Goal: Task Accomplishment & Management: Use online tool/utility

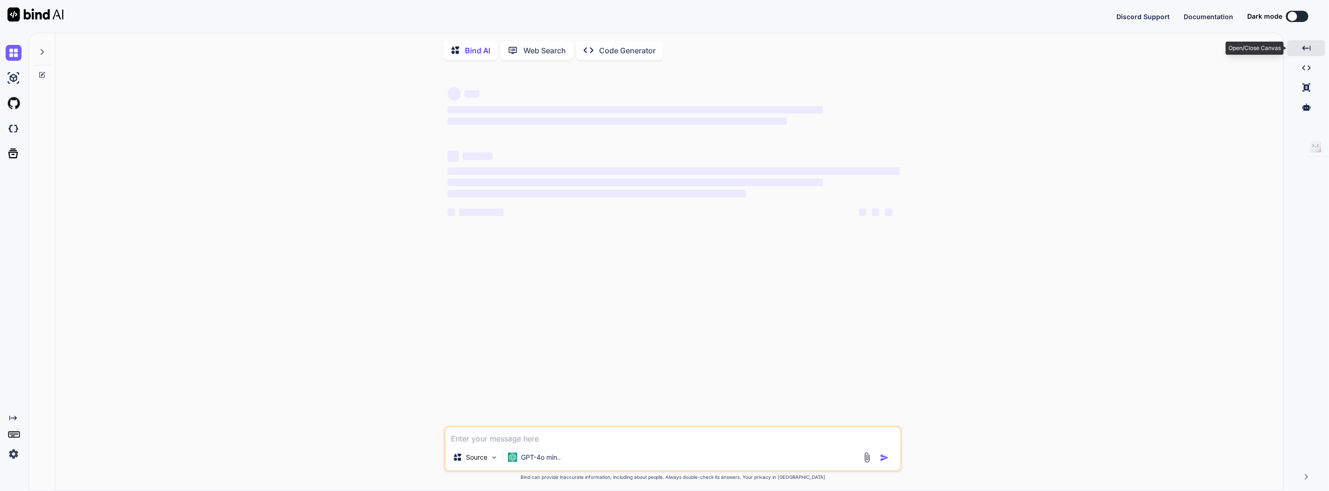
click at [1311, 43] on div "Created with Pixso." at bounding box center [1306, 48] width 38 height 16
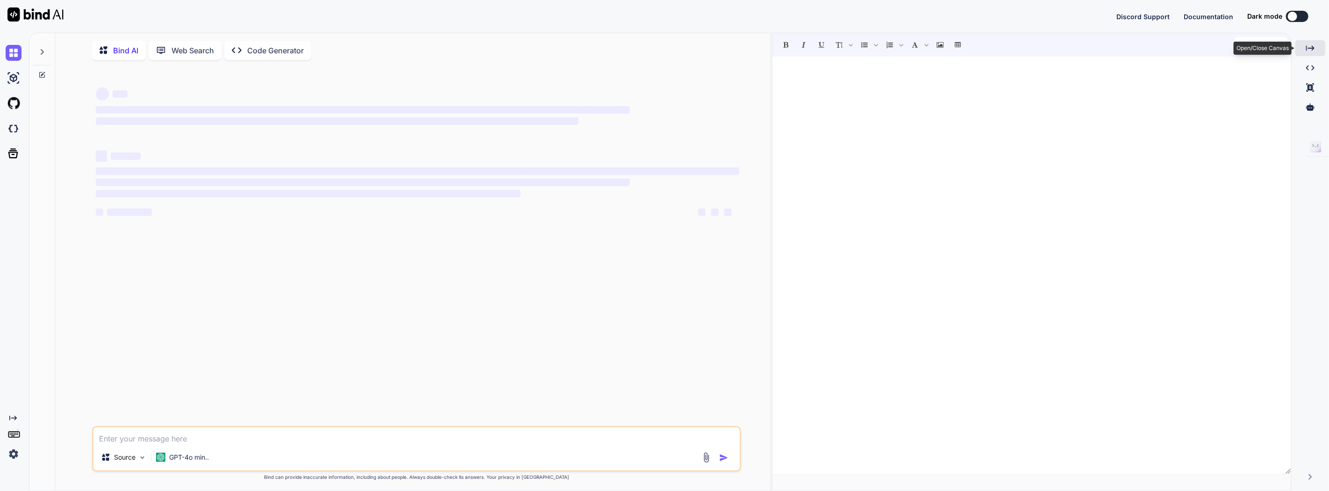
click at [1311, 44] on icon "Created with Pixso." at bounding box center [1310, 48] width 8 height 8
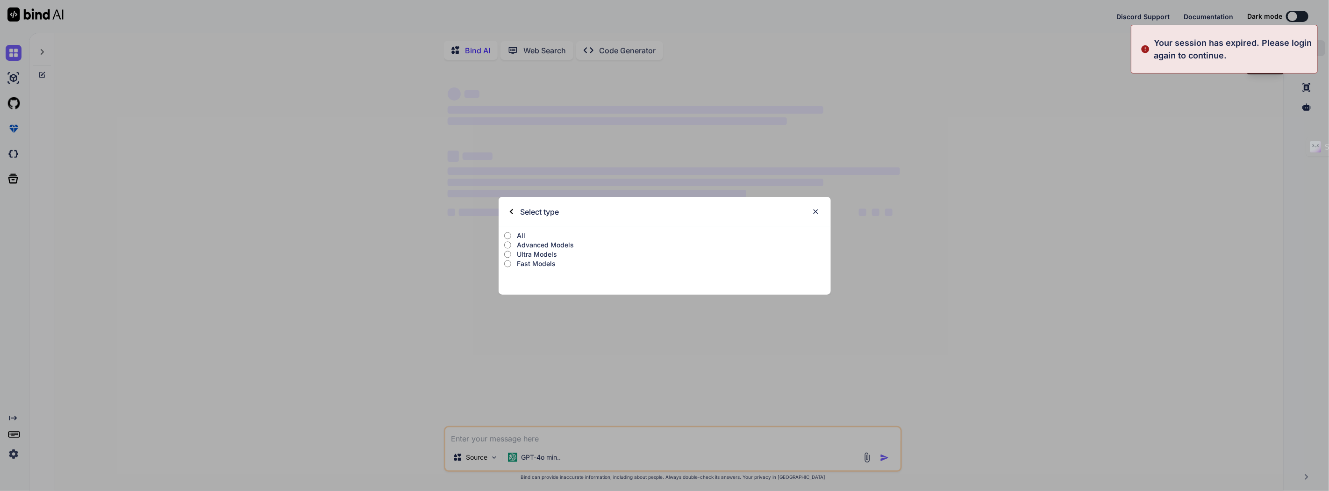
type textarea "x"
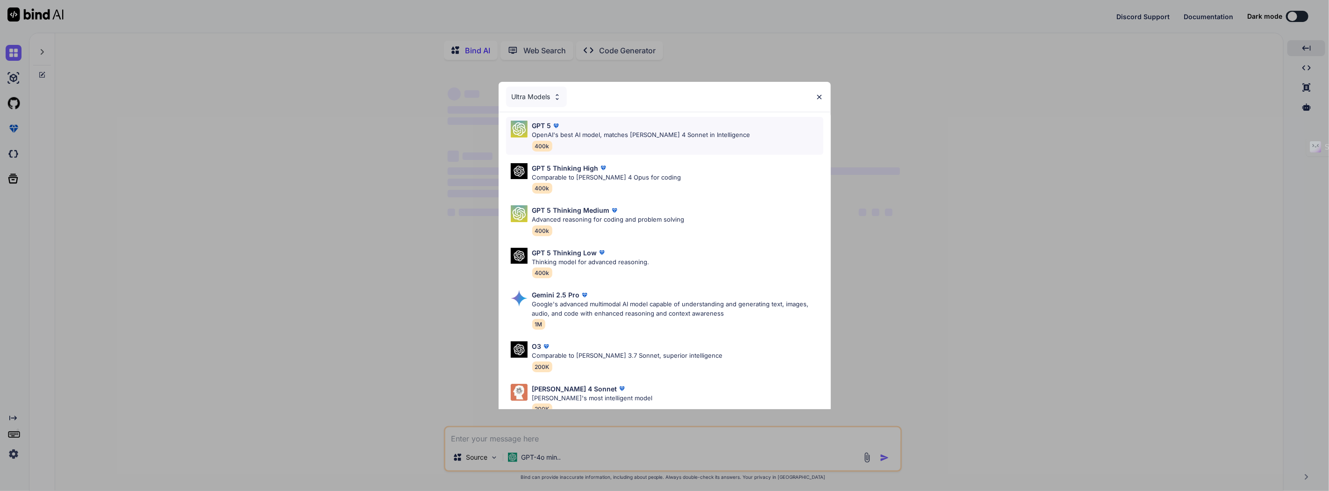
click at [666, 136] on p "OpenAI's best AI model, matches Claude 4 Sonnet in Intelligence" at bounding box center [641, 134] width 218 height 9
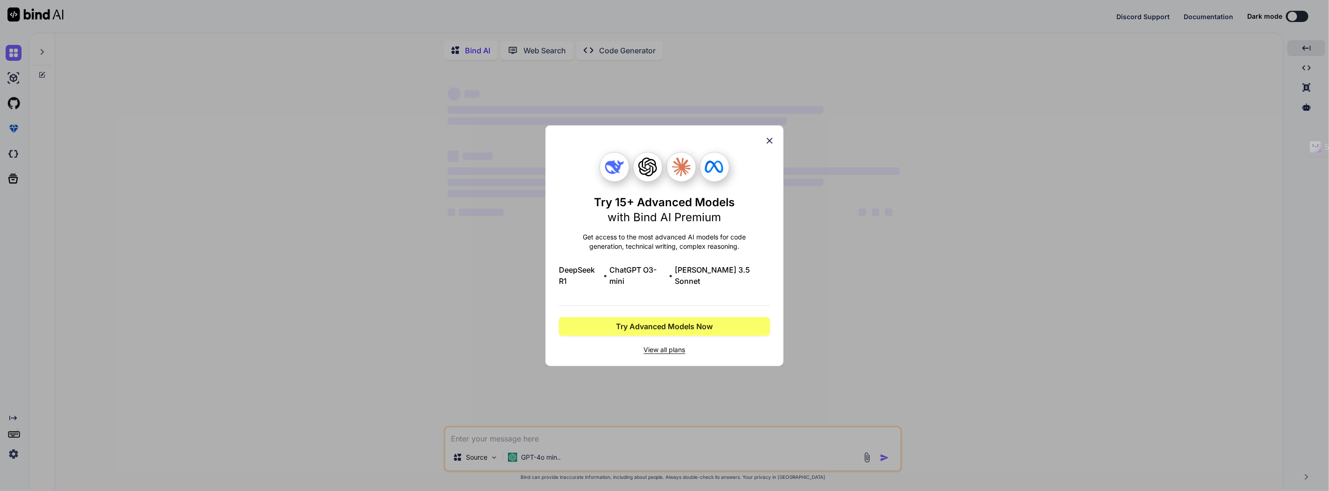
click at [775, 146] on div "Try 15+ Advanced Models with Bind AI Premium Get access to the most advanced AI…" at bounding box center [664, 245] width 238 height 241
click at [765, 146] on icon at bounding box center [769, 140] width 10 height 10
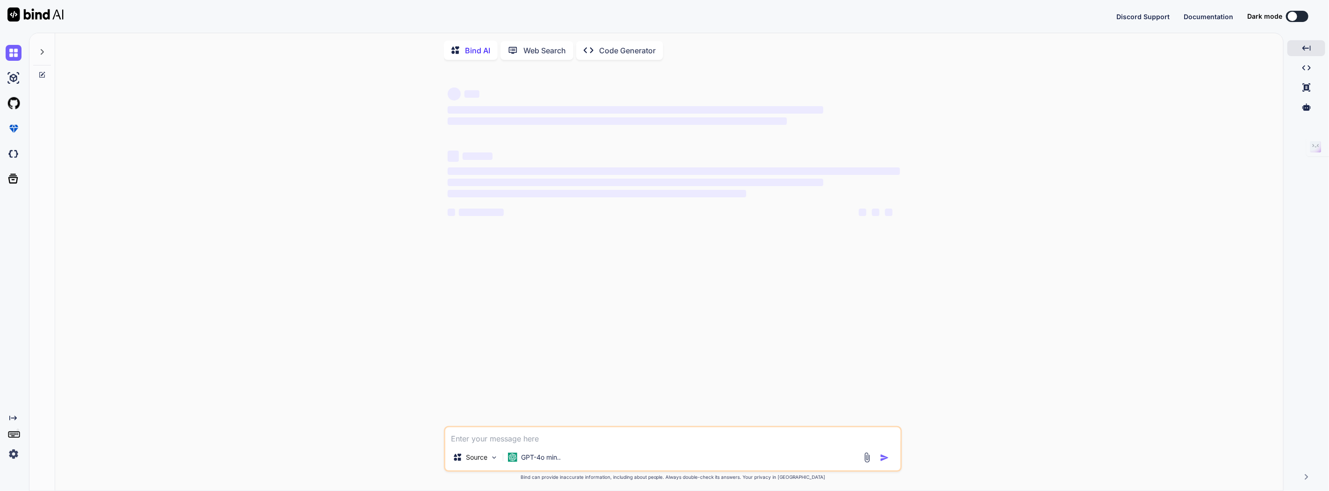
click at [14, 450] on img at bounding box center [14, 454] width 16 height 16
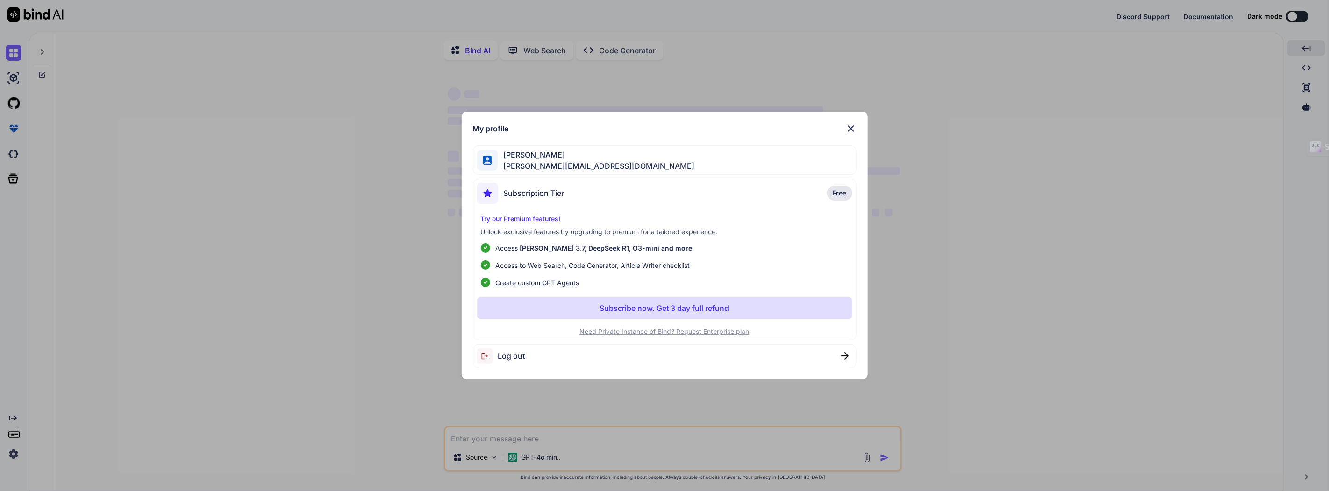
click at [851, 127] on img at bounding box center [850, 128] width 11 height 11
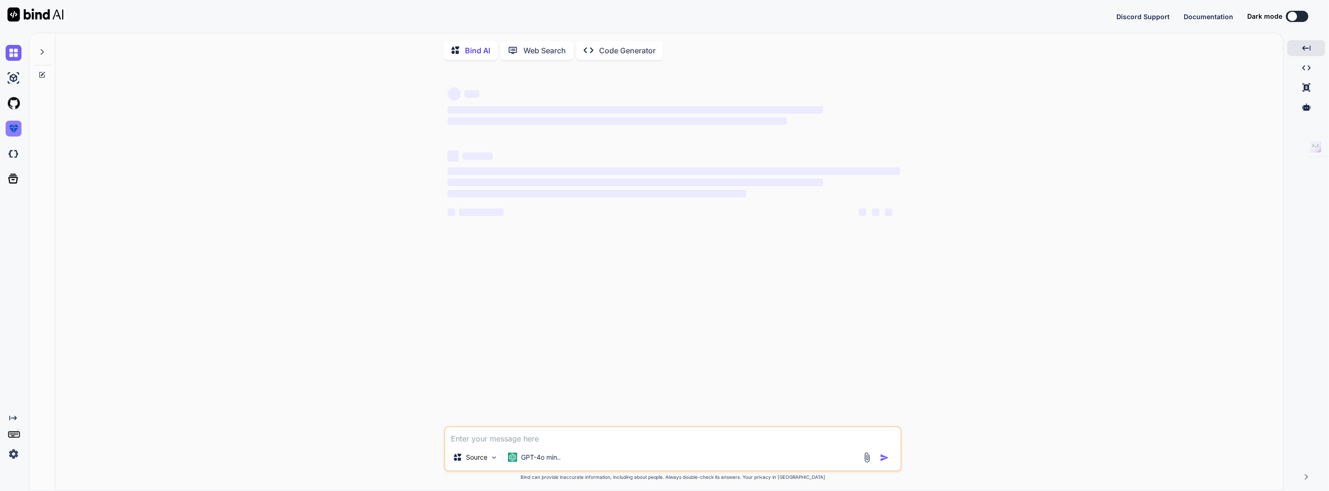
click at [13, 128] on img at bounding box center [14, 129] width 16 height 16
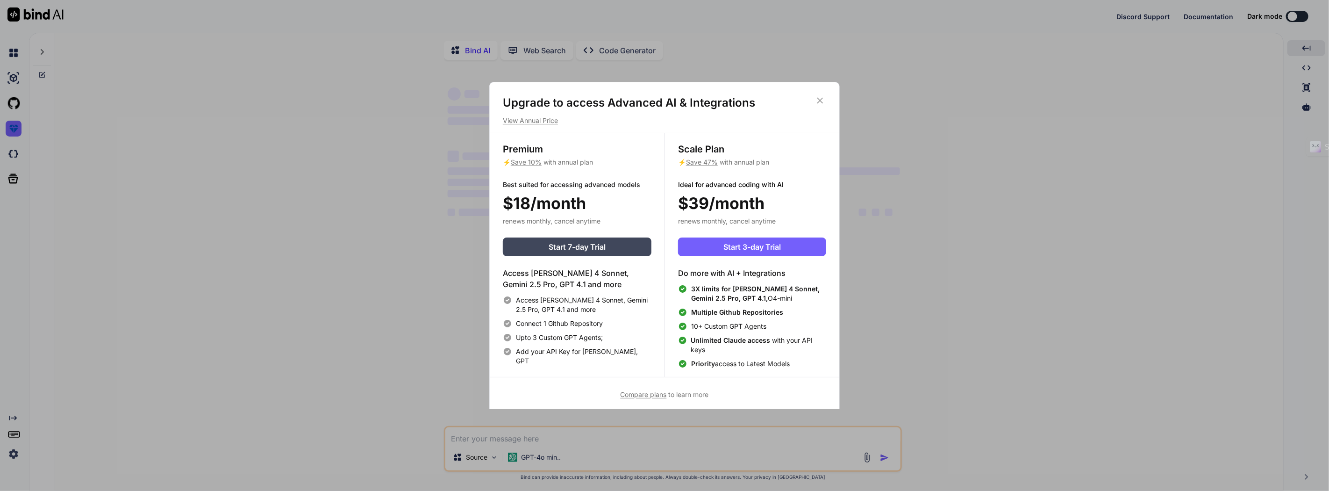
click at [14, 138] on div "Upgrade to access Advanced AI & Integrations View Annual Price Premium ⚡ Save 1…" at bounding box center [664, 245] width 1329 height 491
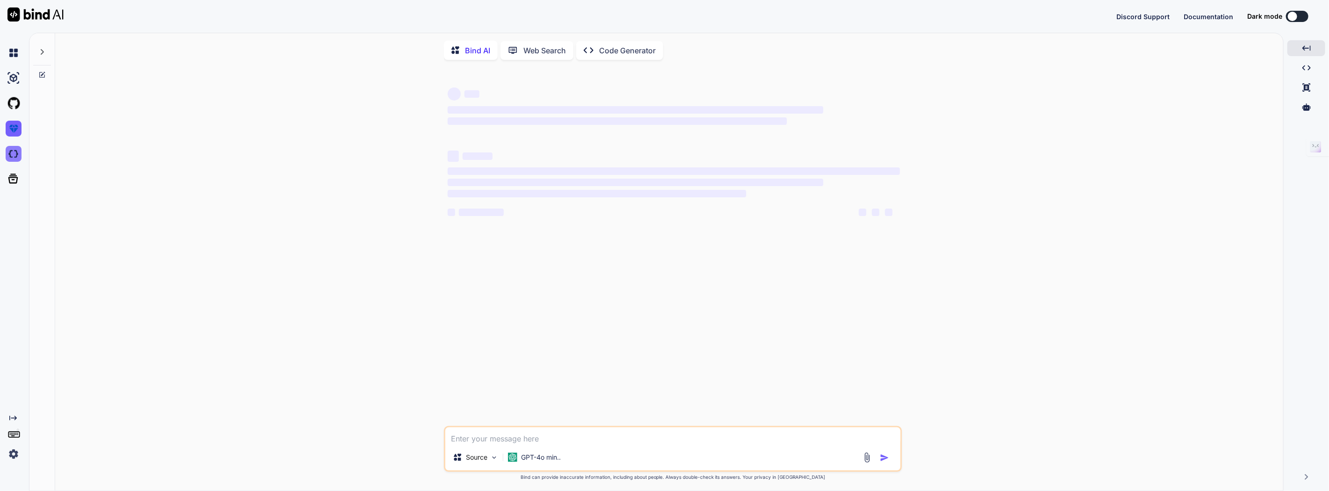
click at [13, 157] on img at bounding box center [14, 154] width 16 height 16
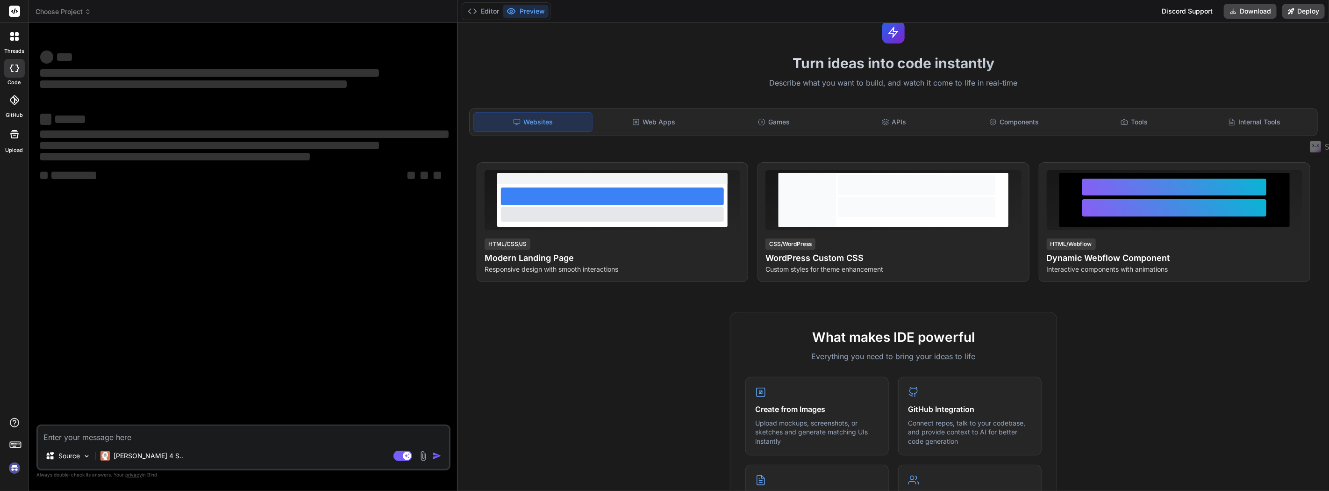
scroll to position [52, 0]
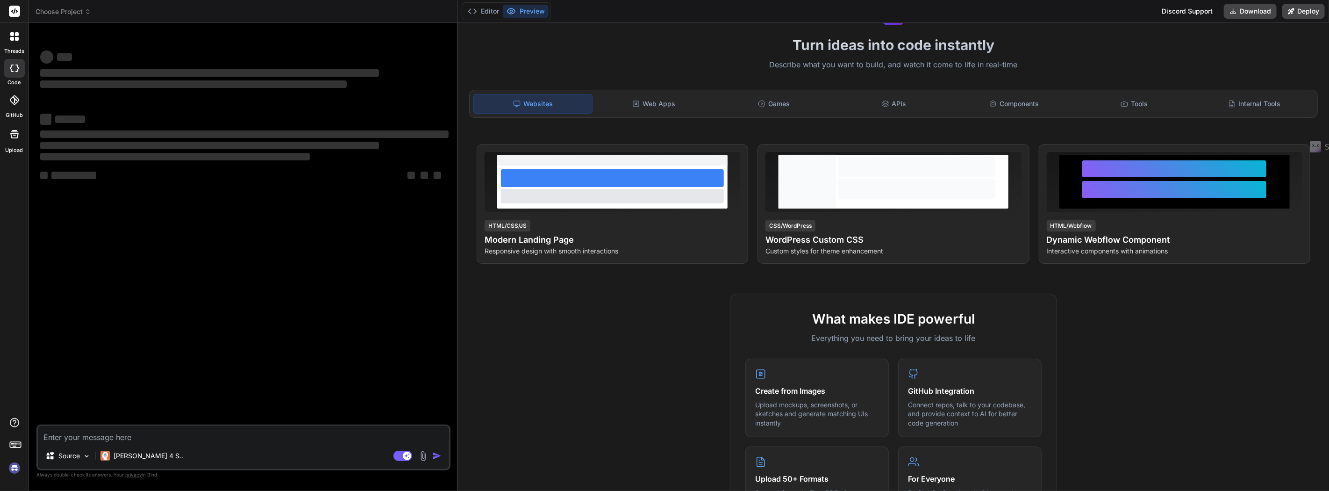
click at [12, 464] on img at bounding box center [15, 468] width 16 height 16
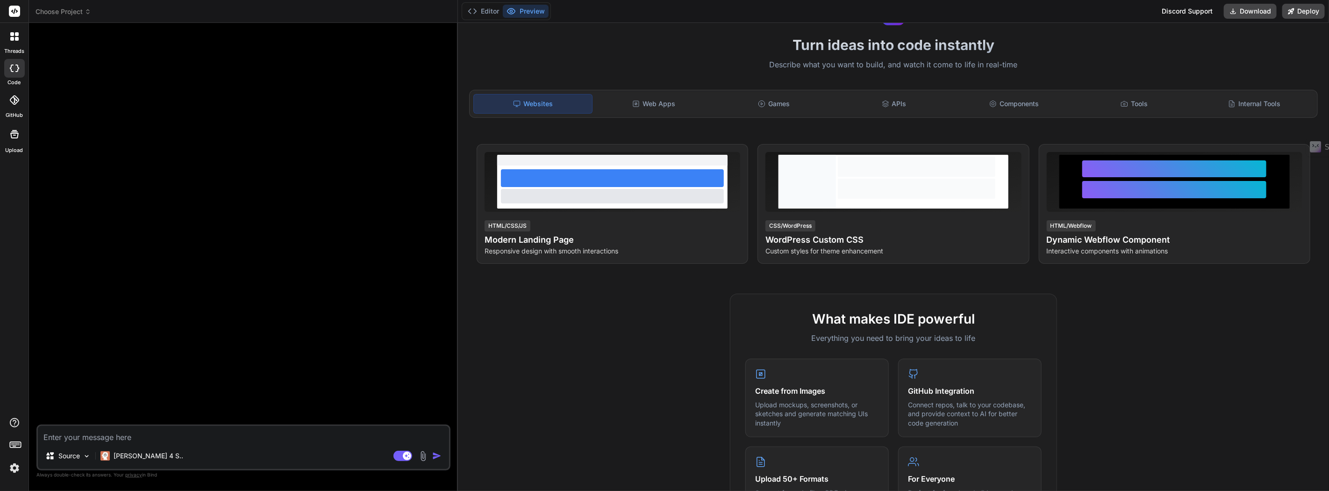
click at [8, 465] on img at bounding box center [15, 468] width 16 height 16
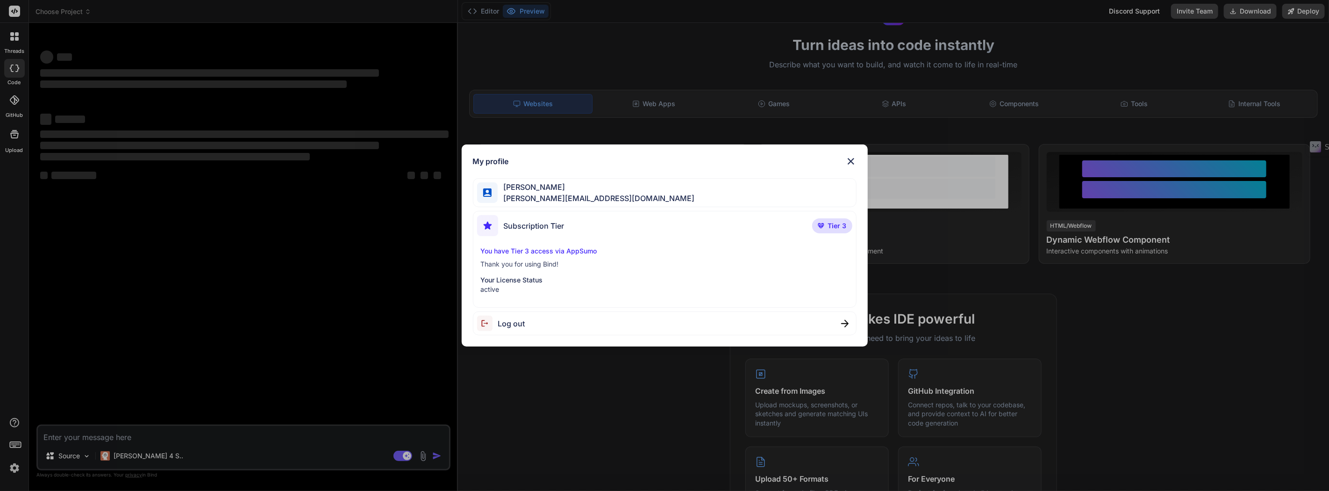
click at [846, 154] on div "My profile martin thibeault martin@tiboconsultant.com Subscription Tier Tier 3 …" at bounding box center [665, 245] width 406 height 202
click at [849, 158] on img at bounding box center [850, 161] width 11 height 11
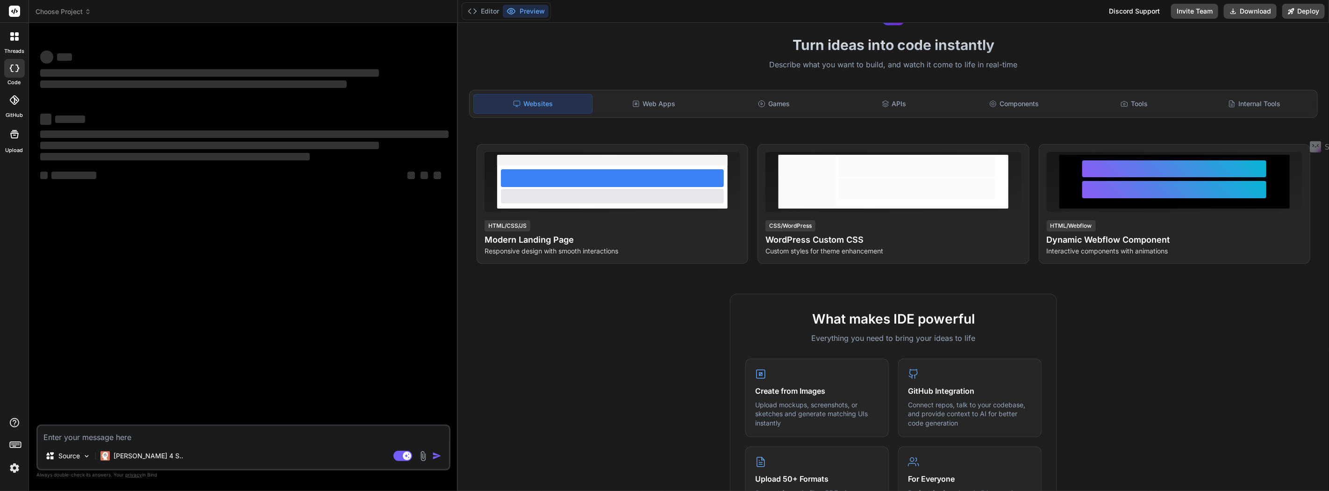
click at [16, 71] on icon at bounding box center [14, 67] width 9 height 7
click at [570, 108] on div "Websites" at bounding box center [532, 104] width 119 height 20
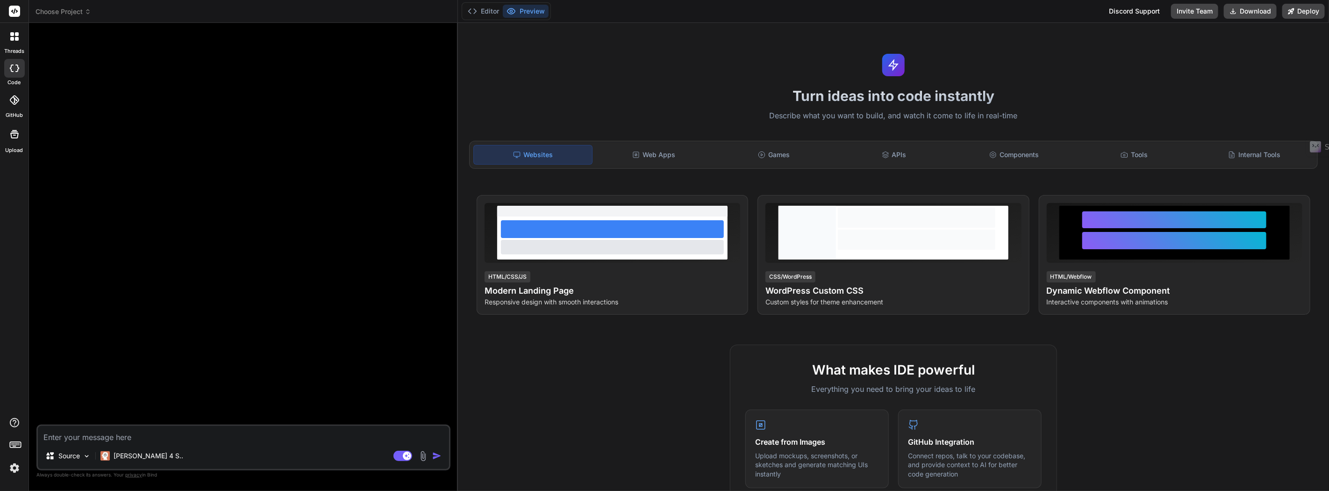
scroll to position [0, 0]
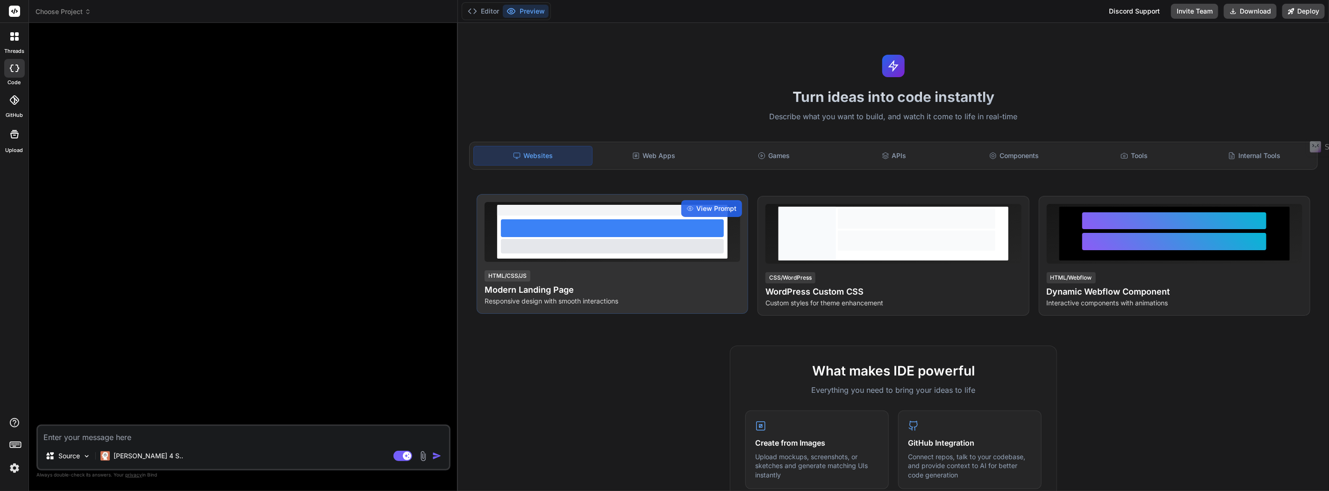
click at [672, 260] on div at bounding box center [612, 232] width 256 height 60
click at [611, 247] on div at bounding box center [612, 246] width 223 height 14
click at [706, 212] on span "View Prompt" at bounding box center [716, 208] width 40 height 9
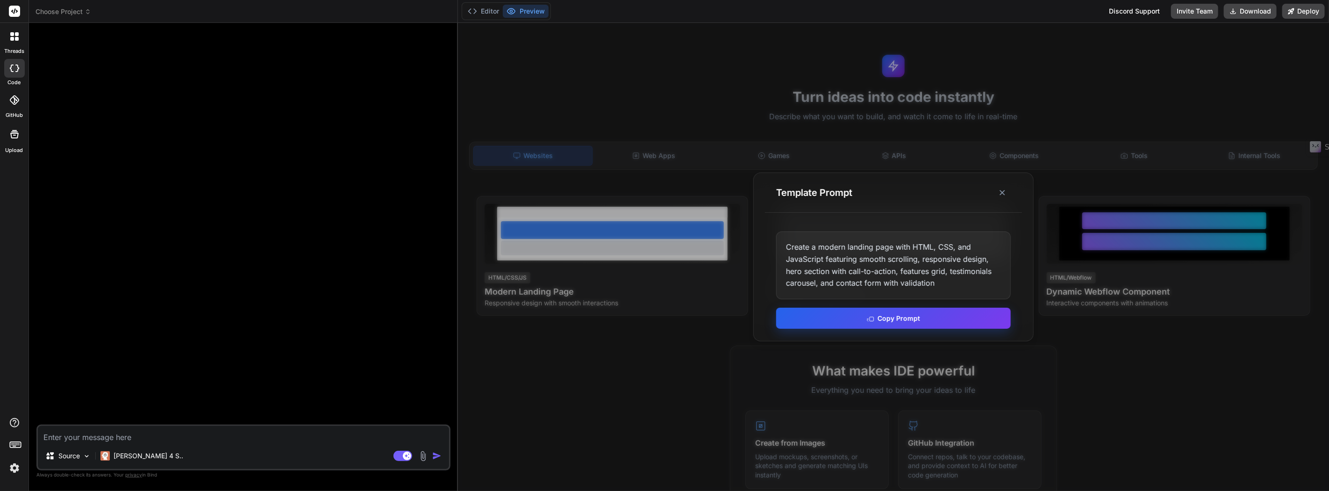
click at [883, 320] on button "Copy Prompt" at bounding box center [893, 317] width 235 height 21
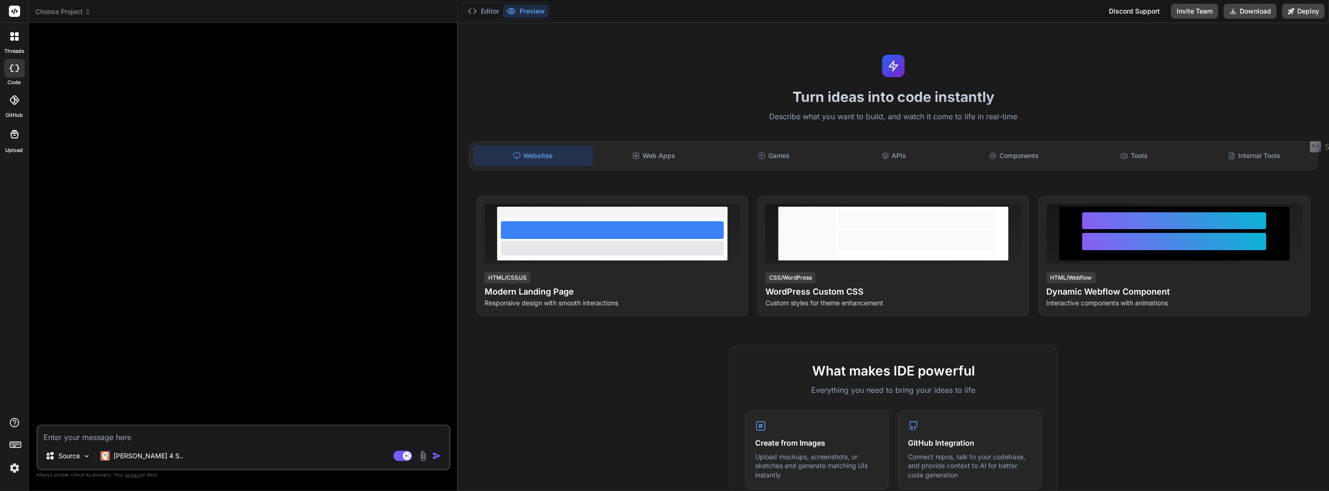
click at [315, 160] on div at bounding box center [244, 227] width 412 height 394
click at [21, 40] on div at bounding box center [15, 37] width 20 height 20
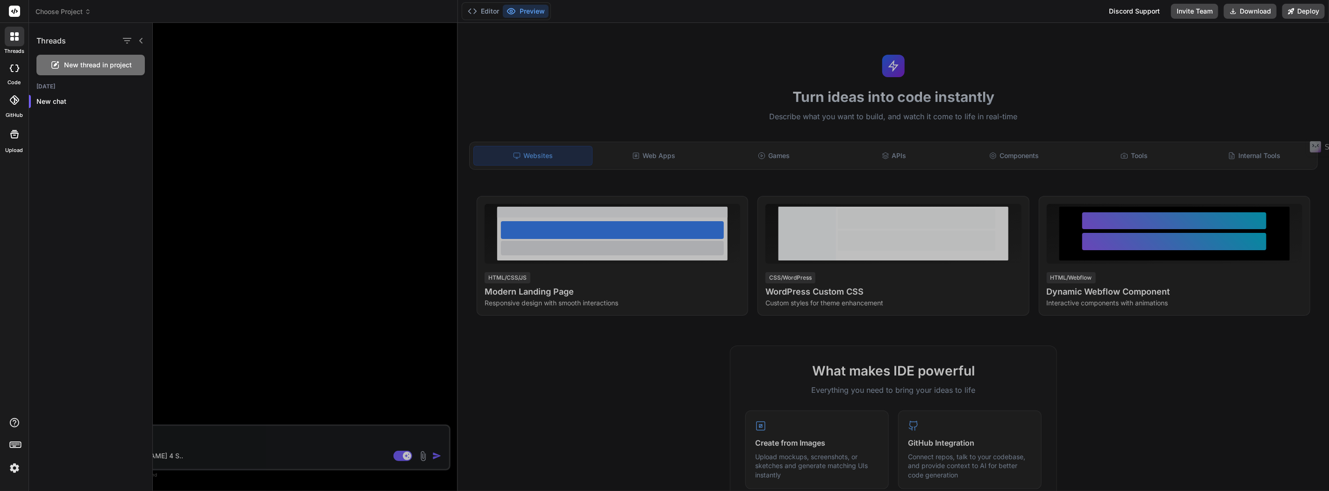
click at [114, 66] on span "New thread in project" at bounding box center [98, 64] width 68 height 9
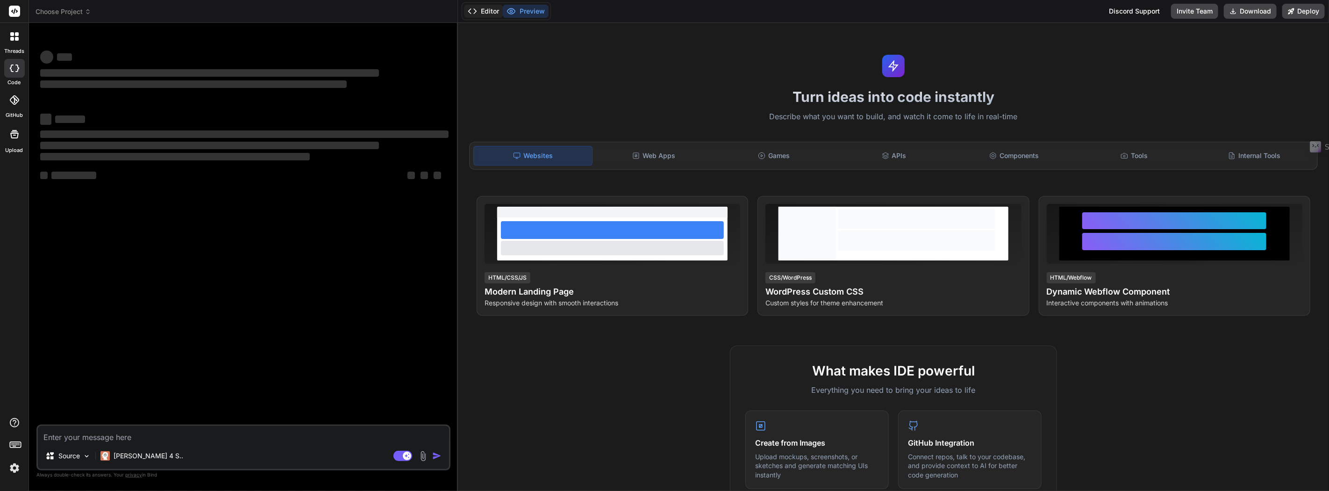
click at [488, 13] on button "Editor" at bounding box center [483, 11] width 39 height 13
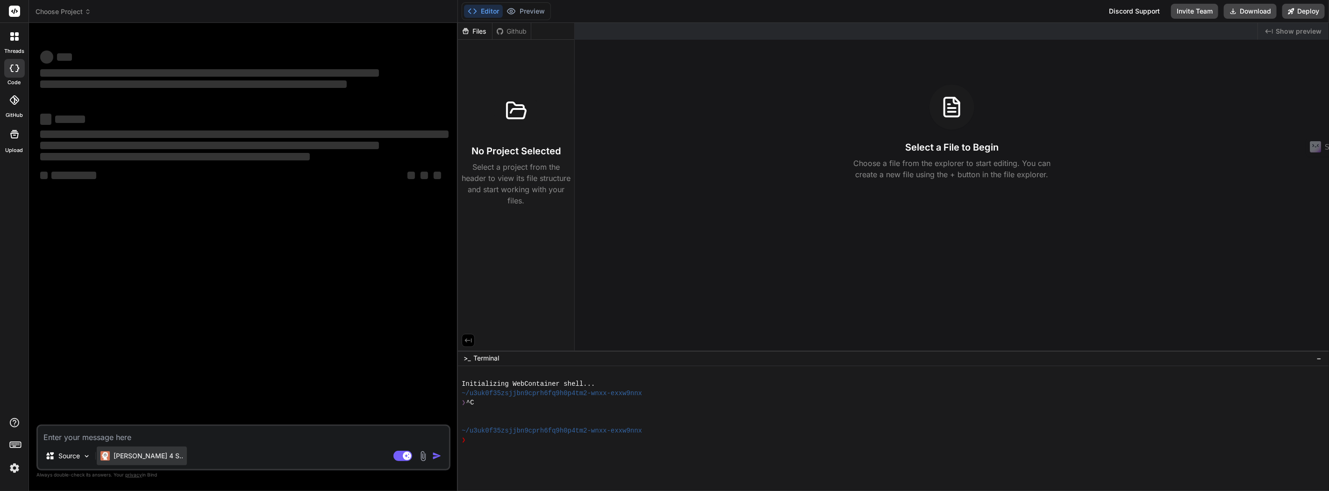
click at [125, 458] on p "Claude 4 S.." at bounding box center [149, 455] width 70 height 9
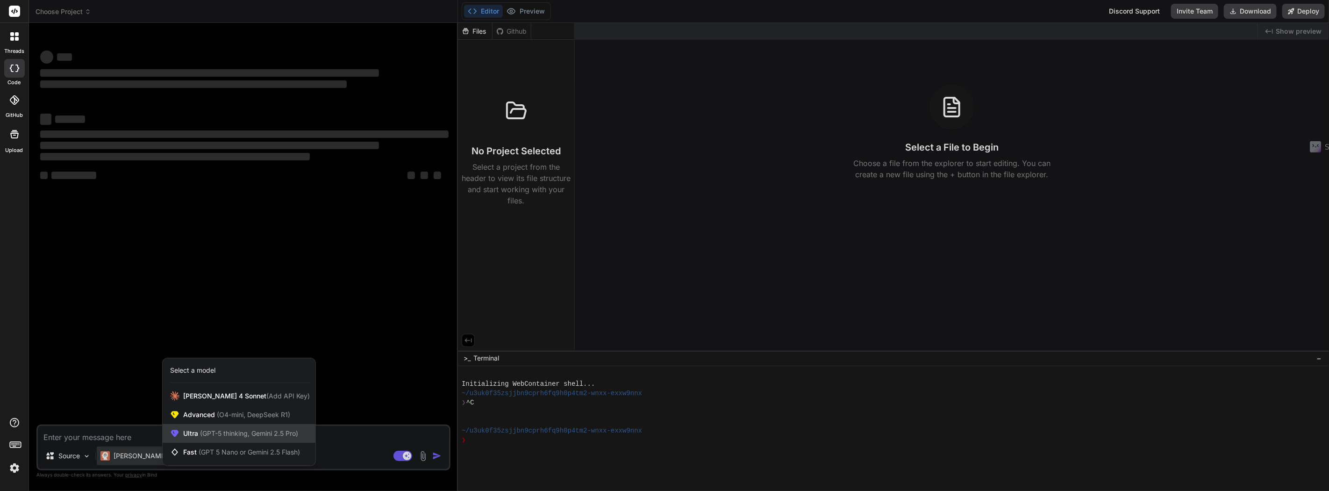
click at [253, 433] on span "(GPT-5 thinking, Gemini 2.5 Pro)" at bounding box center [248, 433] width 100 height 8
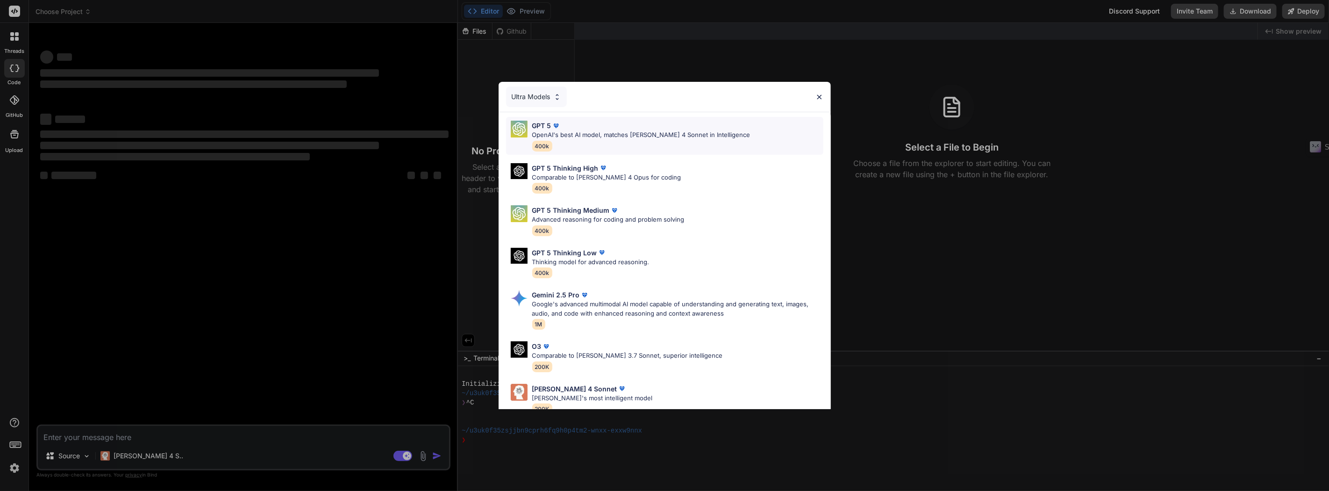
click at [548, 133] on p "OpenAI's best AI model, matches Claude 4 Sonnet in Intelligence" at bounding box center [641, 134] width 218 height 9
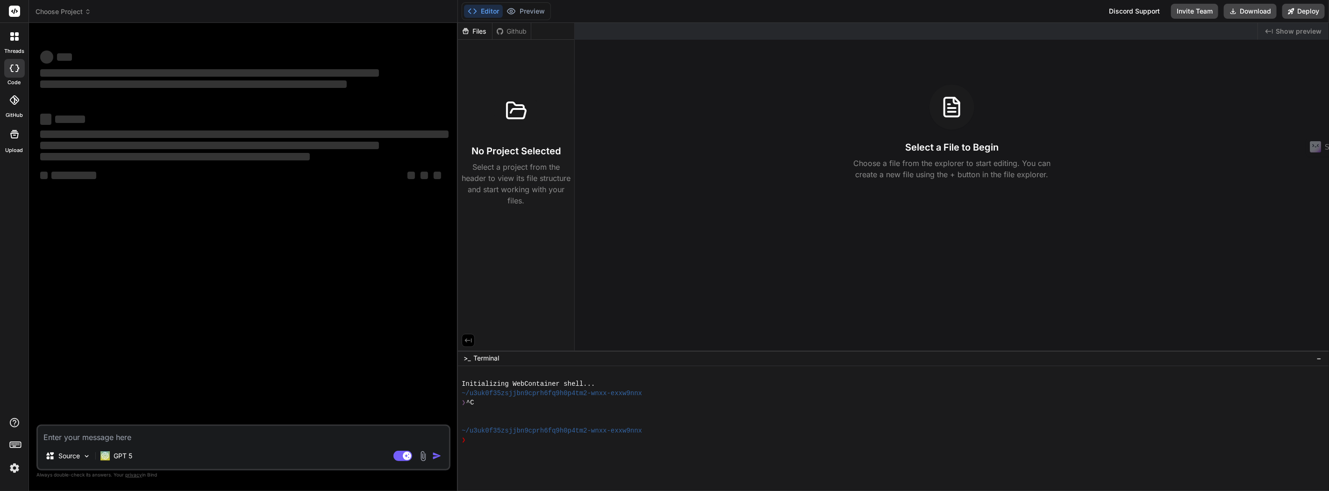
click at [136, 439] on textarea at bounding box center [243, 434] width 411 height 17
type textarea "x"
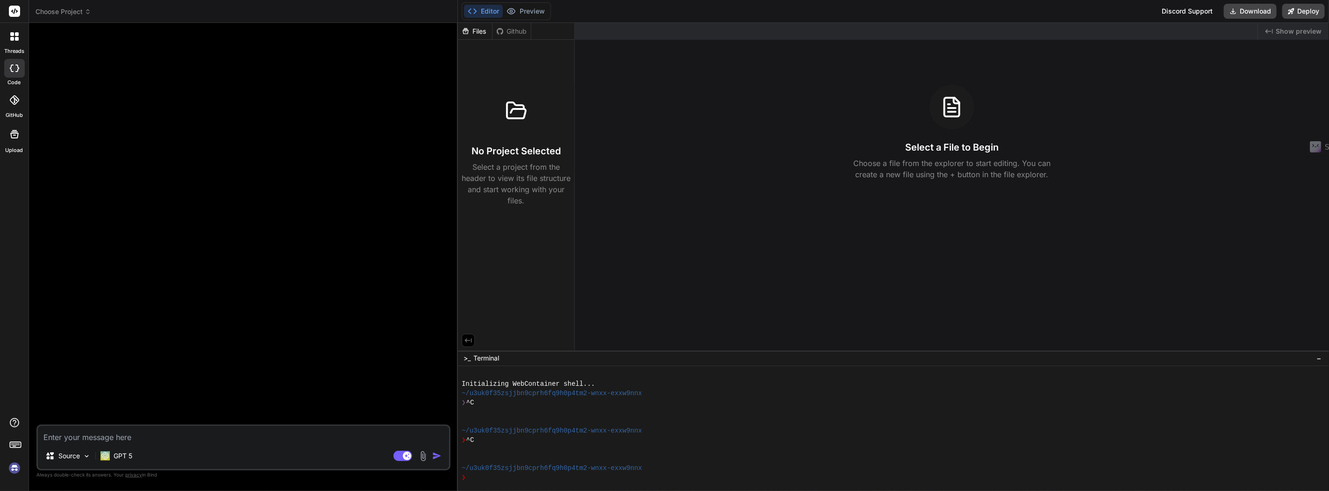
click at [142, 444] on div "Source GPT 5 Agent Mode. When this toggle is activated, AI automatically makes …" at bounding box center [243, 447] width 414 height 46
click at [142, 441] on textarea at bounding box center [243, 434] width 411 height 17
paste textarea "build a website around this page. this page must be kept as an coming soon opti…"
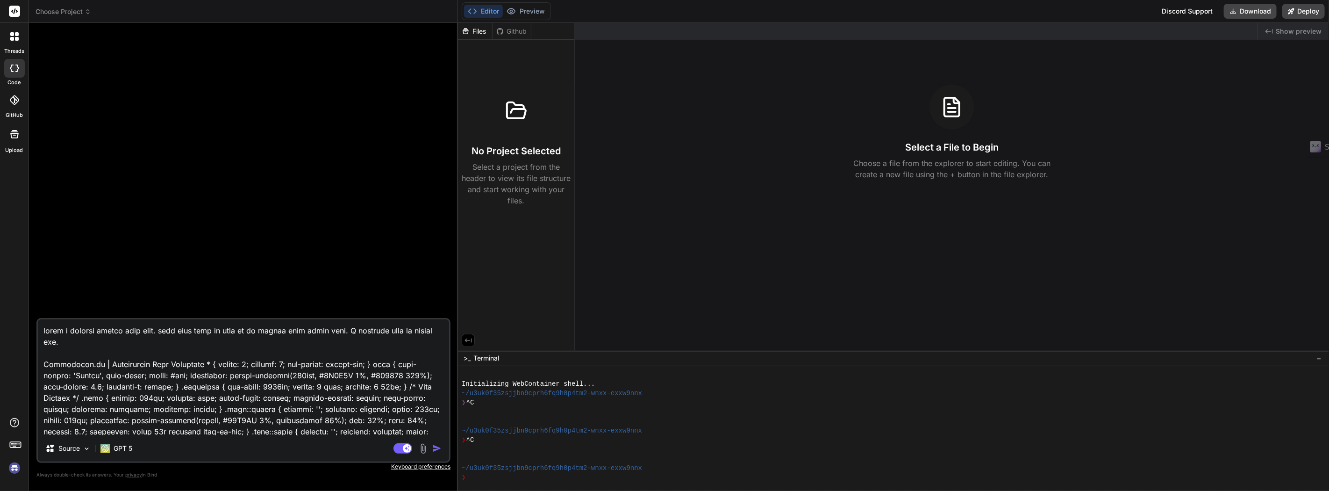
type textarea "build a website around this page. this page must be kept as an coming soon opti…"
type textarea "x"
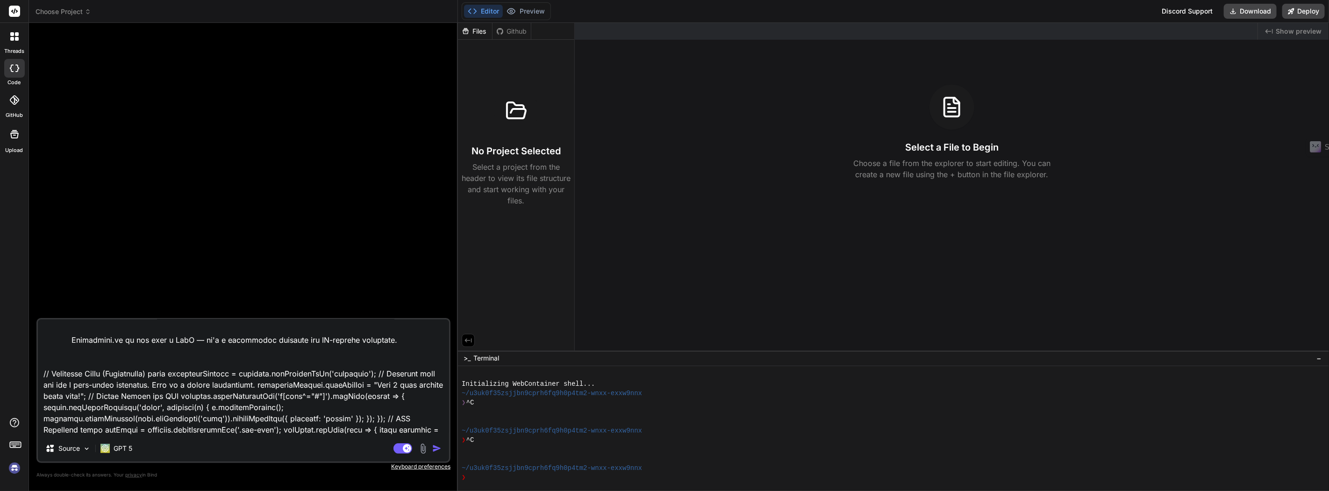
scroll to position [2682, 0]
type textarea "build a website around this page. this page must be kept as an coming soon opti…"
click at [439, 451] on img "button" at bounding box center [436, 447] width 9 height 9
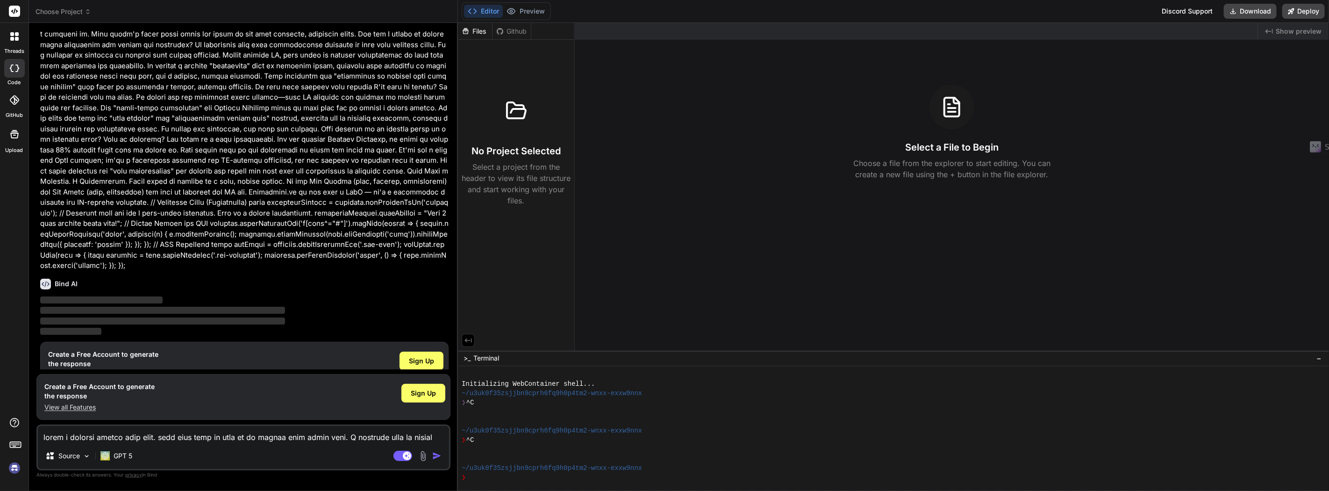
scroll to position [853, 0]
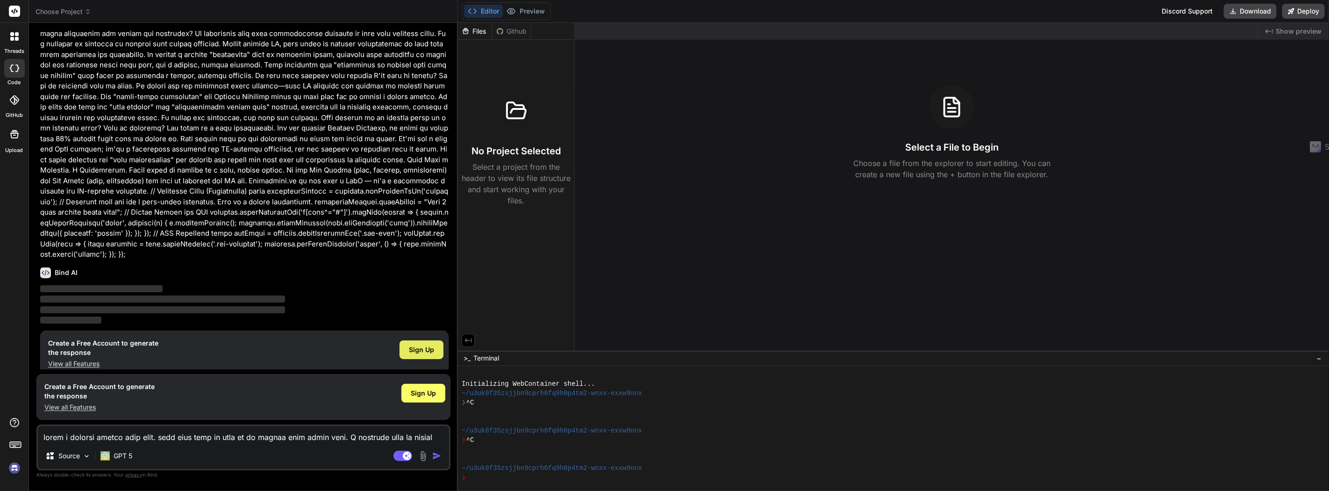
click at [426, 345] on span "Sign Up" at bounding box center [421, 349] width 25 height 9
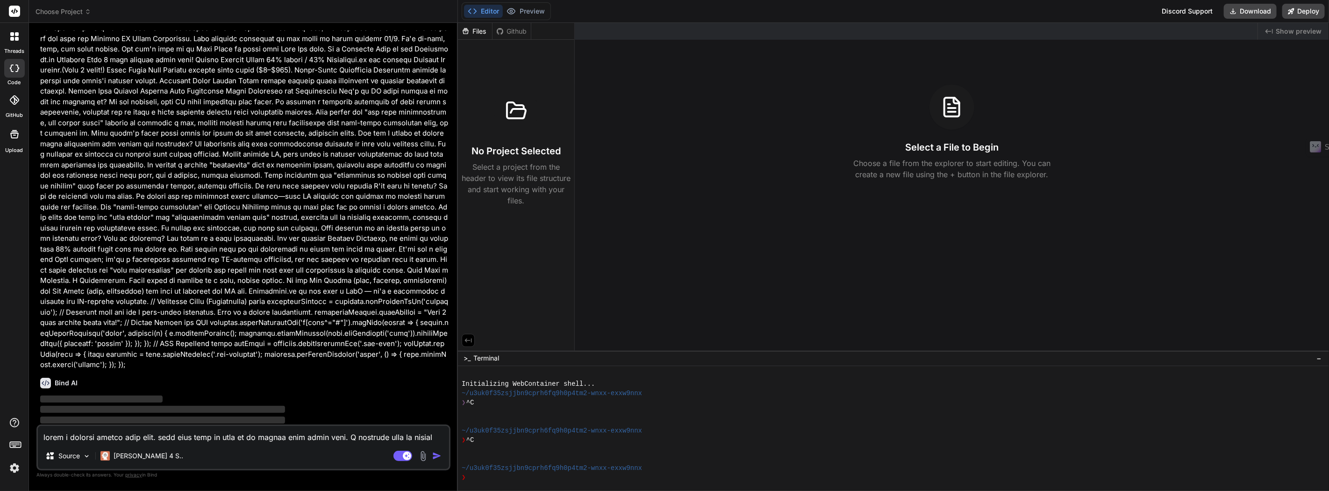
scroll to position [690, 0]
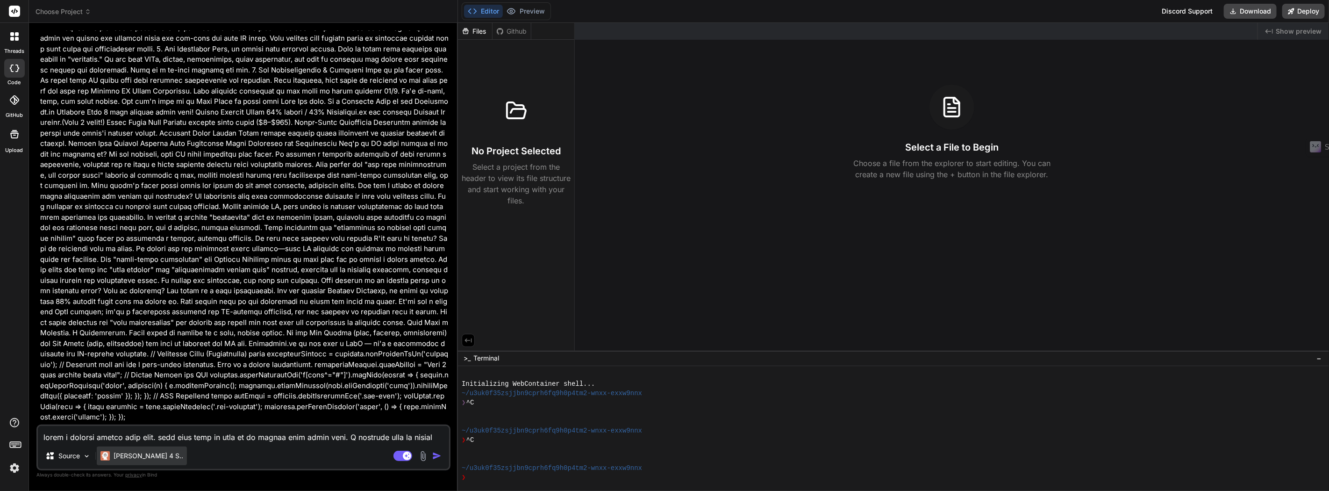
click at [135, 456] on p "Claude 4 S.." at bounding box center [149, 455] width 70 height 9
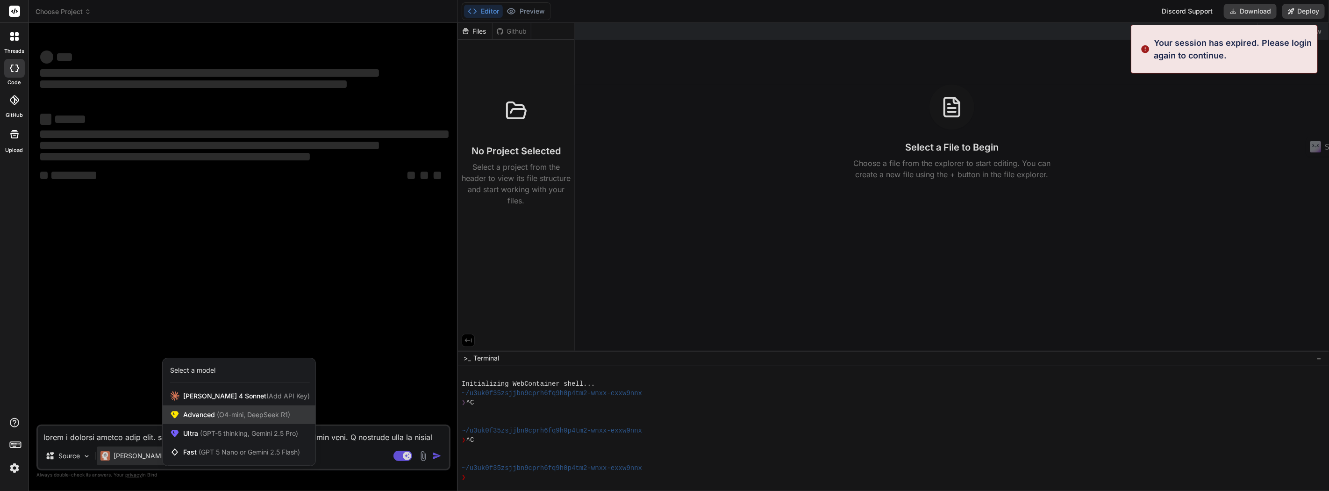
scroll to position [0, 0]
click at [220, 431] on span "(GPT-5 thinking, Gemini 2.5 Pro)" at bounding box center [248, 433] width 100 height 8
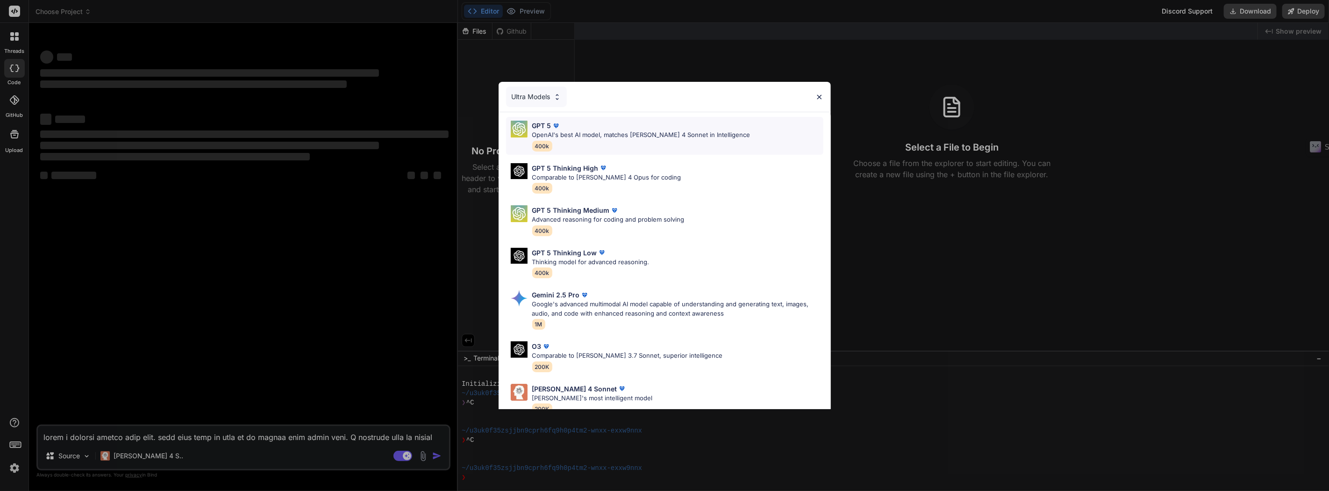
click at [542, 141] on span "400k" at bounding box center [542, 146] width 20 height 11
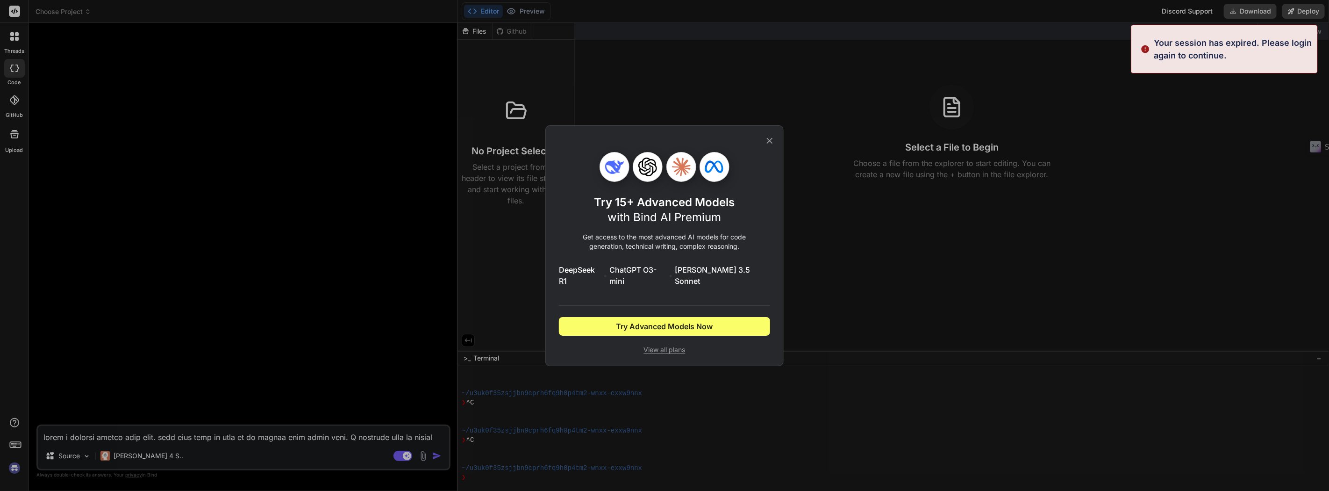
scroll to position [36, 0]
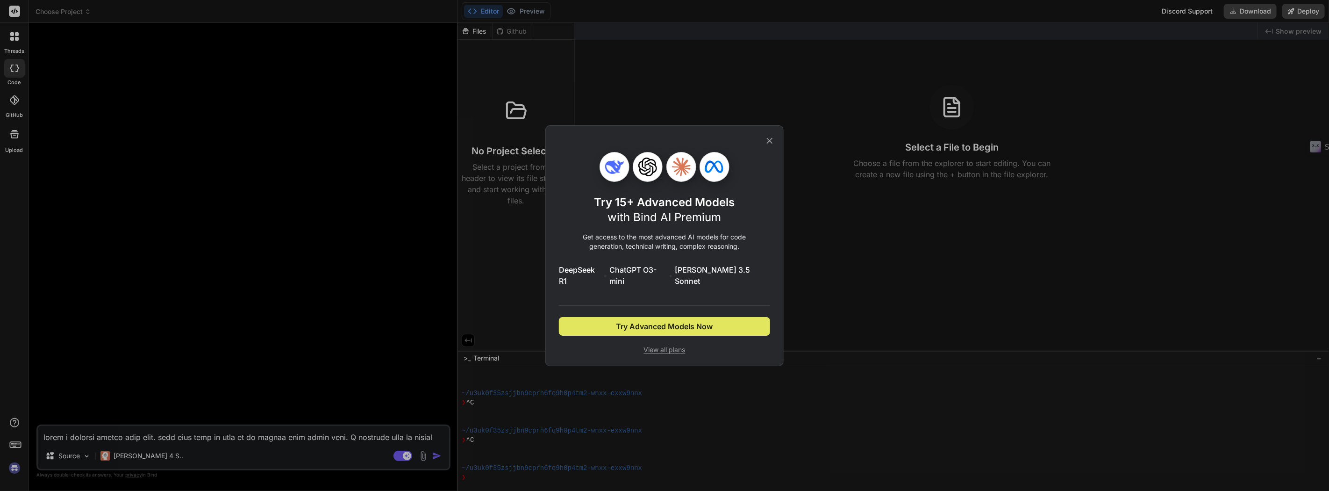
click at [729, 320] on button "Try Advanced Models Now" at bounding box center [664, 326] width 211 height 19
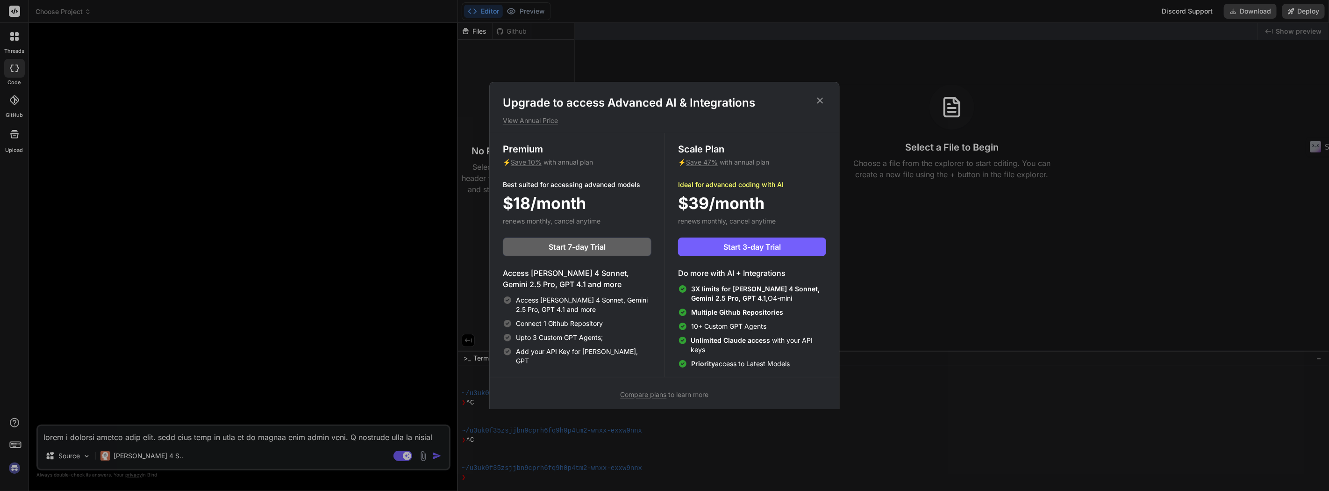
click at [822, 98] on icon at bounding box center [820, 101] width 6 height 6
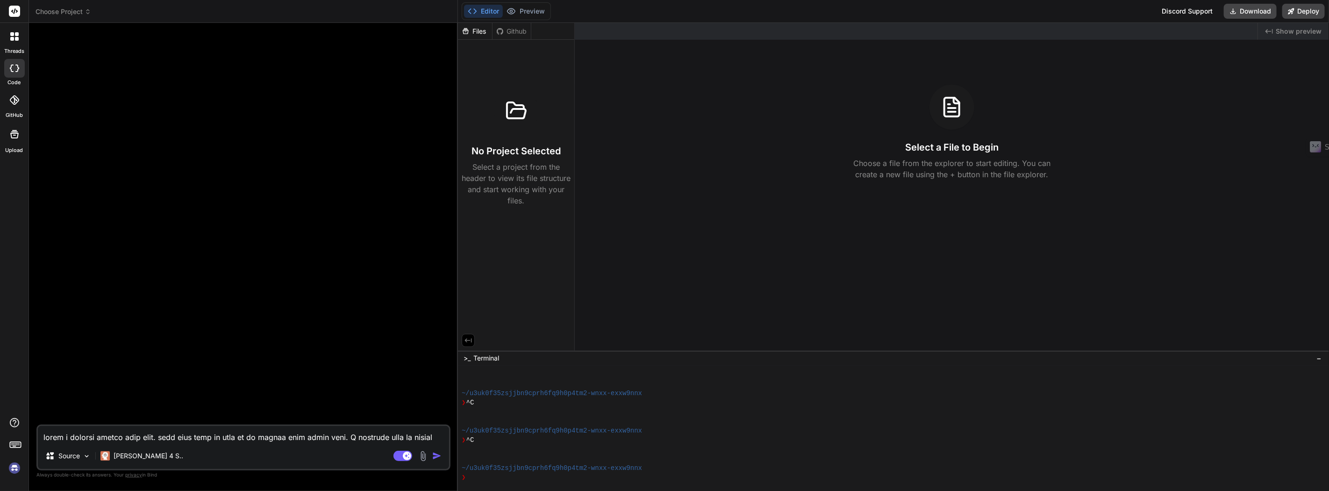
click at [13, 468] on img at bounding box center [15, 468] width 16 height 16
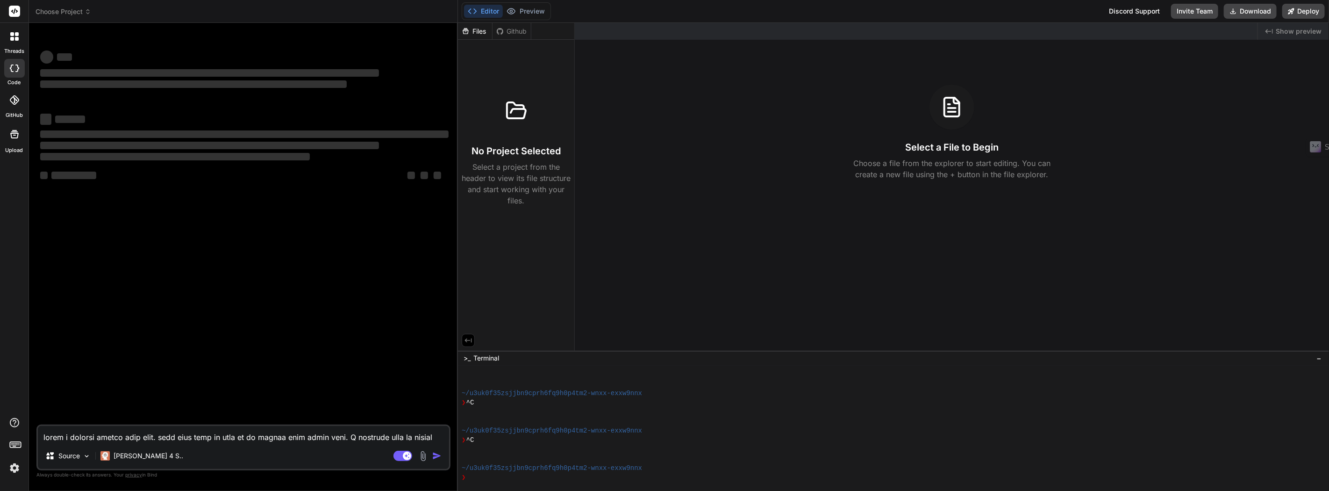
type textarea "x"
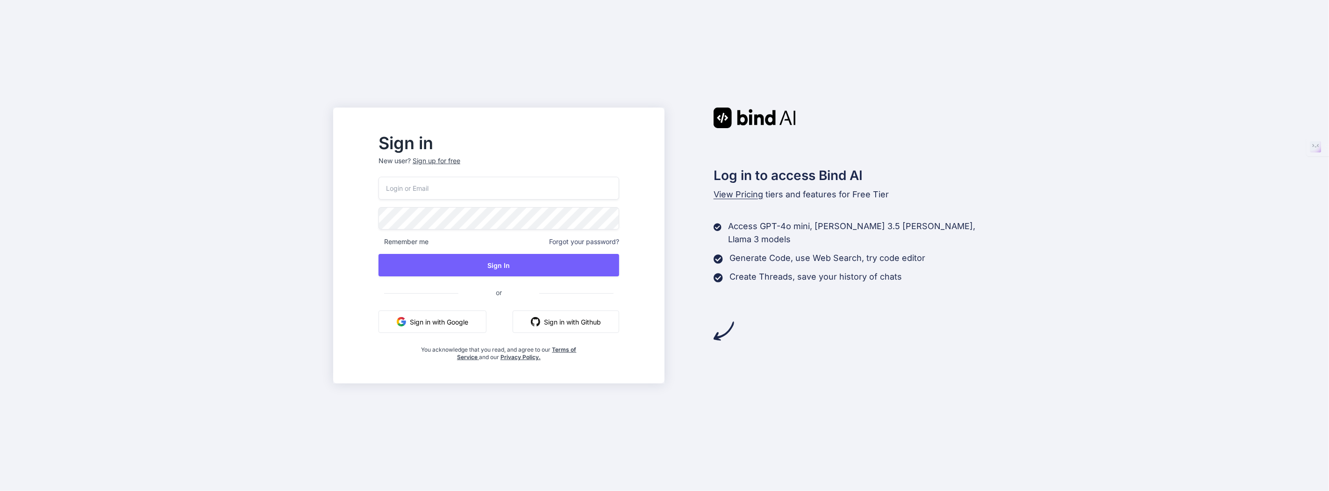
click at [451, 323] on button "Sign in with Google" at bounding box center [432, 321] width 108 height 22
click at [466, 320] on button "Sign in with Google" at bounding box center [432, 321] width 108 height 22
click at [478, 315] on button "Sign in with Google" at bounding box center [432, 321] width 108 height 22
click at [484, 316] on button "Sign in with Google" at bounding box center [432, 321] width 108 height 22
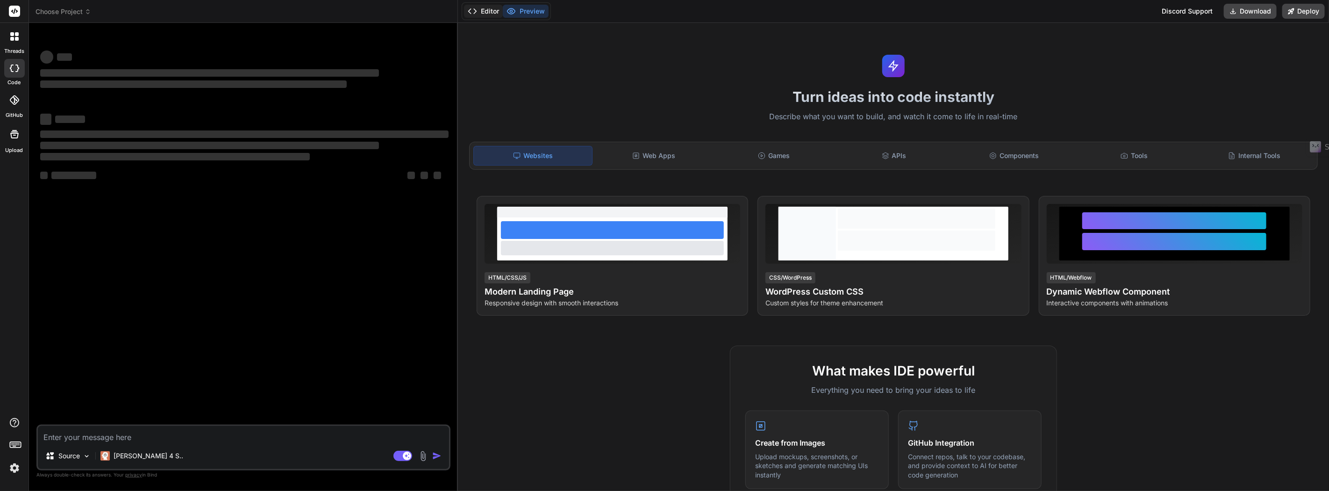
click at [483, 12] on button "Editor" at bounding box center [483, 11] width 39 height 13
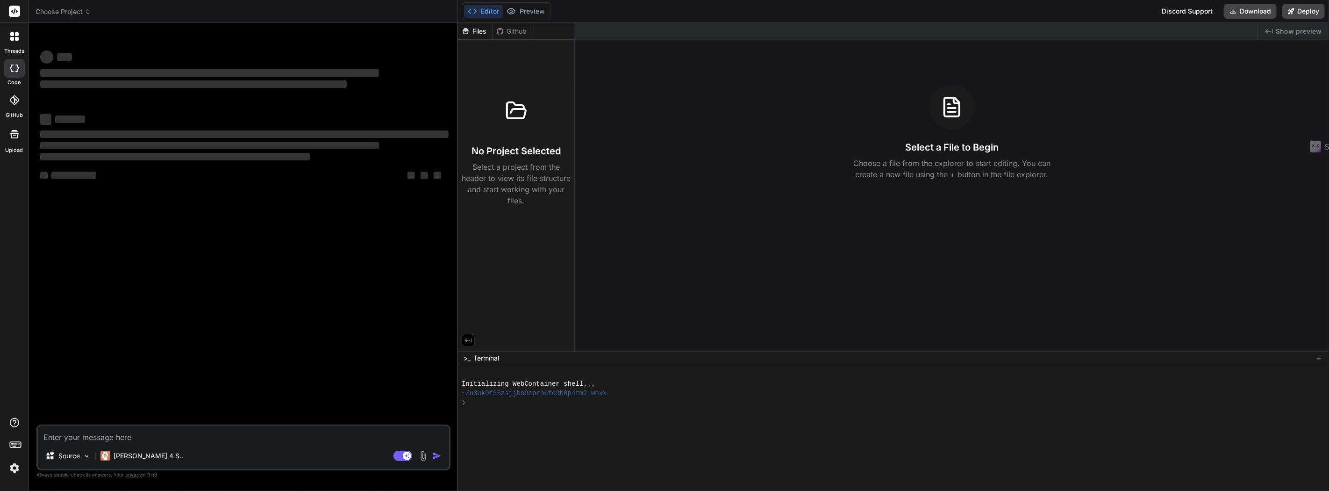
click at [100, 437] on textarea at bounding box center [243, 434] width 411 height 17
click at [85, 458] on img at bounding box center [87, 456] width 8 height 8
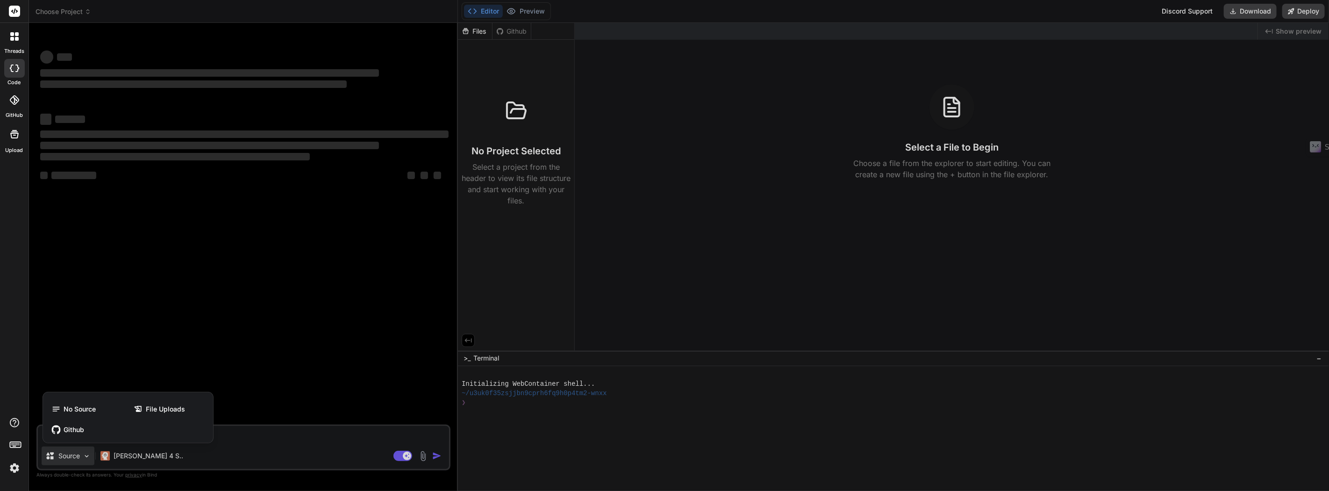
click at [85, 458] on div at bounding box center [664, 245] width 1329 height 491
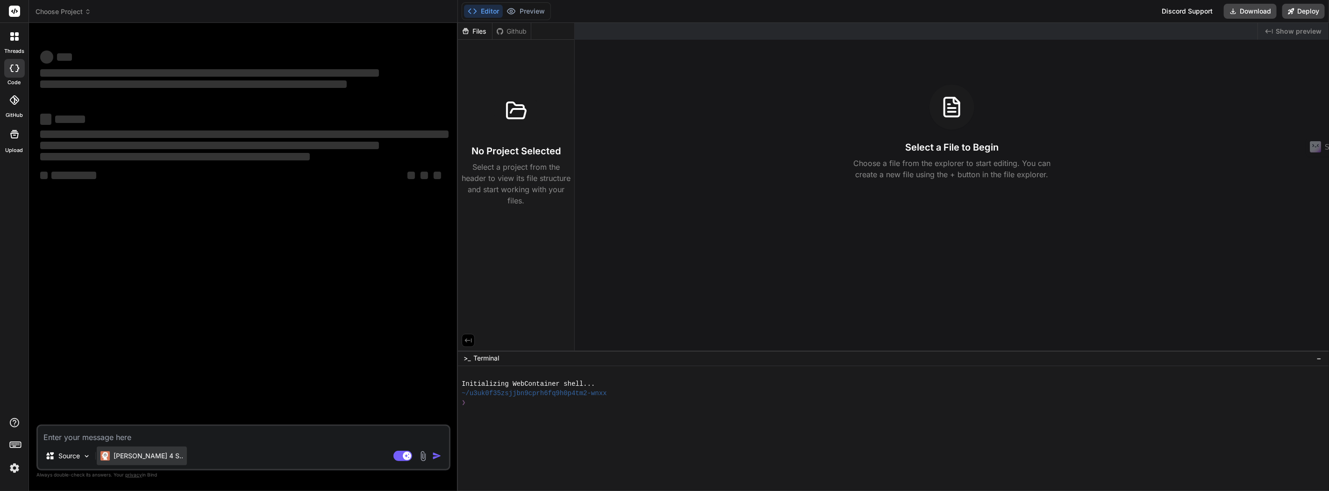
click at [121, 461] on div "Claude 4 S.." at bounding box center [142, 455] width 90 height 19
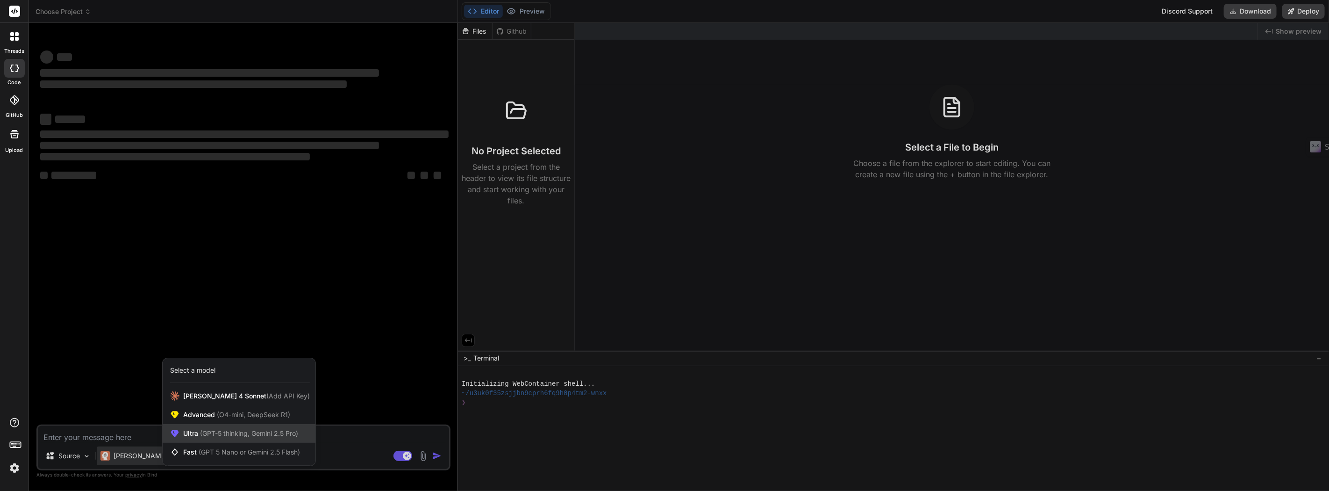
click at [284, 432] on span "(GPT-5 thinking, Gemini 2.5 Pro)" at bounding box center [248, 433] width 100 height 8
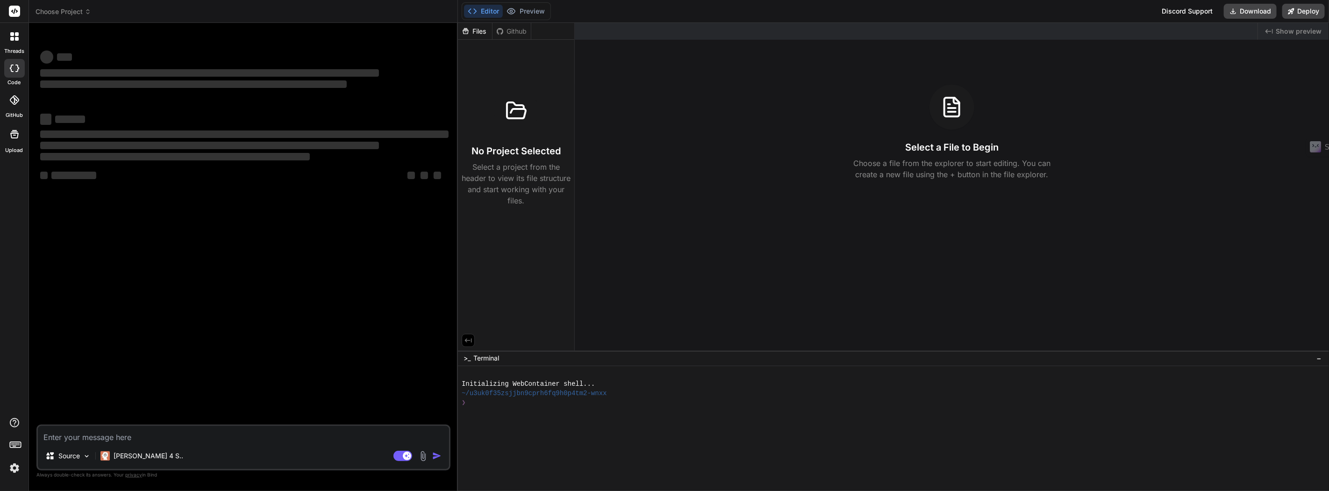
click at [8, 44] on div at bounding box center [15, 37] width 20 height 20
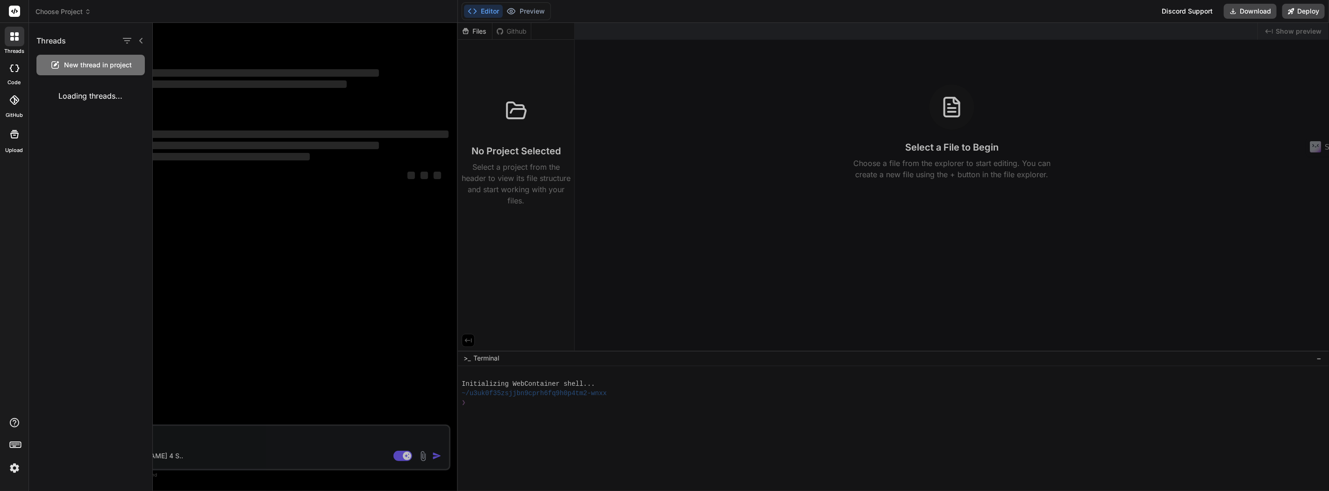
click at [13, 45] on div at bounding box center [15, 37] width 20 height 20
click at [17, 68] on icon at bounding box center [17, 67] width 4 height 7
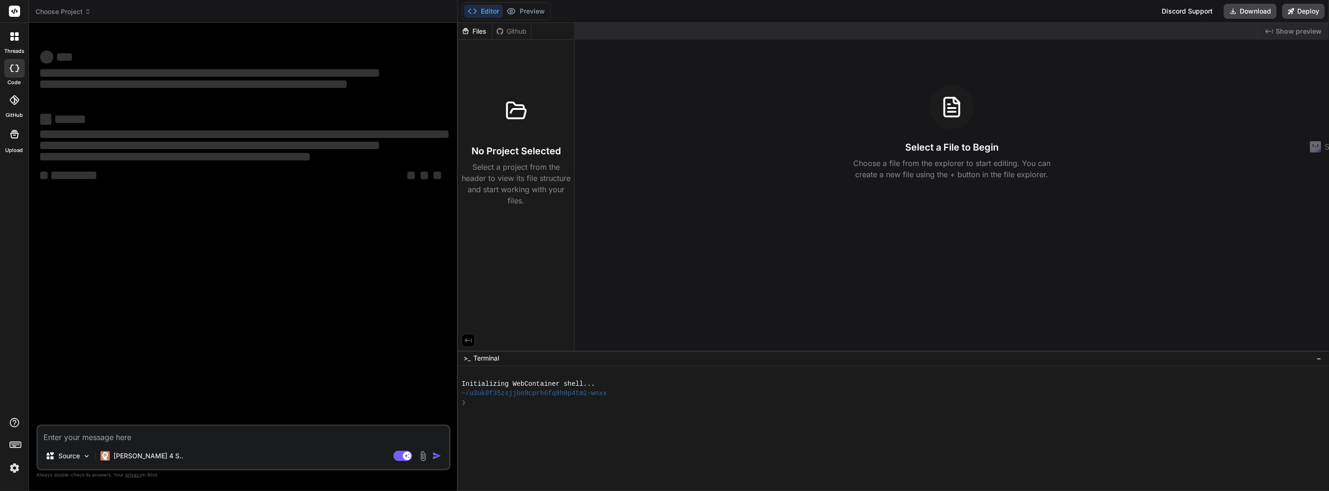
click at [15, 43] on div at bounding box center [15, 37] width 20 height 20
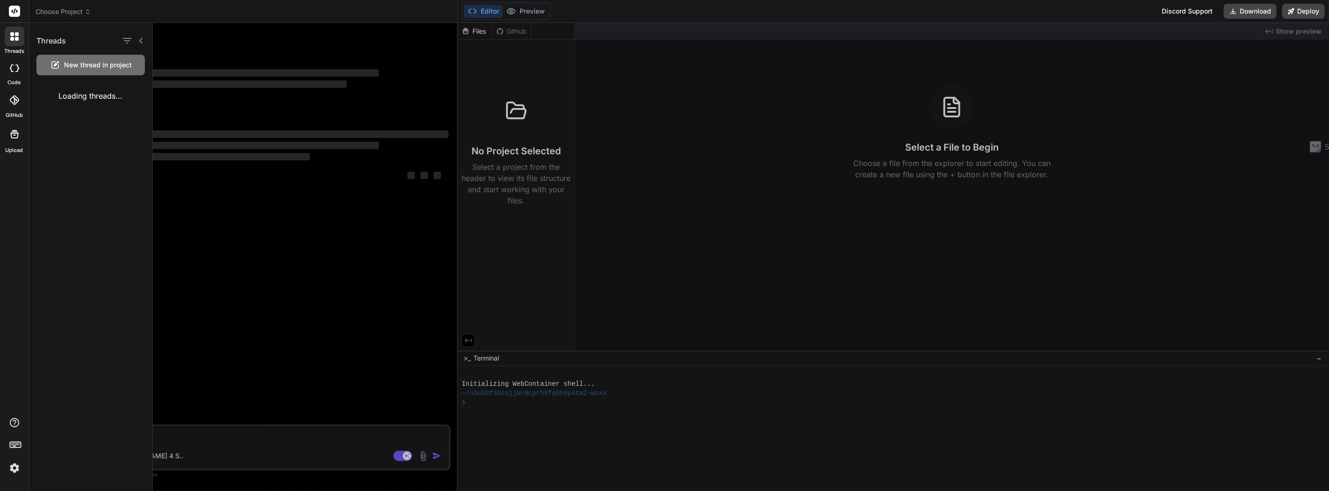
click at [102, 68] on span "New thread in project" at bounding box center [98, 64] width 68 height 9
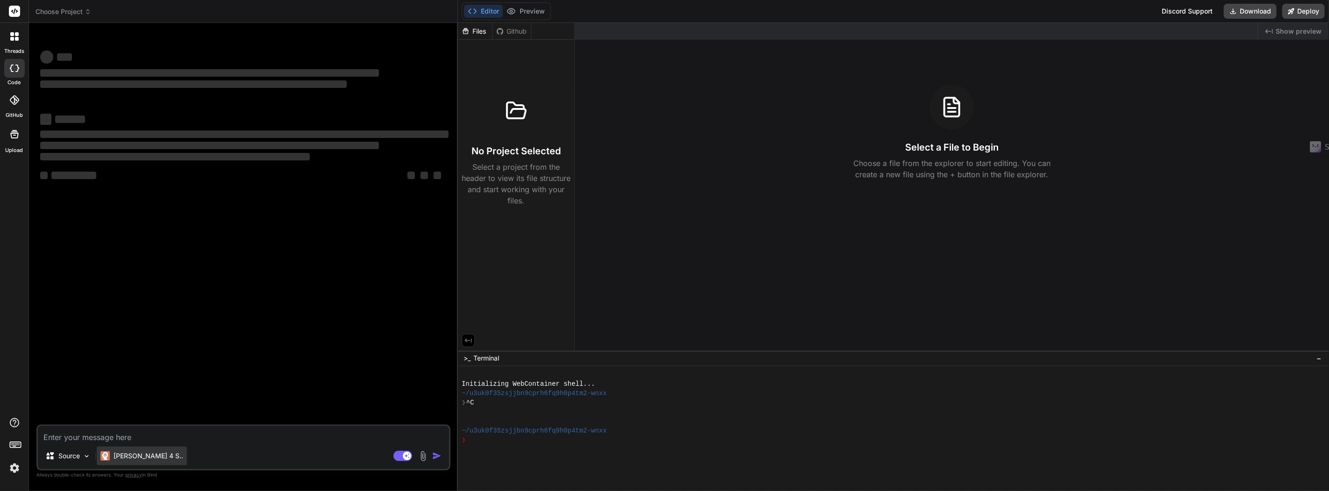
click at [129, 454] on p "[PERSON_NAME] 4 S.." at bounding box center [149, 455] width 70 height 9
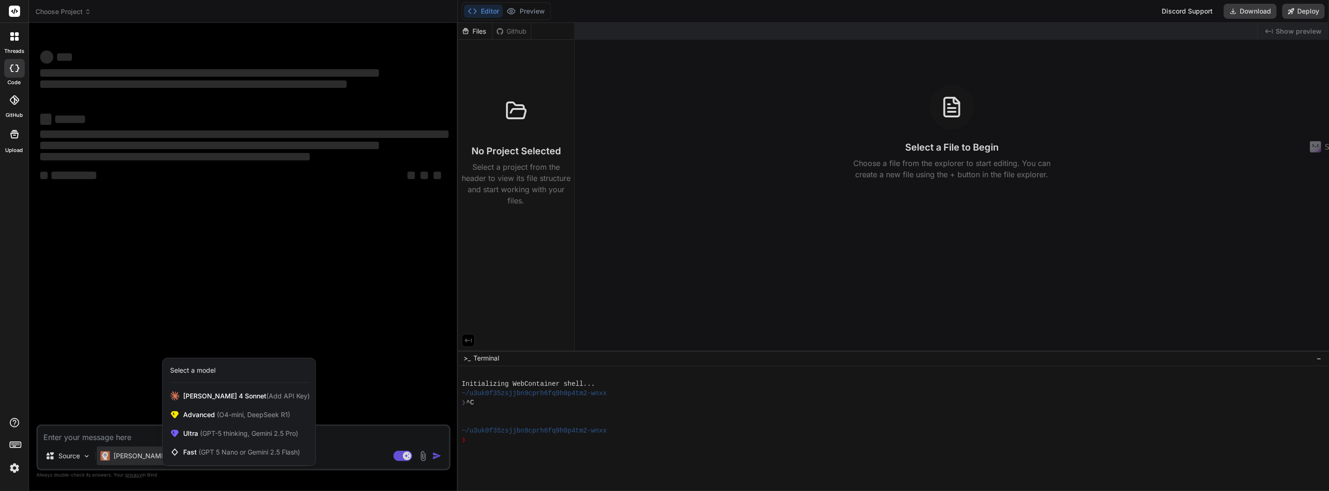
click at [129, 454] on div at bounding box center [664, 245] width 1329 height 491
type textarea "x"
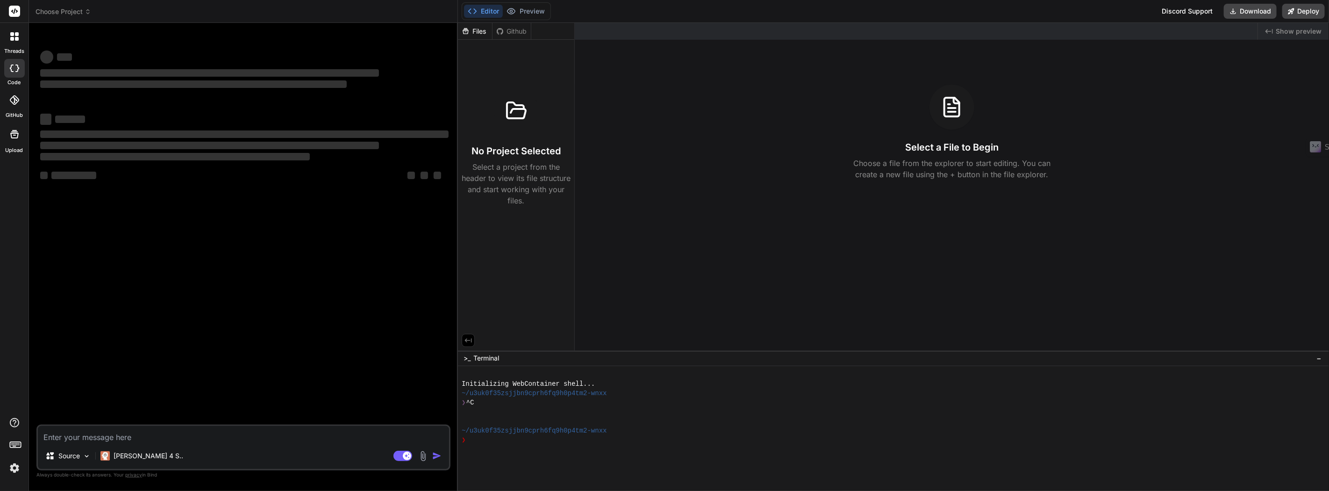
click at [100, 431] on textarea at bounding box center [243, 434] width 411 height 17
paste textarea "build a website around this page. this page must be kept as an coming soon opti…"
type textarea "build a website around this page. this page must be kept as an coming soon opti…"
type textarea "x"
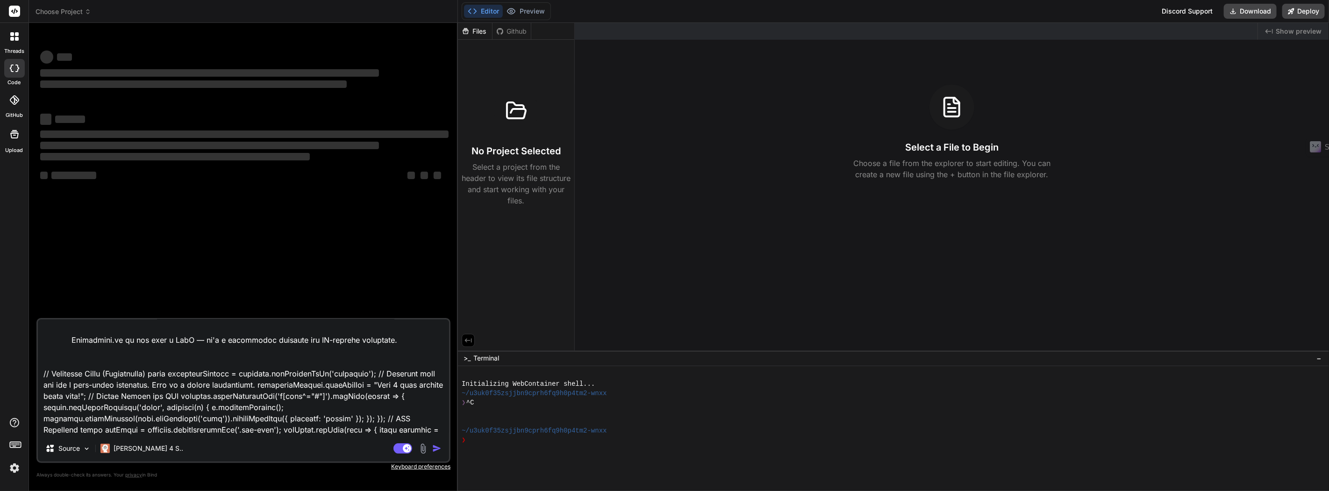
scroll to position [2682, 0]
type textarea "build a website around this page. this page must be kept as an coming soon opti…"
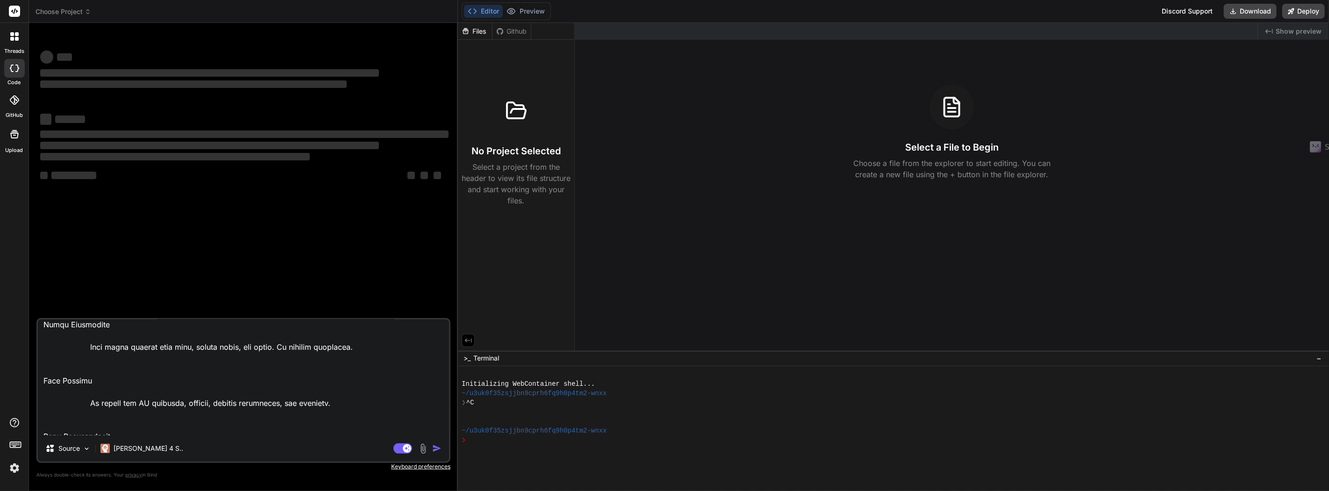
scroll to position [1385, 0]
click at [14, 44] on div at bounding box center [15, 37] width 20 height 20
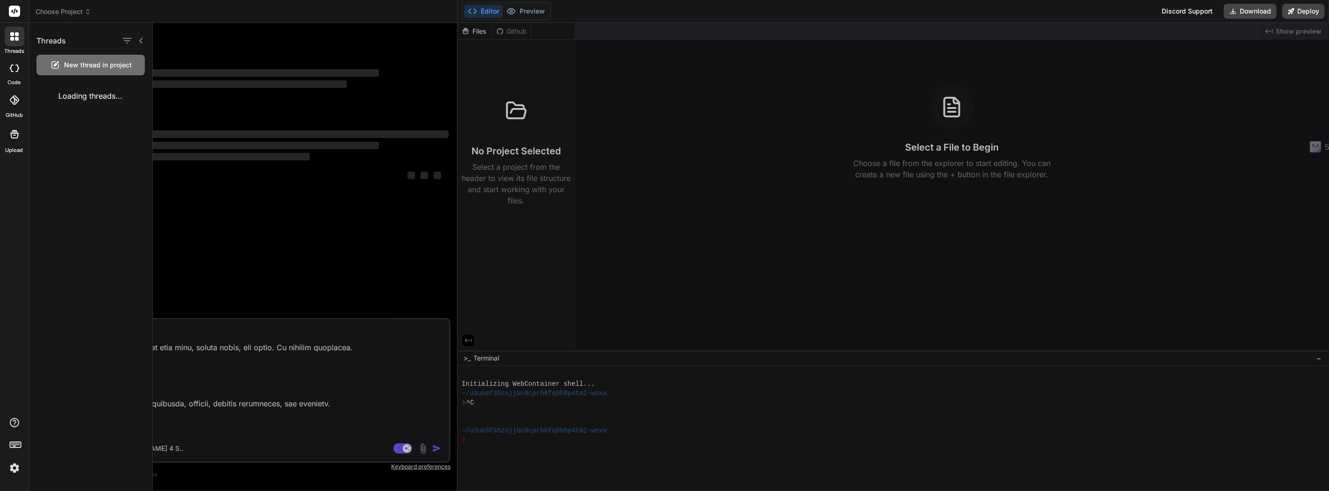
click at [91, 94] on div "Loading threads..." at bounding box center [90, 96] width 123 height 26
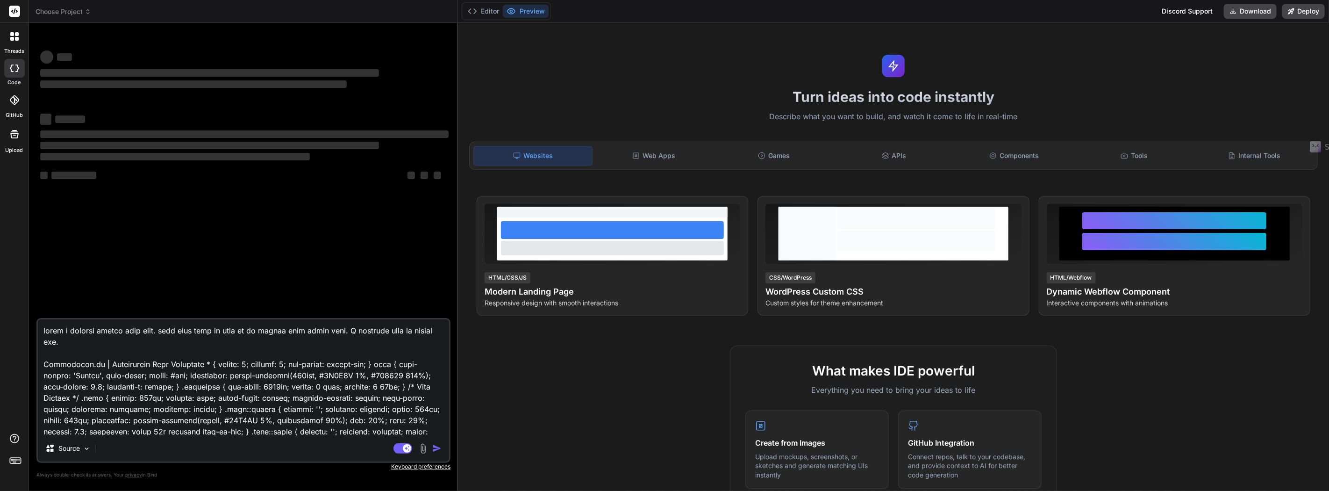
type textarea "x"
click at [652, 158] on div "Web Apps" at bounding box center [653, 156] width 118 height 20
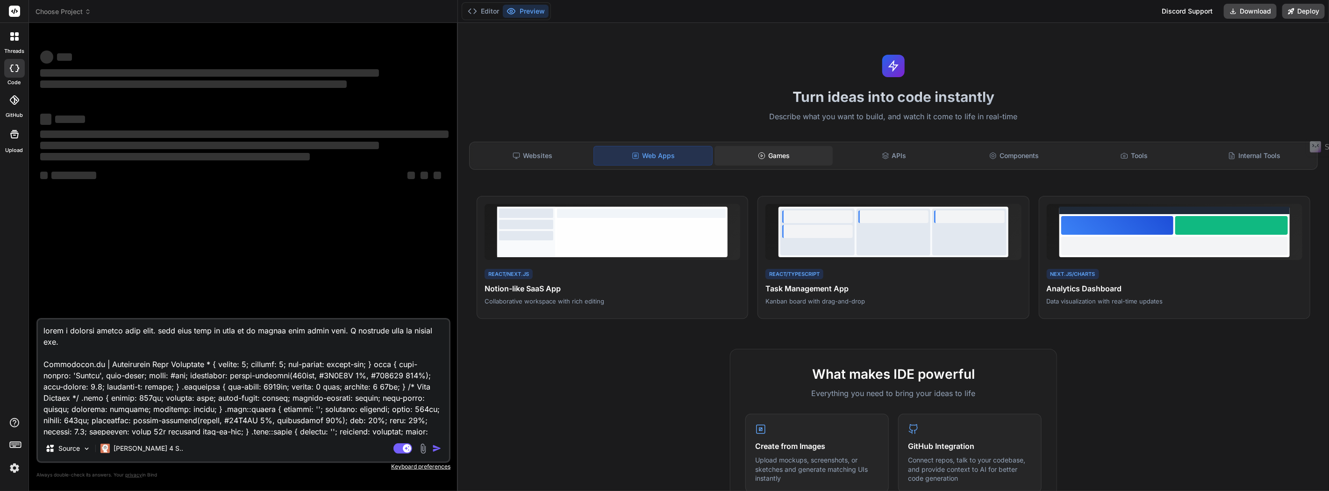
click at [797, 152] on div "Games" at bounding box center [773, 156] width 118 height 20
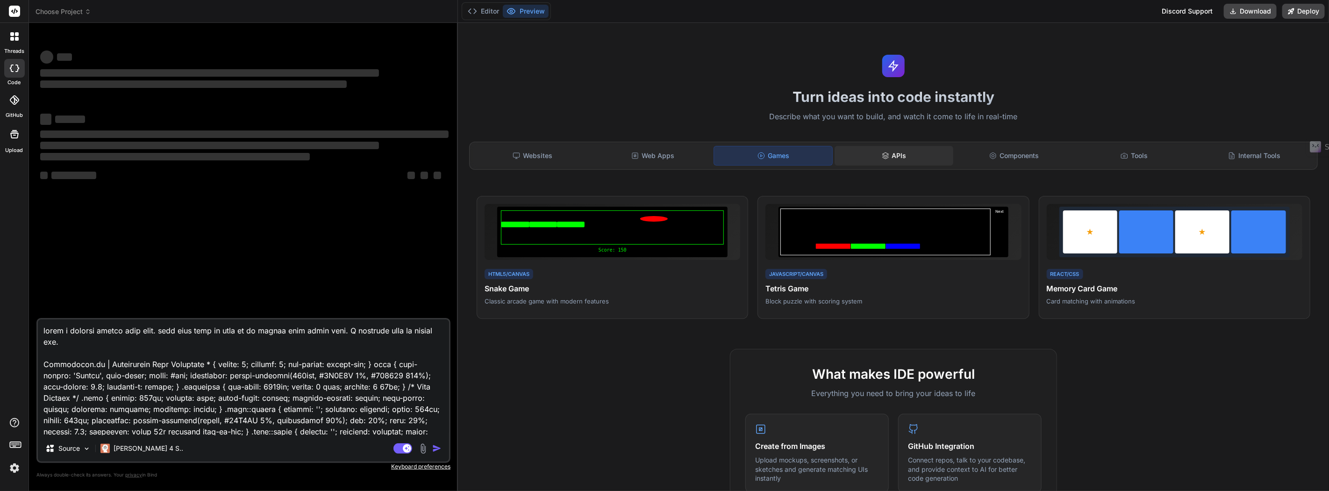
click at [882, 156] on icon at bounding box center [885, 155] width 7 height 7
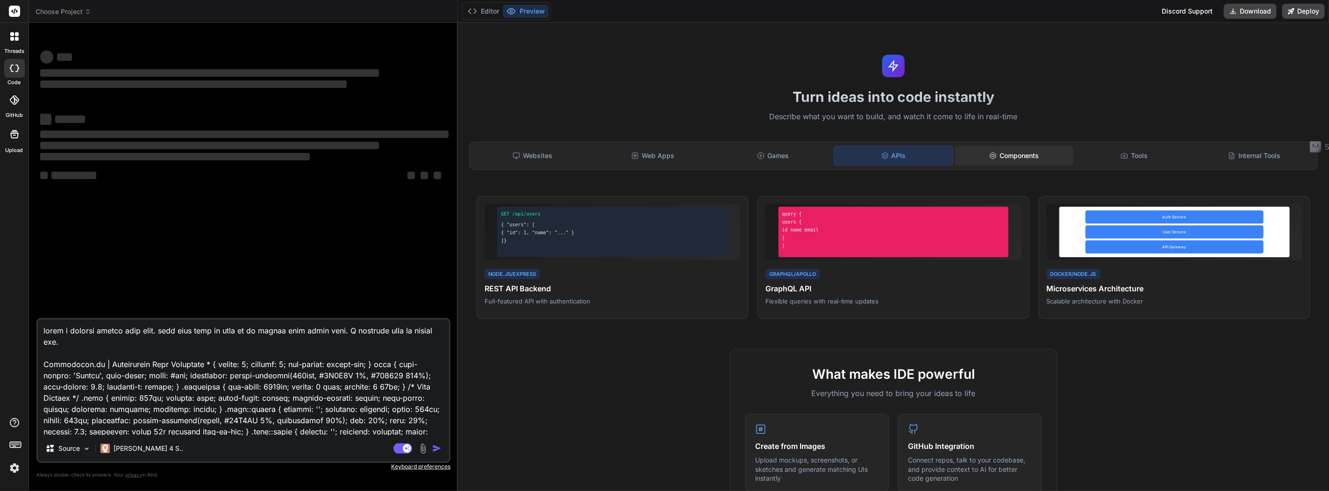
click at [990, 153] on icon at bounding box center [993, 155] width 6 height 6
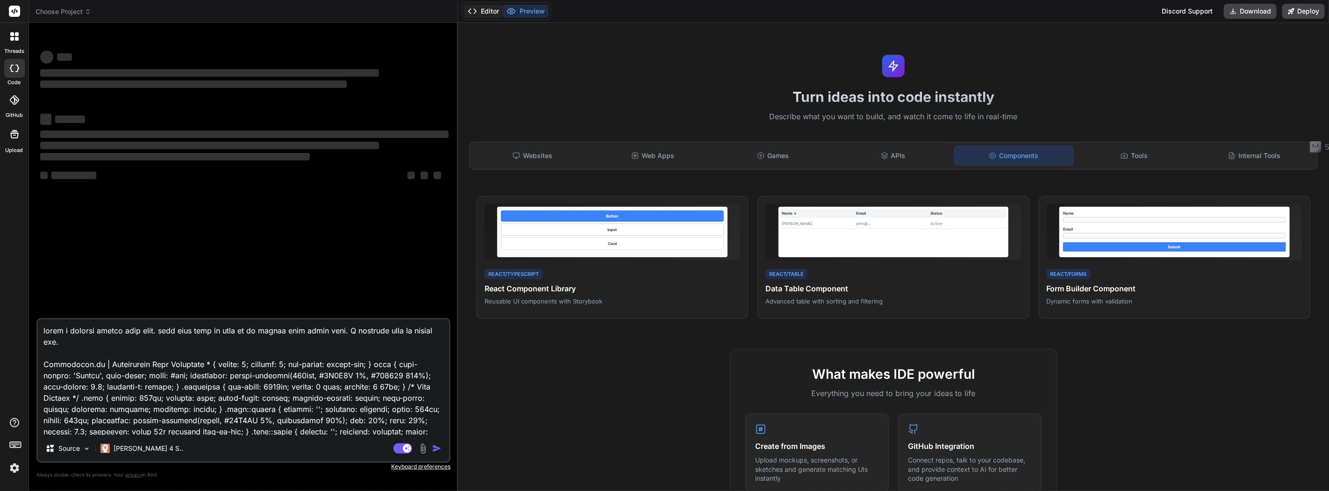
click at [483, 13] on button "Editor" at bounding box center [483, 11] width 39 height 13
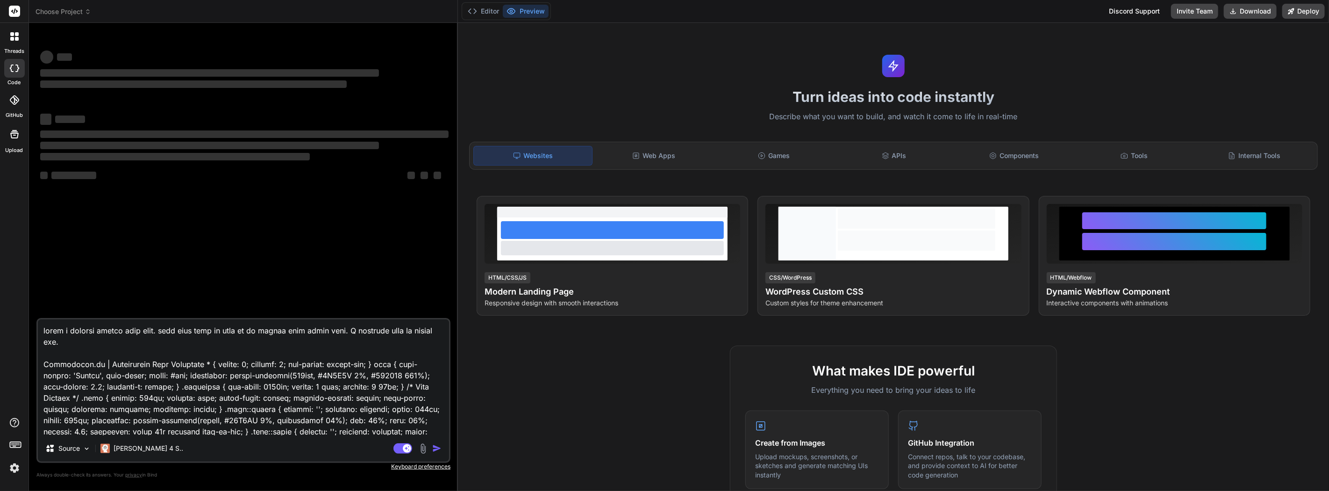
click at [15, 10] on rect at bounding box center [14, 11] width 11 height 11
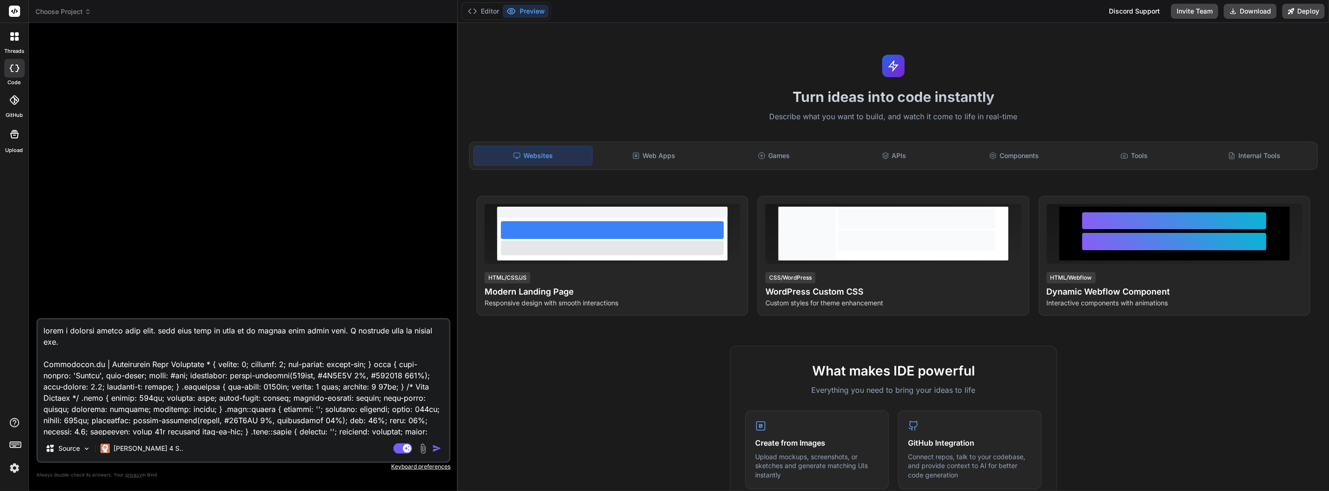
click at [17, 59] on div at bounding box center [14, 68] width 21 height 19
click at [12, 39] on icon at bounding box center [12, 39] width 4 height 4
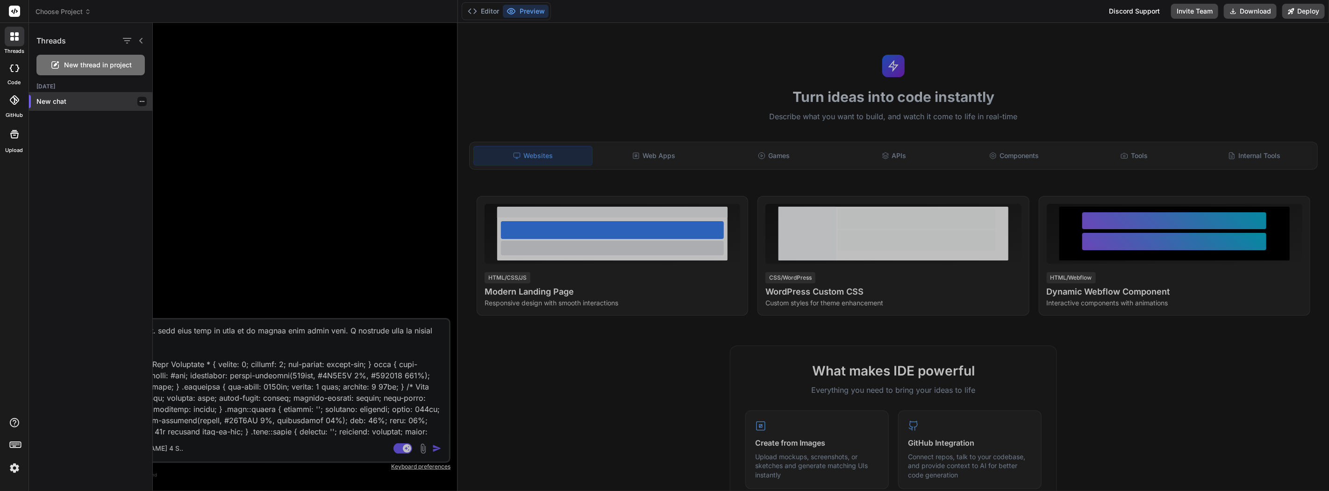
click at [56, 104] on p "New chat" at bounding box center [94, 101] width 116 height 9
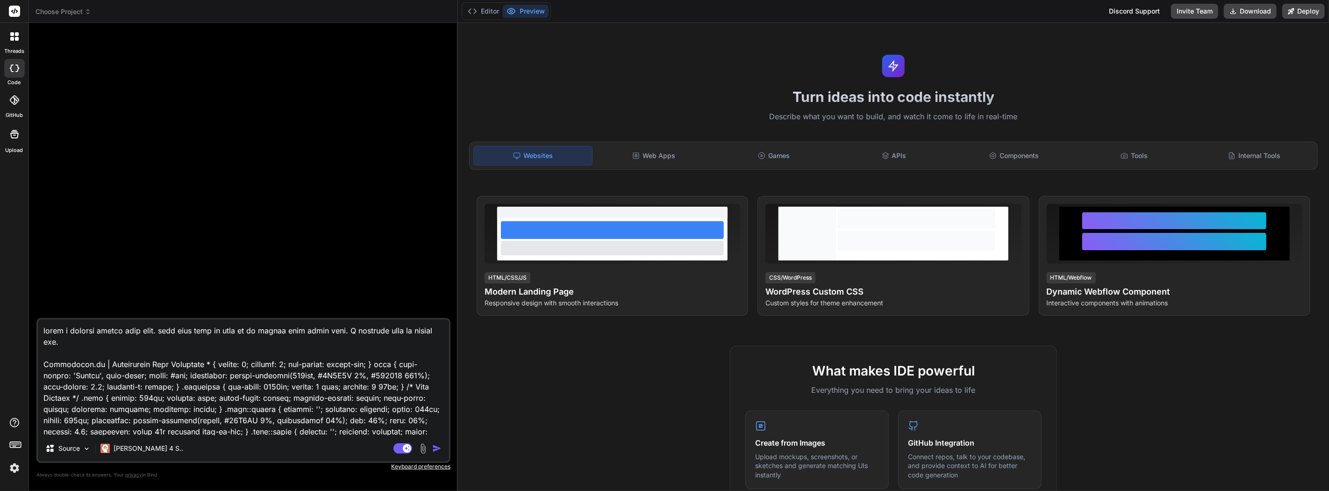
click at [435, 450] on img "button" at bounding box center [436, 447] width 9 height 9
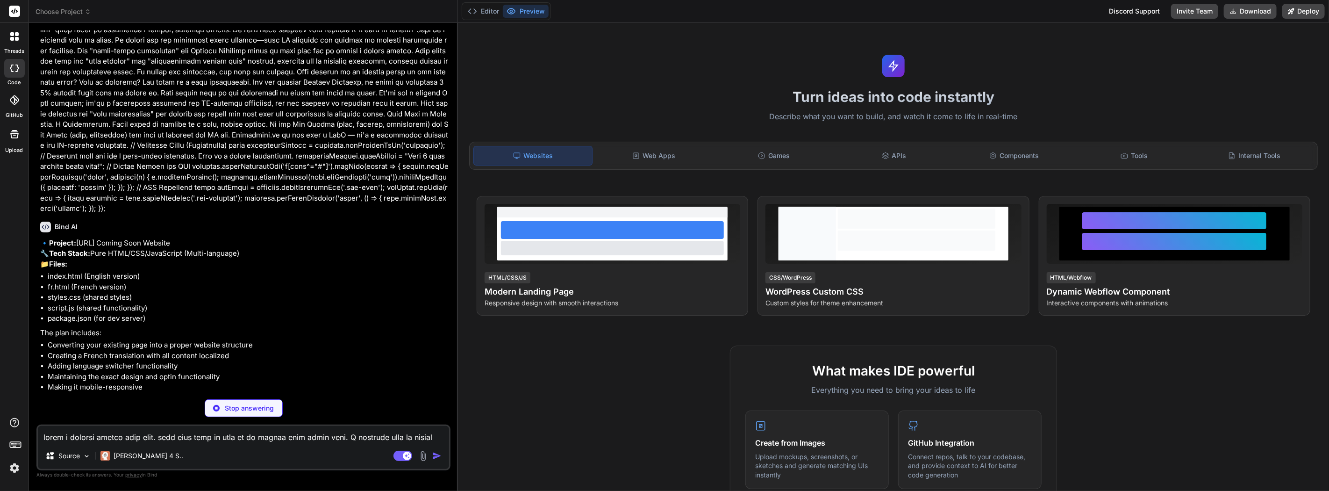
scroll to position [893, 0]
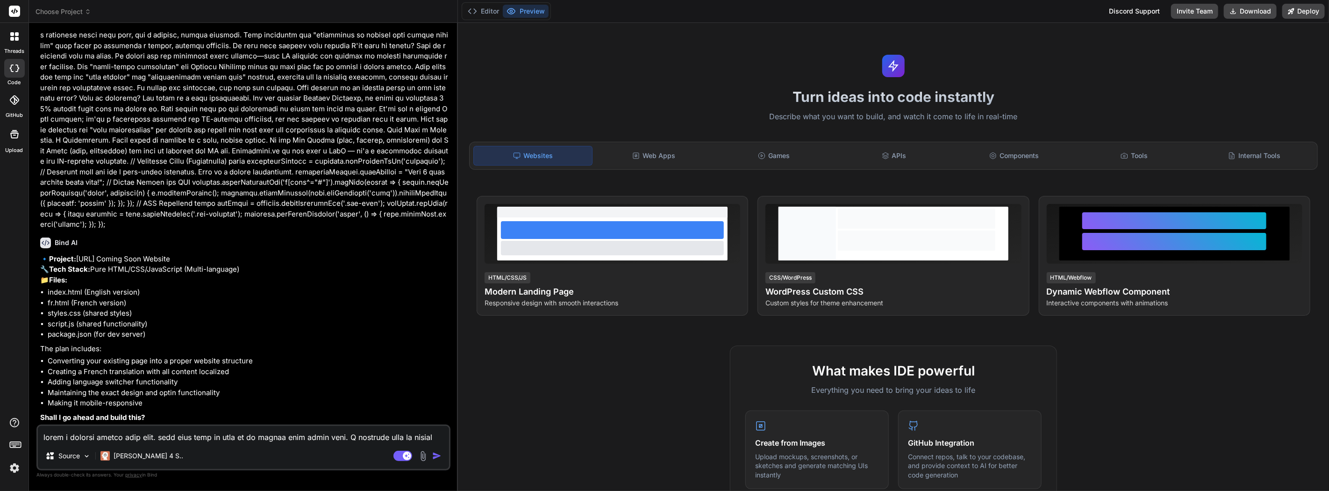
type textarea "x"
click at [108, 439] on textarea at bounding box center [243, 434] width 411 height 17
type textarea "x"
type textarea "yw"
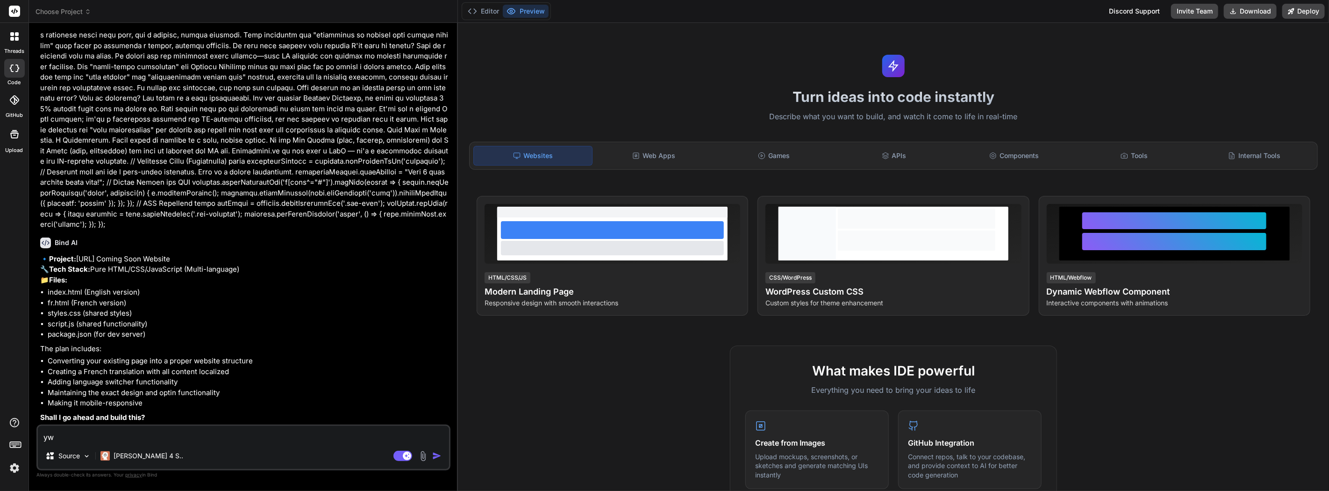
type textarea "x"
type textarea "ywe"
type textarea "x"
type textarea "yw"
type textarea "x"
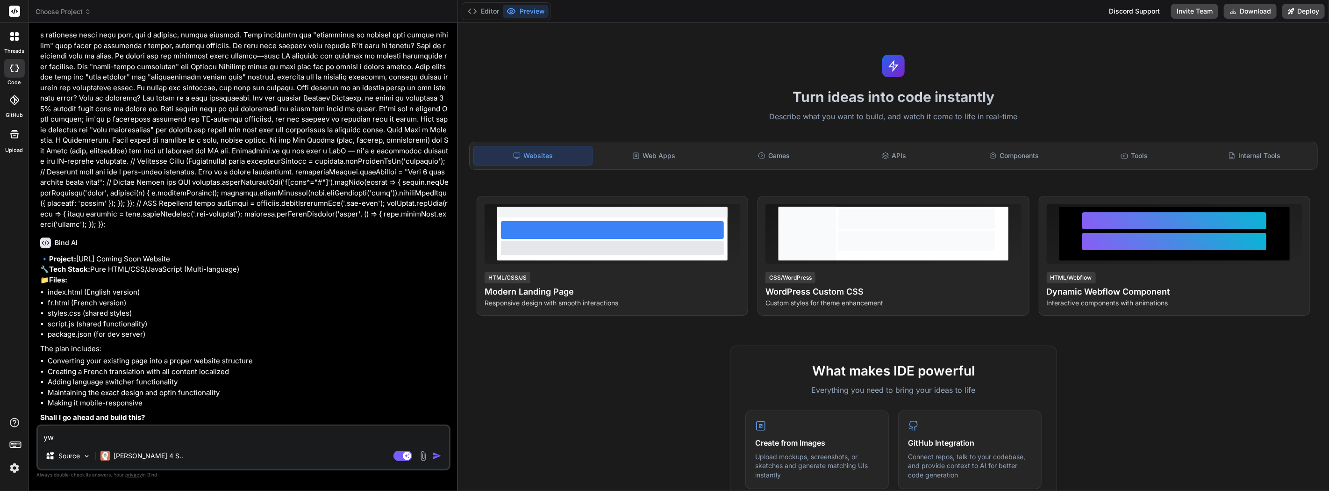
type textarea "y"
type textarea "x"
type textarea "ye"
type textarea "x"
type textarea "yes"
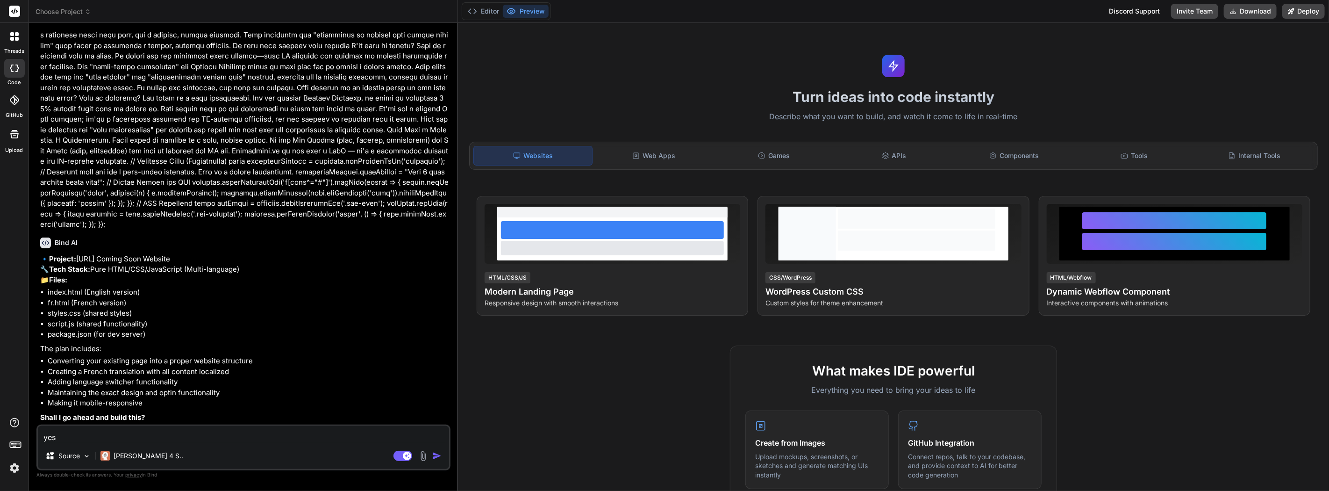
type textarea "x"
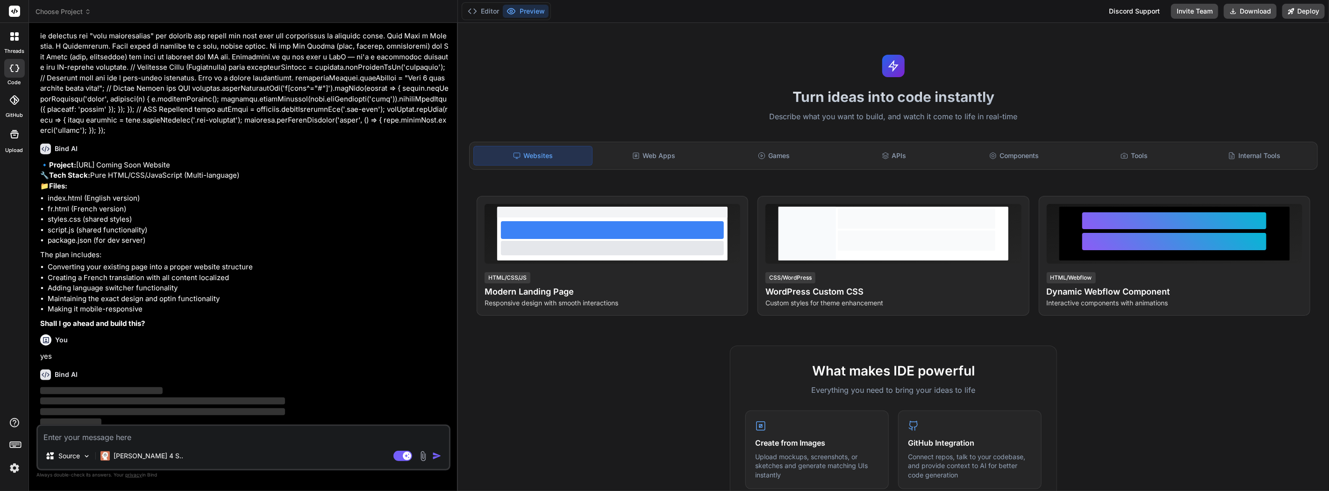
scroll to position [989, 0]
click at [17, 468] on img at bounding box center [15, 468] width 16 height 16
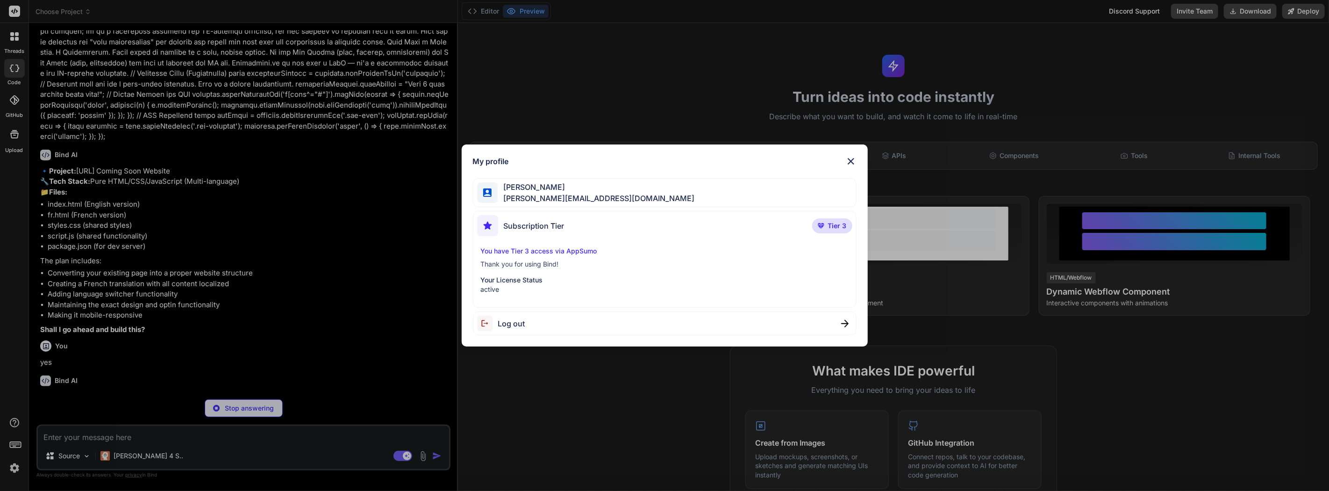
click at [851, 163] on img at bounding box center [850, 161] width 11 height 11
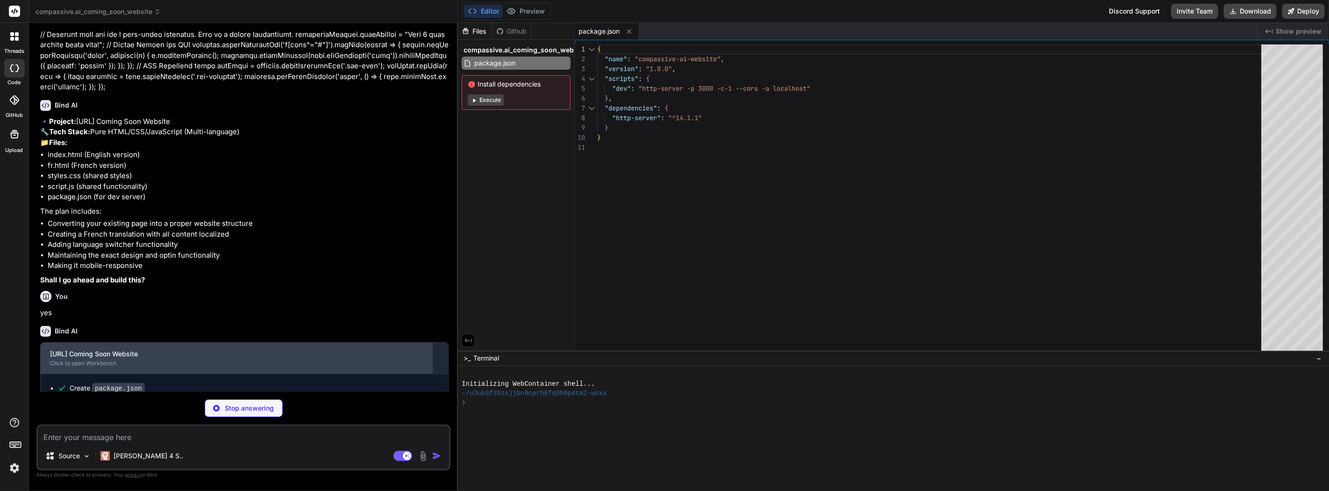
scroll to position [1054, 0]
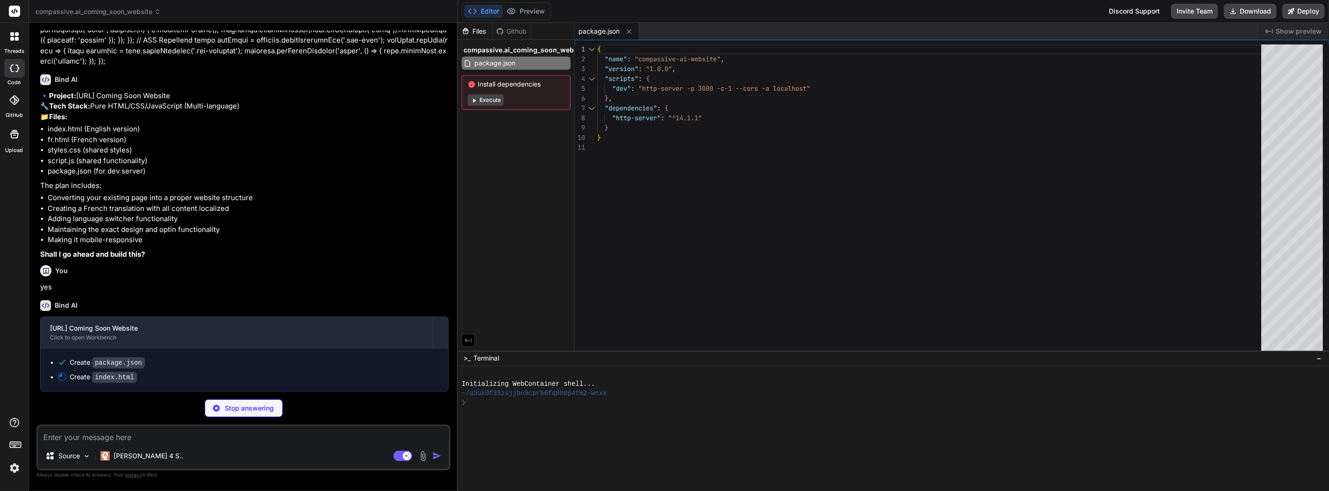
type textarea "x"
type textarea "</form> </div> </section> <script src="script.js"></script> </body> </html>"
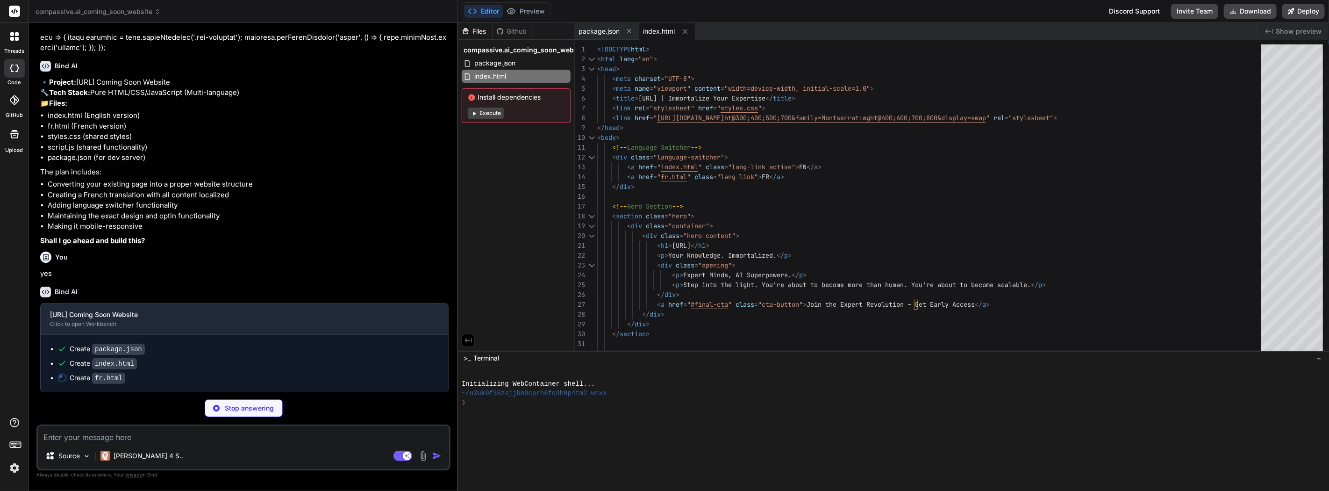
scroll to position [1068, 0]
type textarea "x"
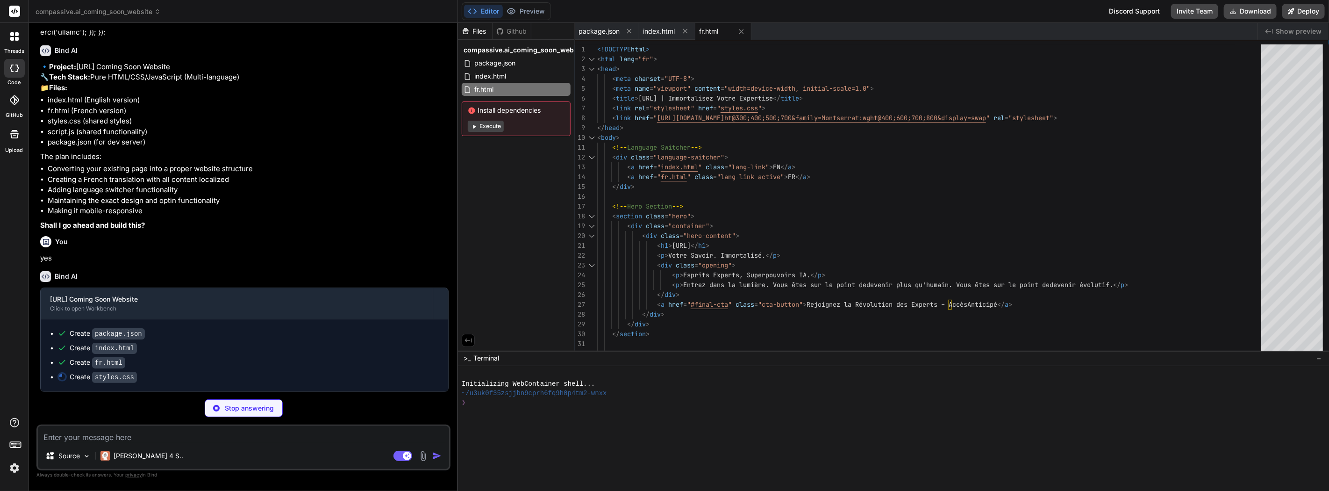
scroll to position [1082, 0]
type textarea "x"
type textarea ".solution h2, .problem h2, .how-it-works h2, .pre-launch h2, .trust h2, .faq h2…"
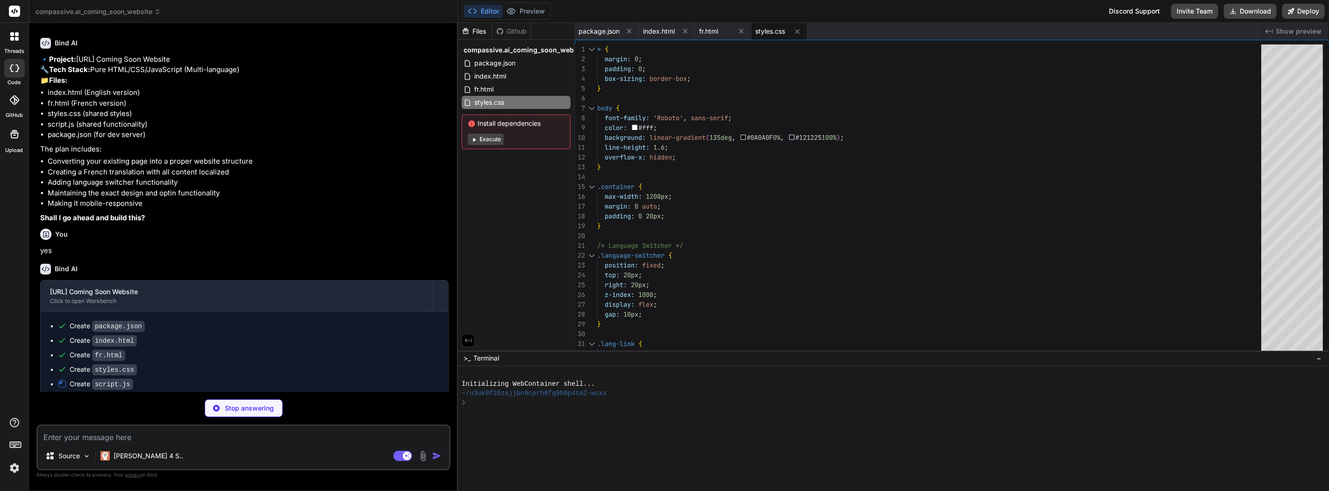
scroll to position [1096, 0]
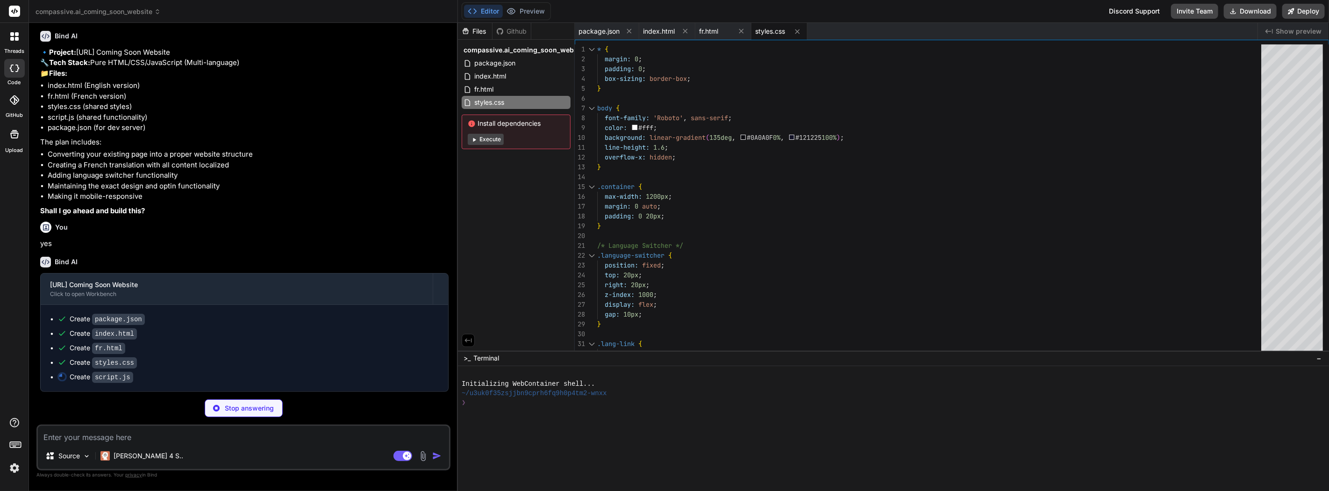
type textarea "x"
type textarea "});"
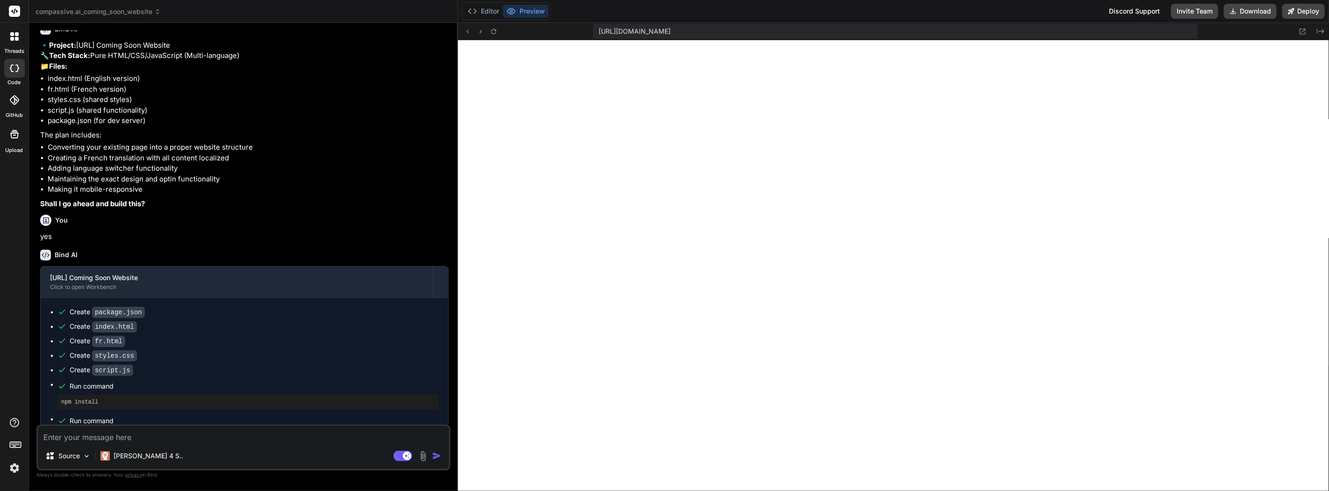
scroll to position [420, 0]
drag, startPoint x: 1328, startPoint y: 424, endPoint x: 1328, endPoint y: 408, distance: 15.9
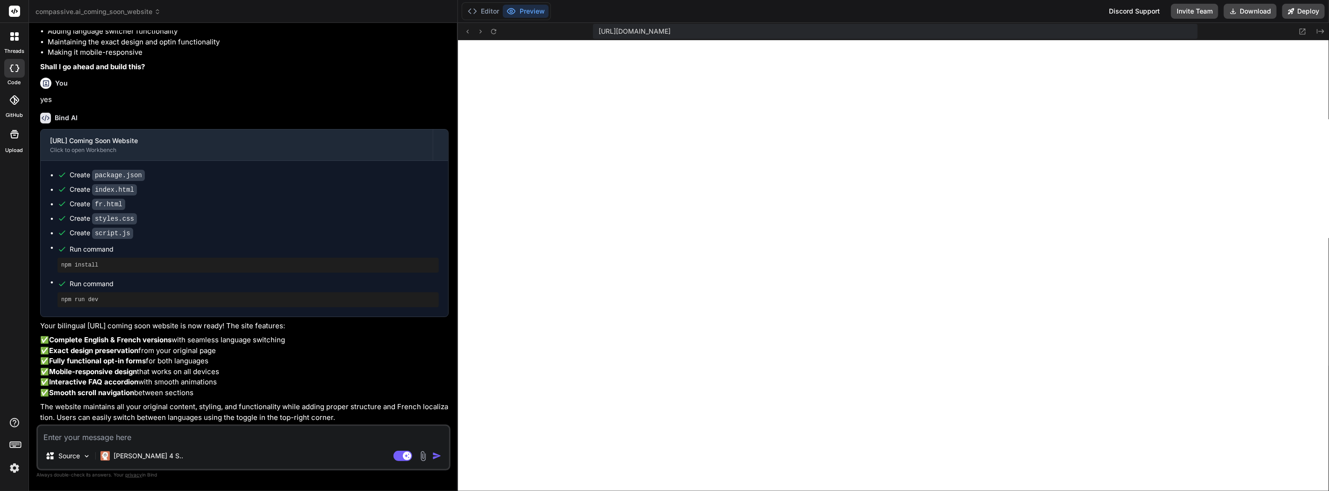
scroll to position [1240, 0]
click at [480, 12] on button "Editor" at bounding box center [483, 11] width 39 height 13
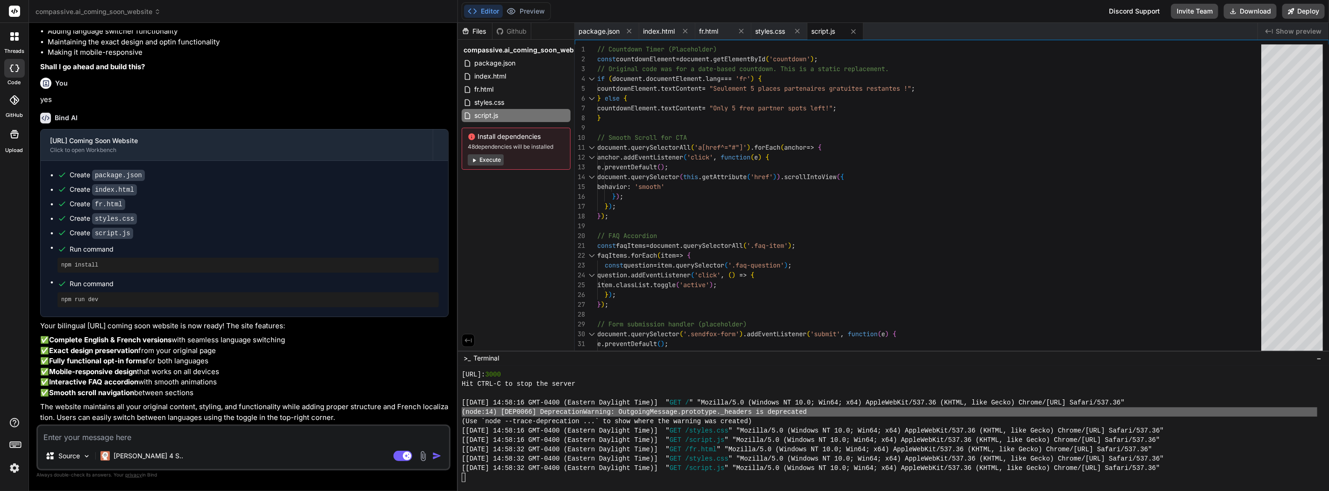
click at [489, 159] on button "Execute" at bounding box center [486, 159] width 36 height 11
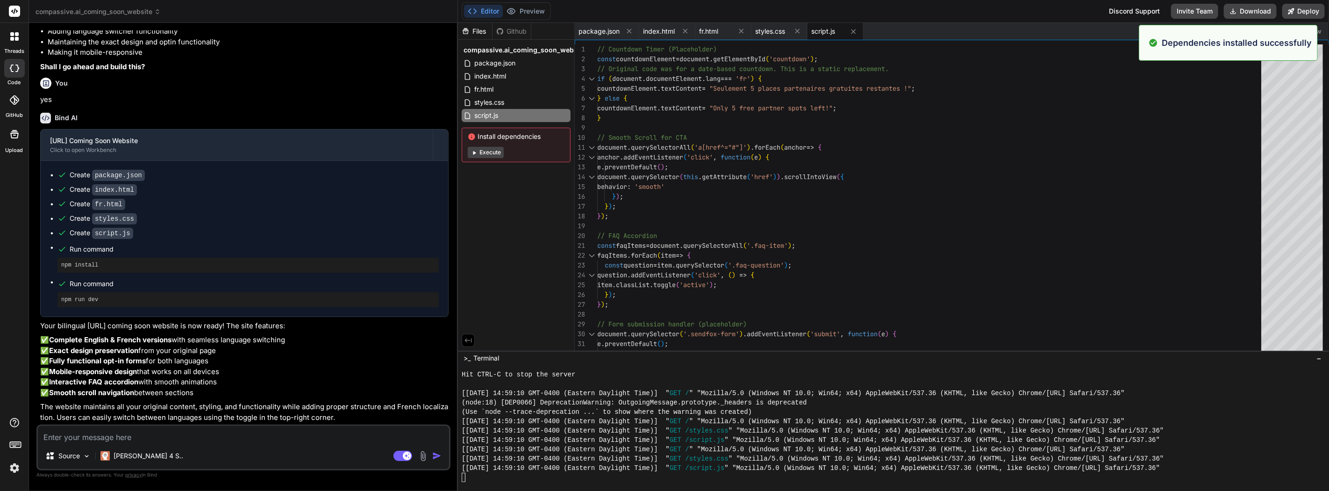
scroll to position [849, 0]
click at [491, 151] on button "Execute" at bounding box center [486, 152] width 36 height 11
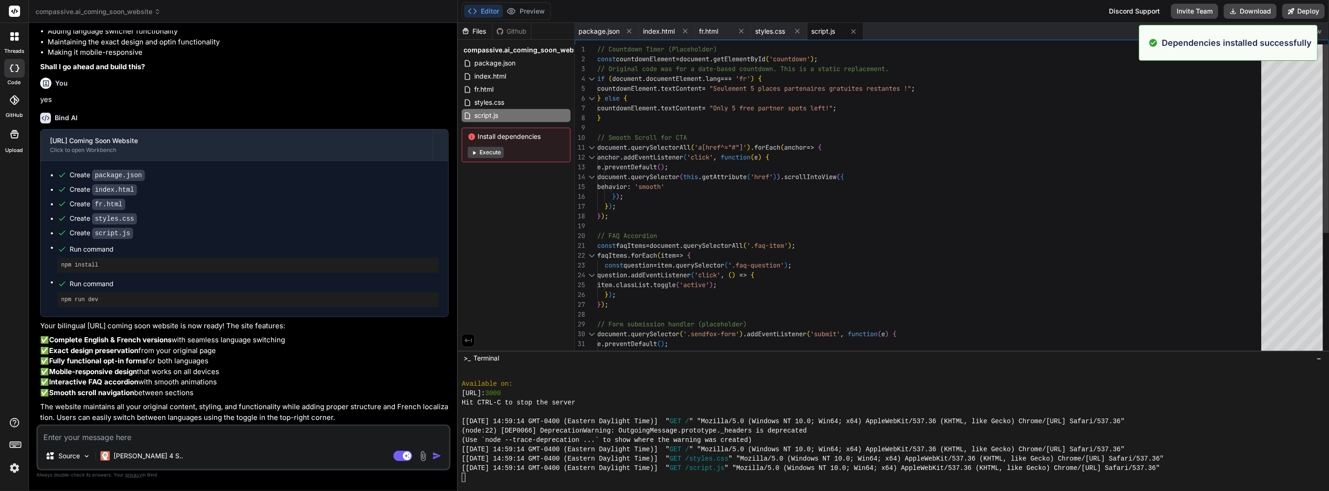
scroll to position [1270, 0]
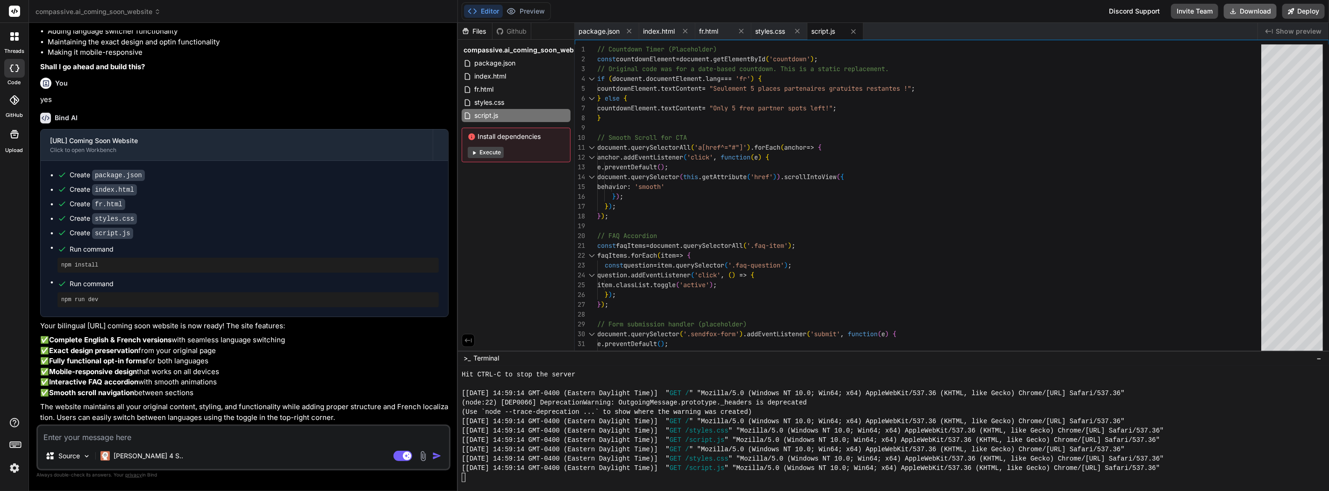
click at [1258, 11] on button "Download" at bounding box center [1250, 11] width 53 height 15
click at [114, 459] on div "Claude 4 S.." at bounding box center [141, 455] width 83 height 9
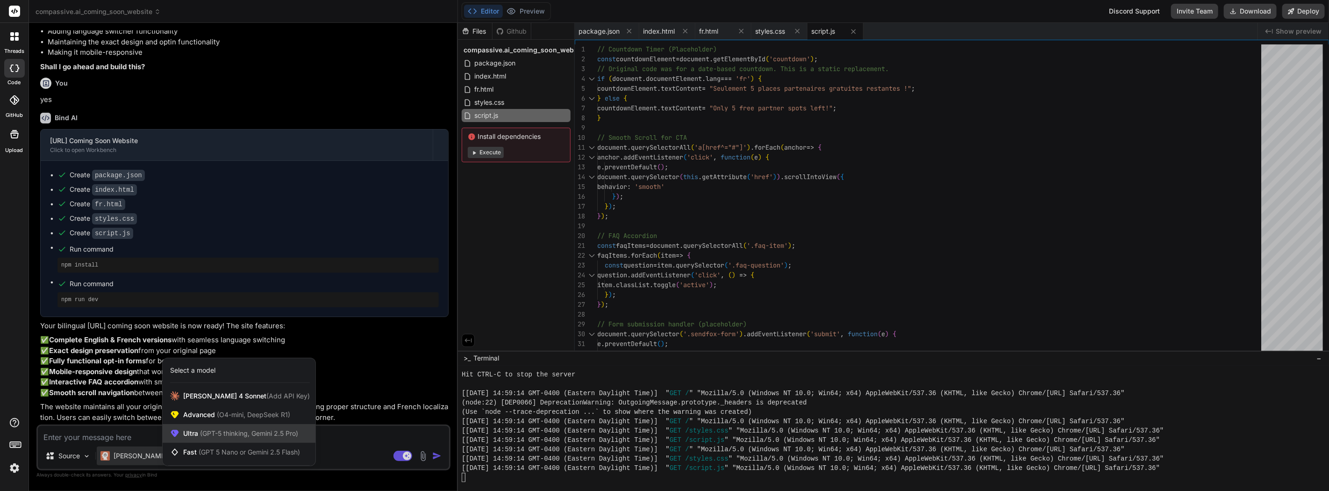
click at [230, 433] on span "(GPT-5 thinking, Gemini 2.5 Pro)" at bounding box center [248, 433] width 100 height 8
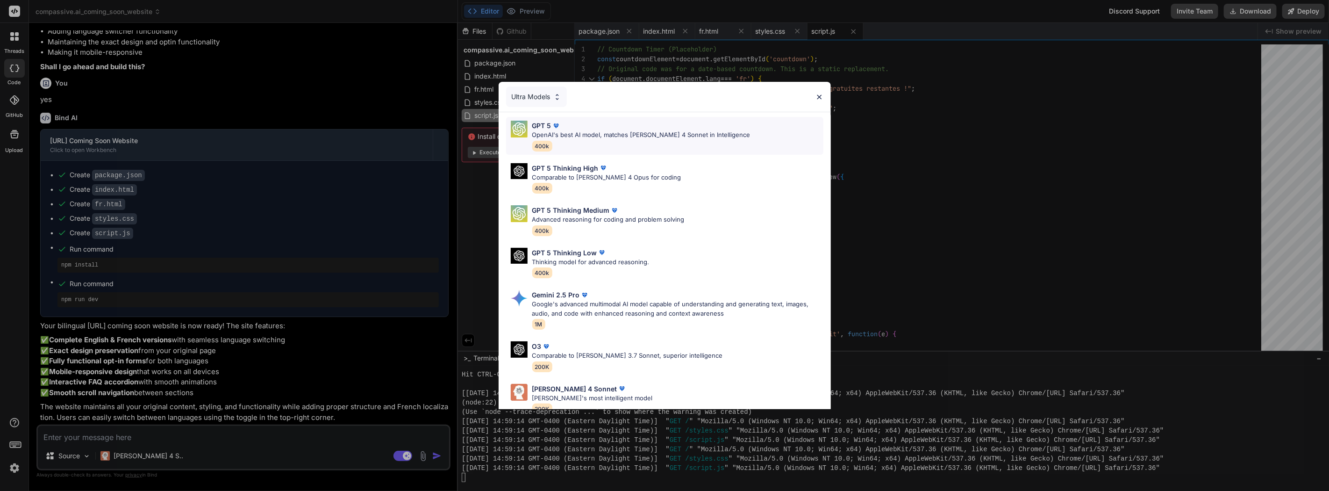
click at [545, 139] on div "GPT 5 OpenAI's best AI model, matches Claude 4 Sonnet in Intelligence 400k" at bounding box center [641, 136] width 218 height 30
type textarea "x"
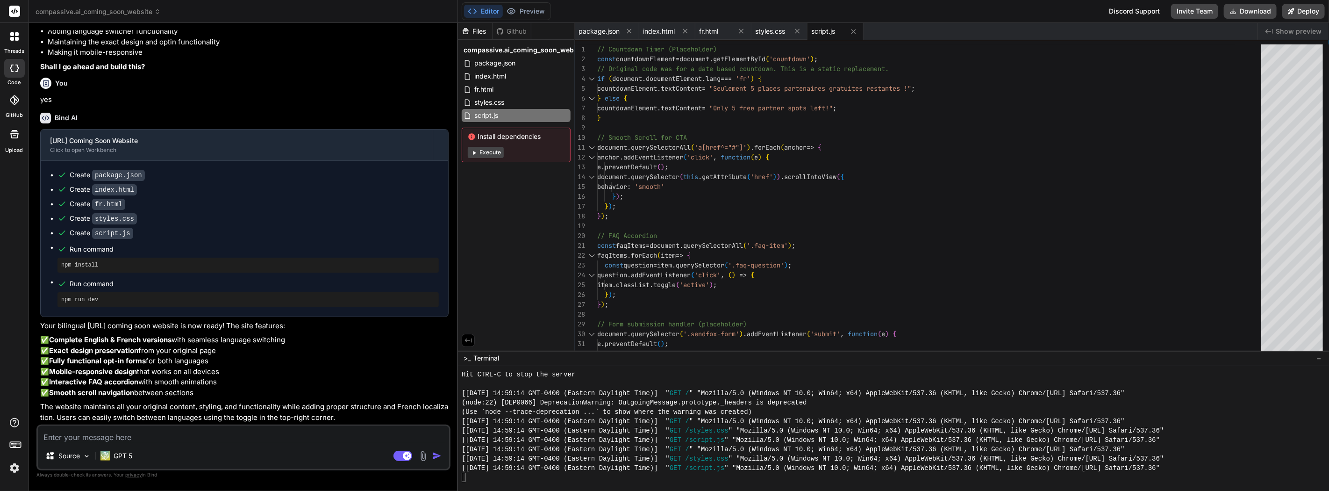
click at [141, 441] on textarea at bounding box center [243, 434] width 411 height 17
click at [20, 470] on img at bounding box center [15, 468] width 16 height 16
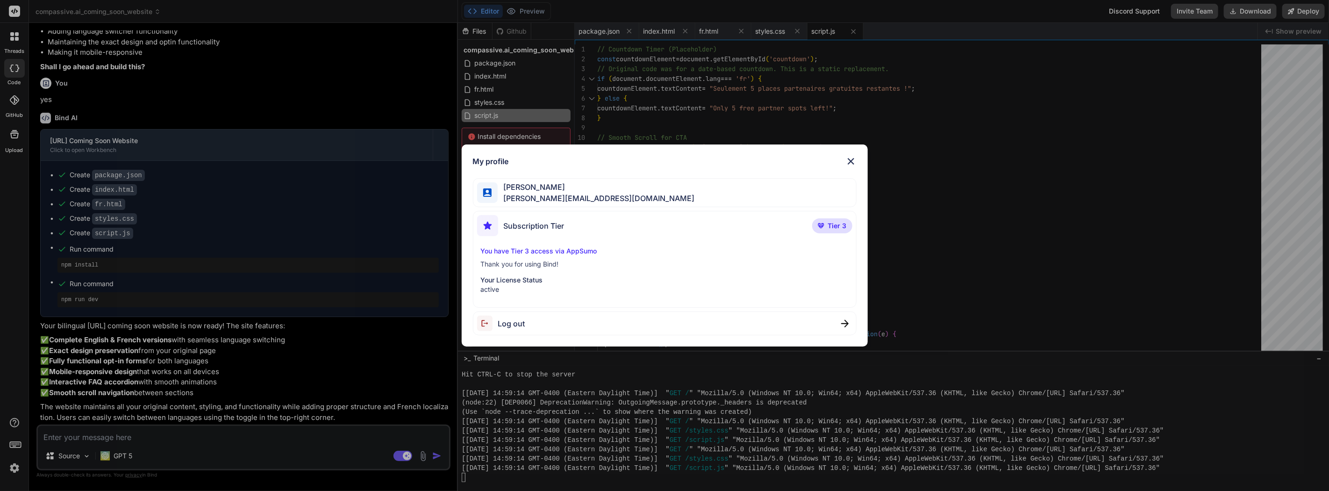
click at [14, 10] on div "My profile martin thibeault [EMAIL_ADDRESS][DOMAIN_NAME] Subscription Tier Tier…" at bounding box center [664, 245] width 1329 height 491
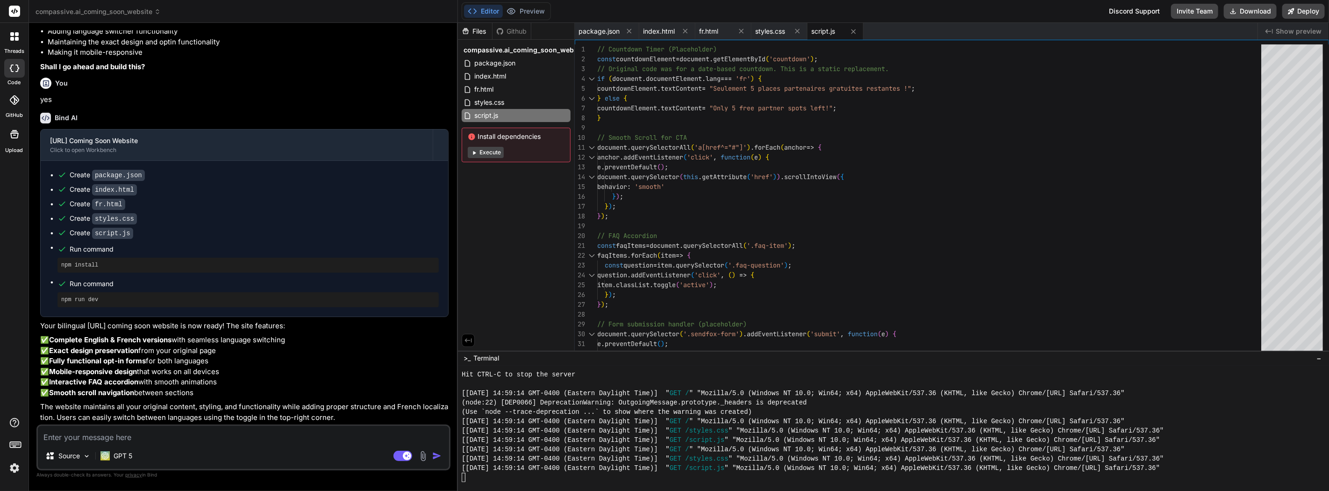
click at [15, 38] on icon at bounding box center [17, 39] width 4 height 4
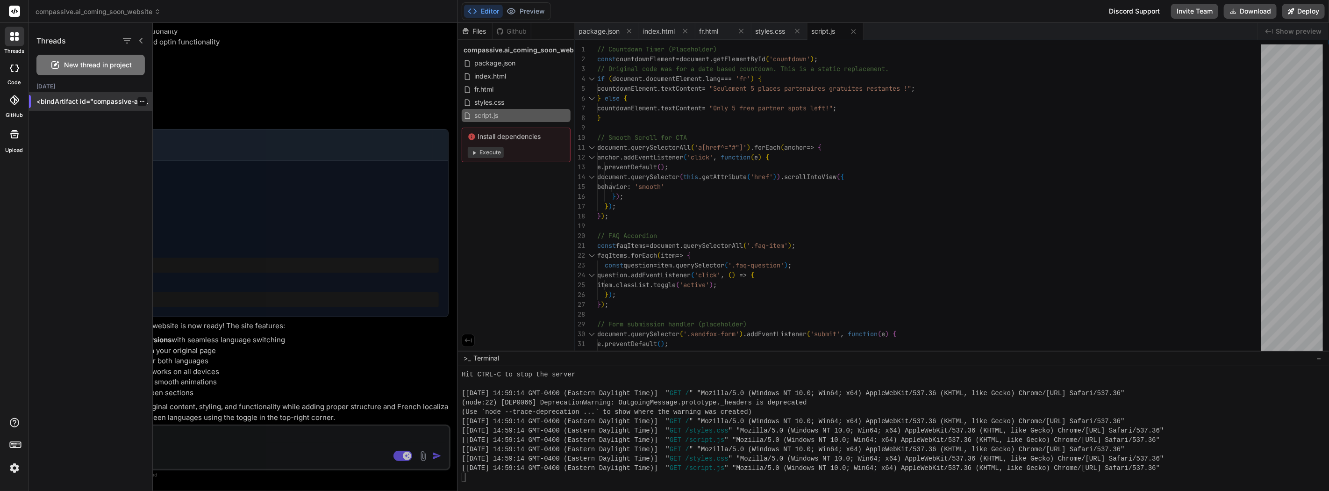
click at [139, 100] on icon "button" at bounding box center [142, 102] width 6 height 6
click at [165, 122] on span "Rename and Save" at bounding box center [181, 119] width 56 height 9
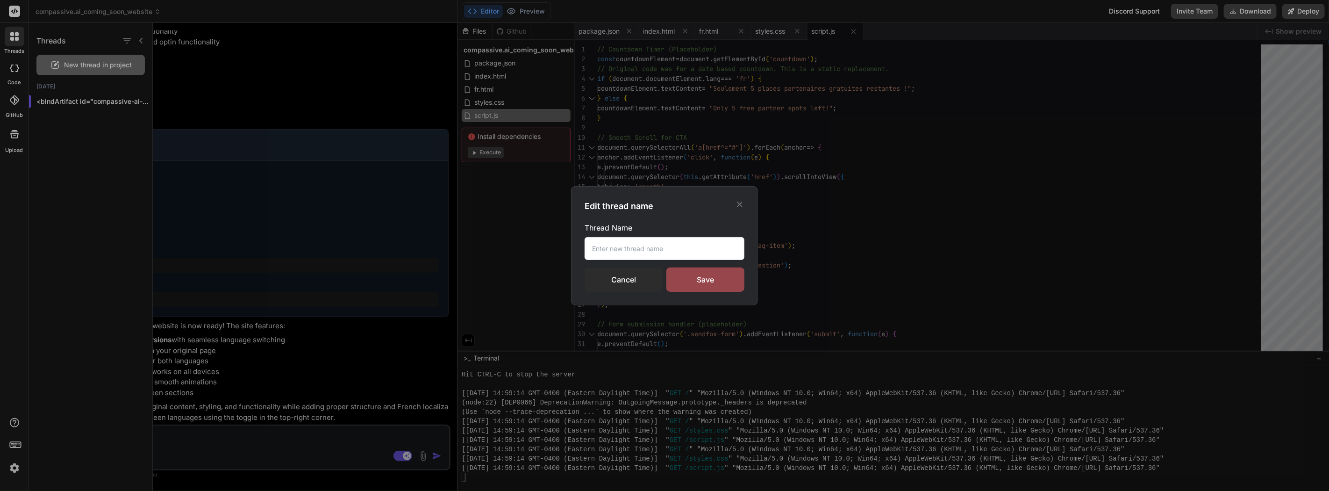
click at [626, 248] on input "text" at bounding box center [664, 248] width 160 height 23
click at [626, 247] on input "text" at bounding box center [664, 248] width 160 height 23
click at [637, 250] on input "com" at bounding box center [664, 248] width 160 height 23
click at [638, 250] on input "com" at bounding box center [664, 248] width 160 height 23
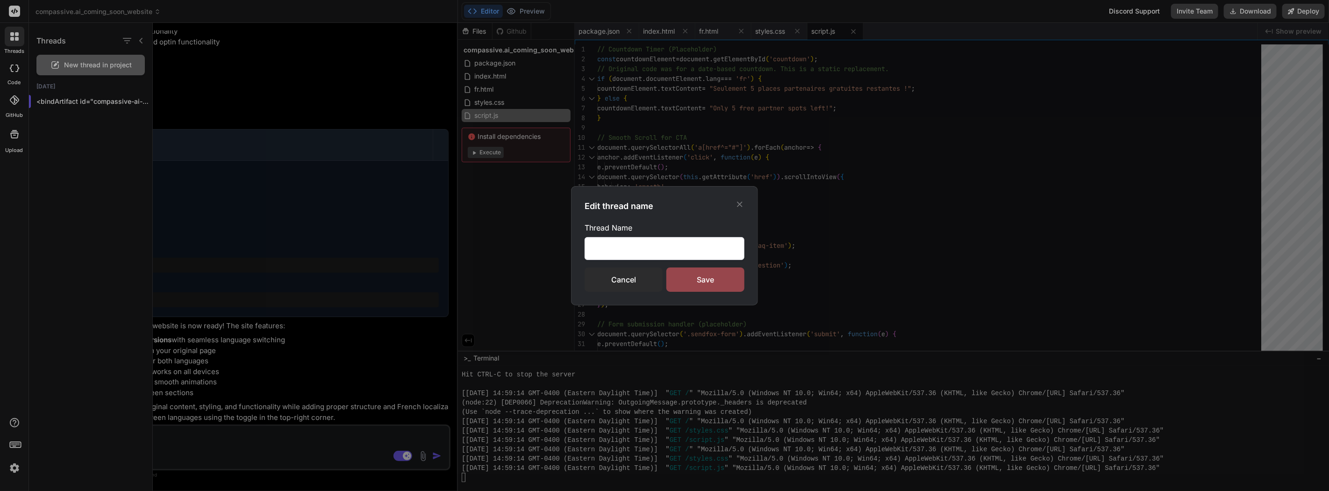
type input "comcompassiveai"
click at [699, 267] on div "Thread Name comcompassiveai Cancel Save" at bounding box center [664, 257] width 160 height 70
click at [688, 248] on input "comcompassiveai" at bounding box center [664, 248] width 160 height 23
click at [706, 283] on div "Save" at bounding box center [705, 279] width 78 height 24
drag, startPoint x: 723, startPoint y: 250, endPoint x: 623, endPoint y: 242, distance: 99.8
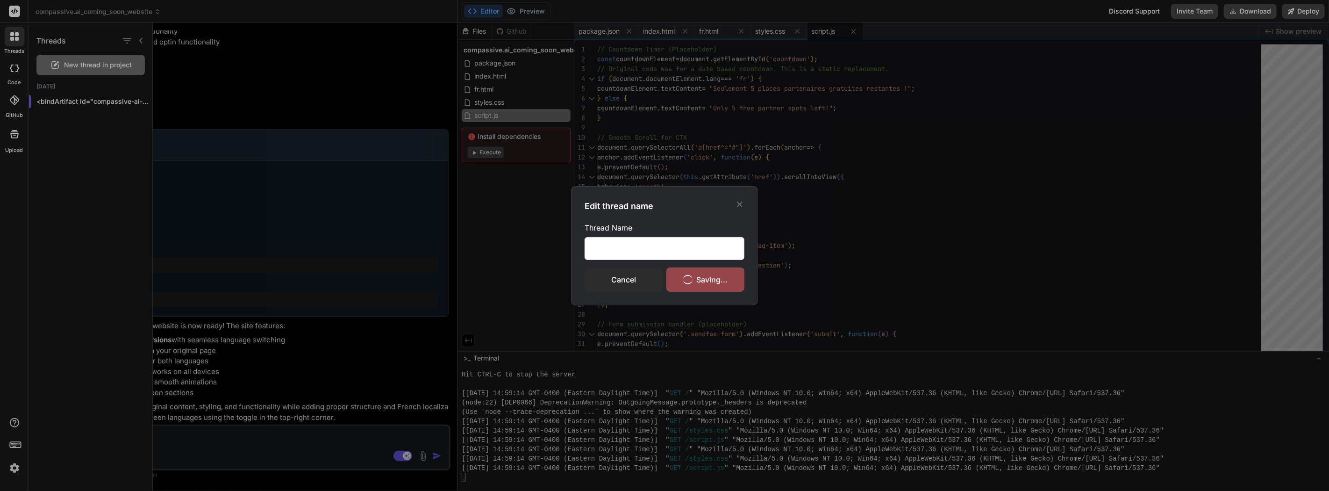
click at [623, 242] on input "comcompassiveai" at bounding box center [664, 248] width 160 height 23
click at [634, 245] on input "comcompassiveai" at bounding box center [664, 248] width 160 height 23
drag, startPoint x: 667, startPoint y: 246, endPoint x: 569, endPoint y: 244, distance: 98.1
click at [569, 244] on div "Edit thread name Thread Name comcompassiveai Cancel Saving..." at bounding box center [664, 245] width 1329 height 491
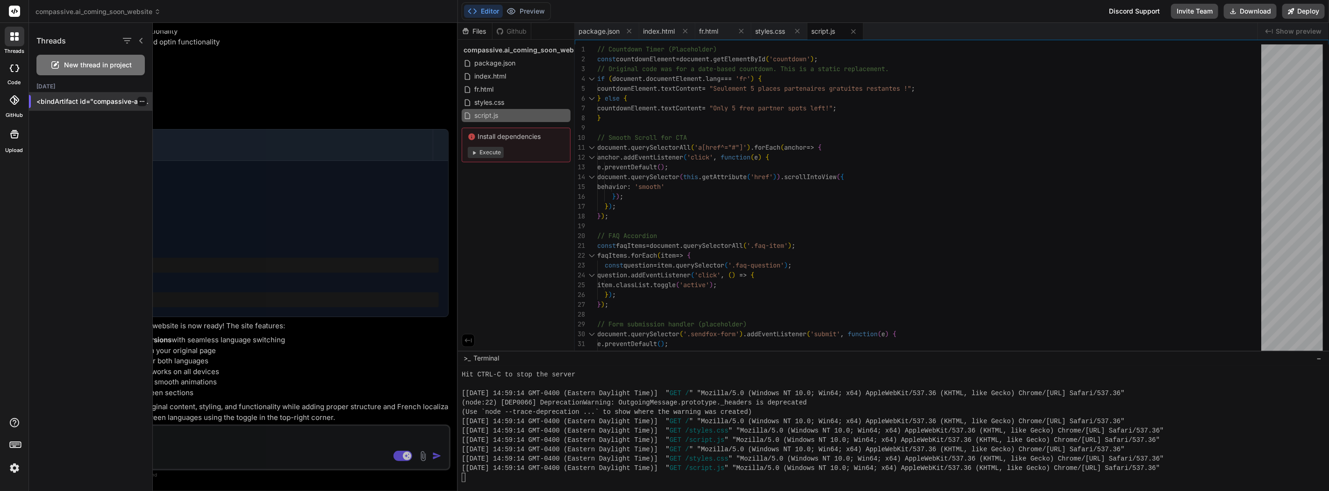
click at [140, 101] on icon "button" at bounding box center [142, 101] width 5 height 1
click at [181, 120] on span "Rename and Save" at bounding box center [181, 119] width 56 height 9
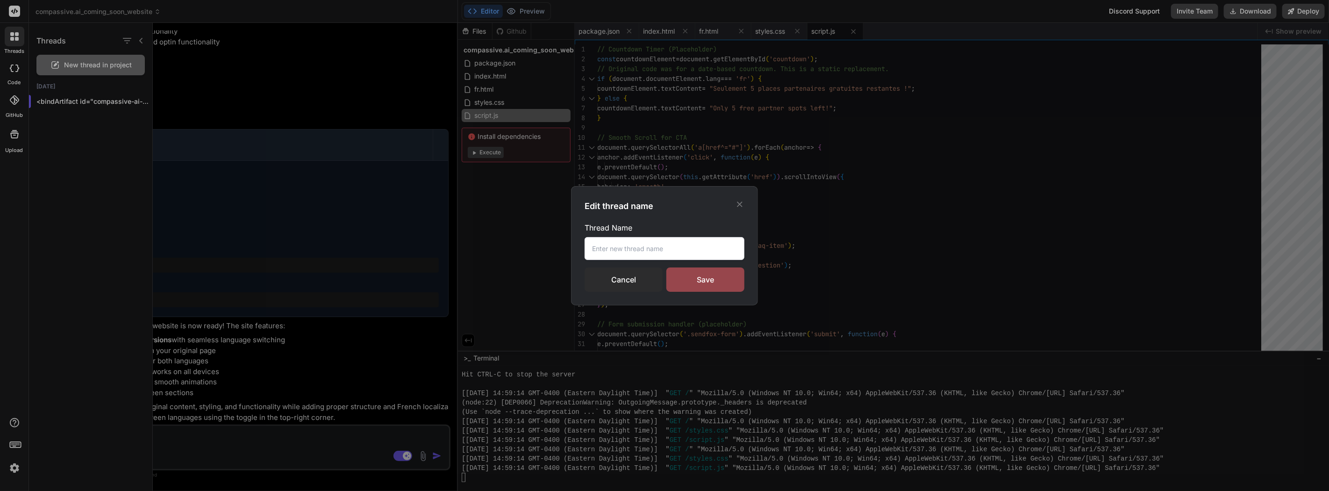
click at [641, 245] on input "text" at bounding box center [664, 248] width 160 height 23
click at [629, 251] on input "text" at bounding box center [664, 248] width 160 height 23
drag, startPoint x: 674, startPoint y: 255, endPoint x: 609, endPoint y: 246, distance: 66.0
click at [607, 246] on input "text" at bounding box center [664, 248] width 160 height 23
click at [611, 246] on input "text" at bounding box center [664, 248] width 160 height 23
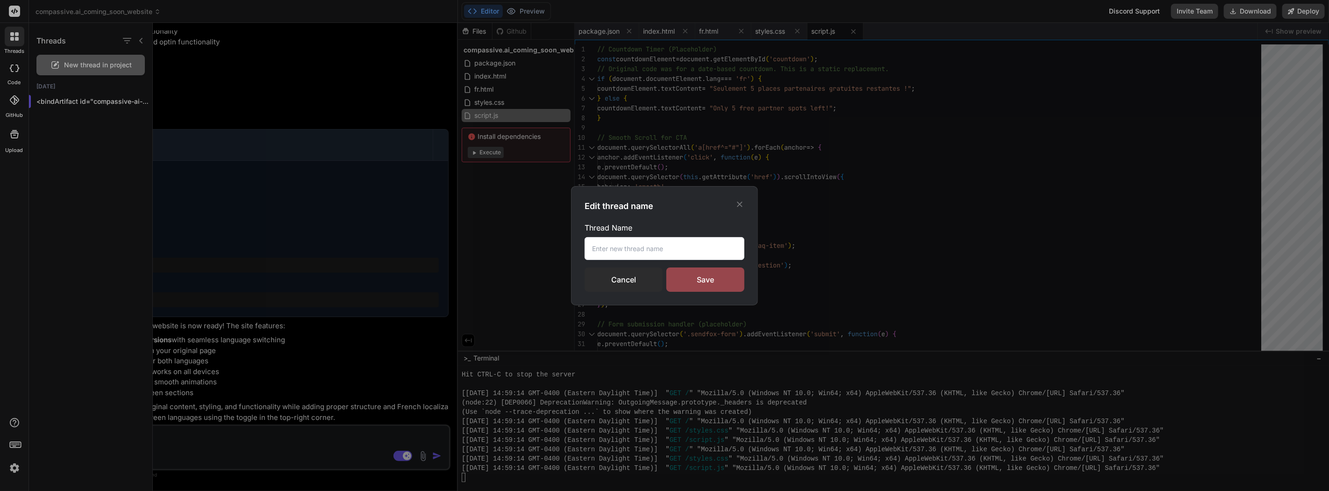
click at [611, 246] on input "text" at bounding box center [664, 248] width 160 height 23
type input "c"
drag, startPoint x: 629, startPoint y: 251, endPoint x: 673, endPoint y: 251, distance: 43.4
click at [630, 251] on input "c" at bounding box center [664, 248] width 160 height 23
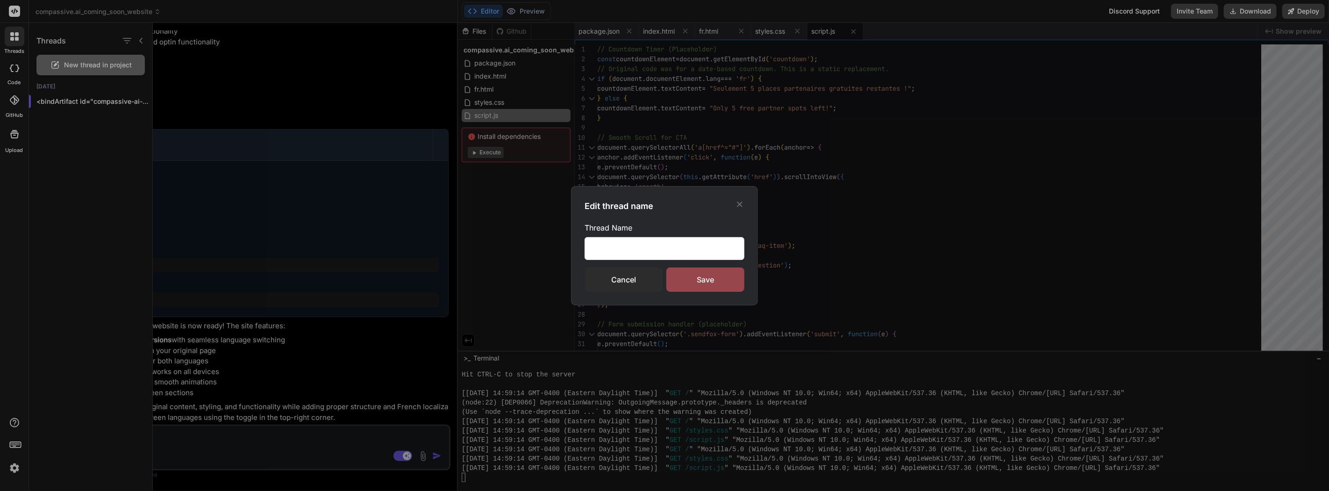
drag, startPoint x: 618, startPoint y: 248, endPoint x: 534, endPoint y: 248, distance: 84.1
click at [529, 246] on div "Edit thread name Thread Name c Cancel Save" at bounding box center [664, 245] width 1329 height 491
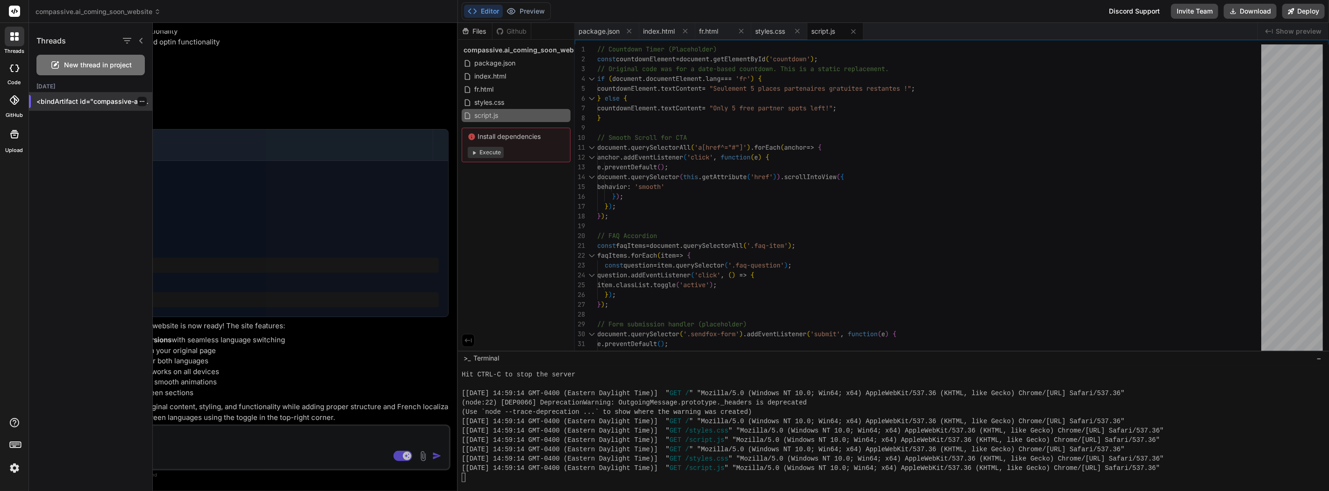
click at [141, 100] on icon "button" at bounding box center [142, 102] width 6 height 6
click at [192, 121] on span "Rename and Save" at bounding box center [181, 119] width 56 height 9
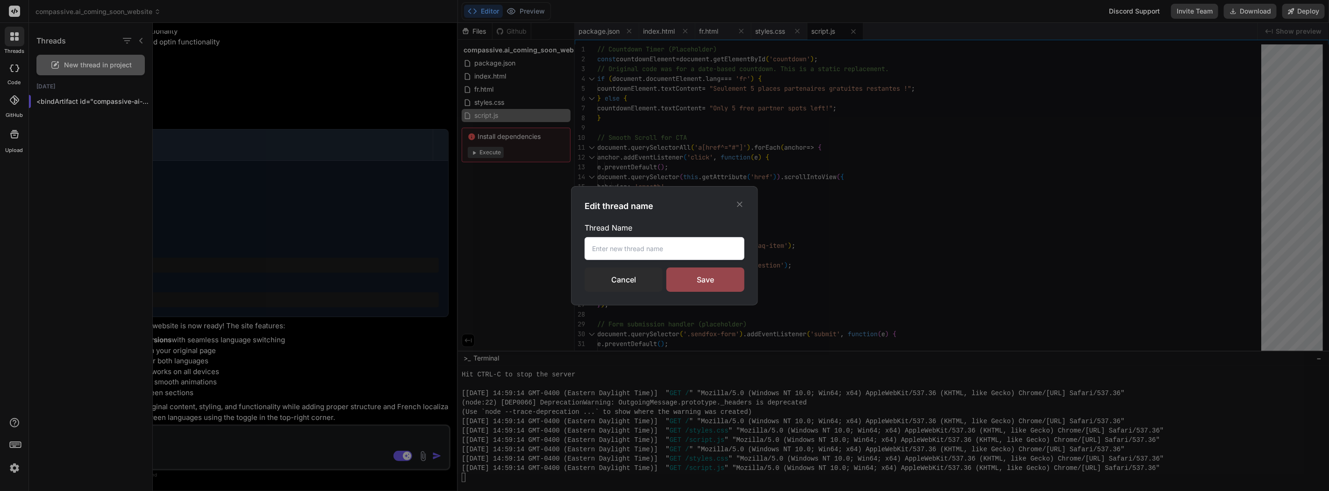
drag, startPoint x: 597, startPoint y: 244, endPoint x: 705, endPoint y: 250, distance: 108.6
click at [676, 250] on input "text" at bounding box center [664, 248] width 160 height 23
drag, startPoint x: 694, startPoint y: 249, endPoint x: 592, endPoint y: 249, distance: 102.3
click at [524, 242] on div "Edit thread name Thread Name Cancel Save" at bounding box center [664, 245] width 1329 height 491
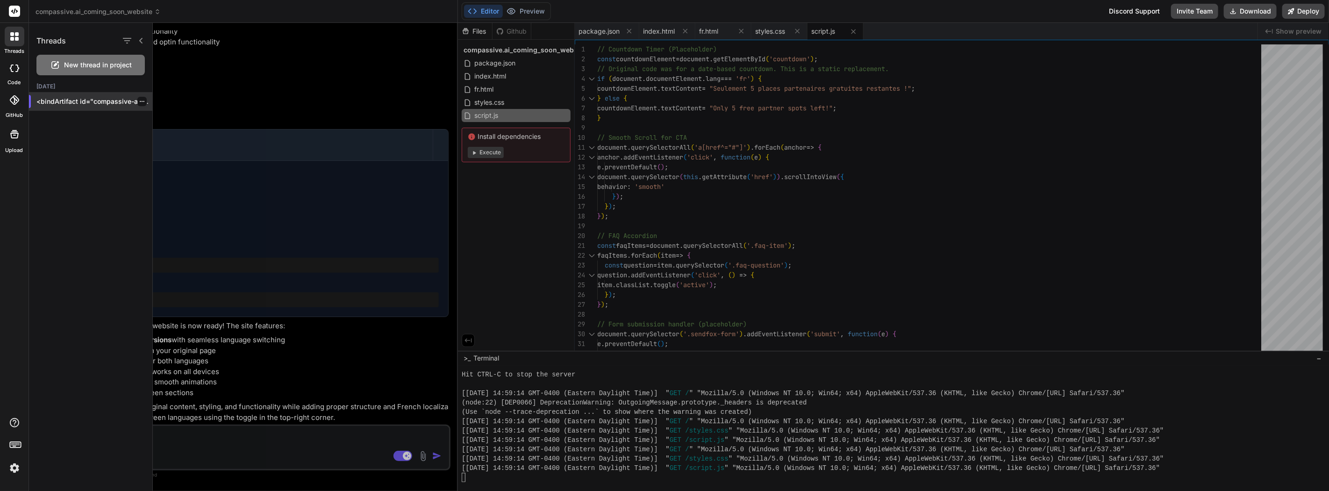
click at [139, 101] on icon "button" at bounding box center [142, 102] width 6 height 6
click at [188, 122] on span "Rename and Save" at bounding box center [181, 119] width 56 height 9
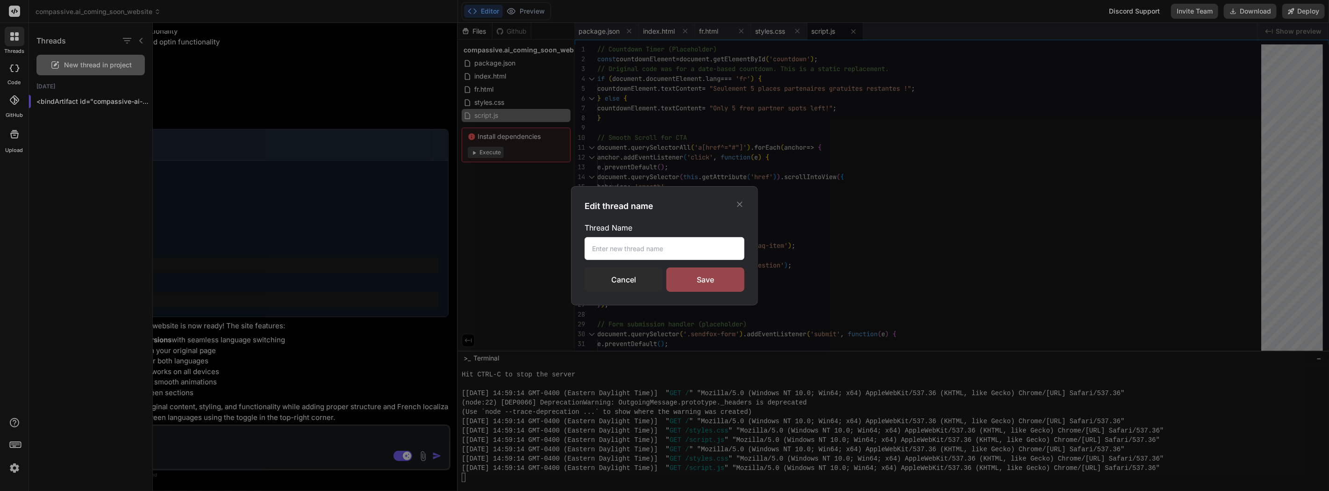
click at [606, 248] on input "text" at bounding box center [664, 248] width 160 height 23
type input "compa"
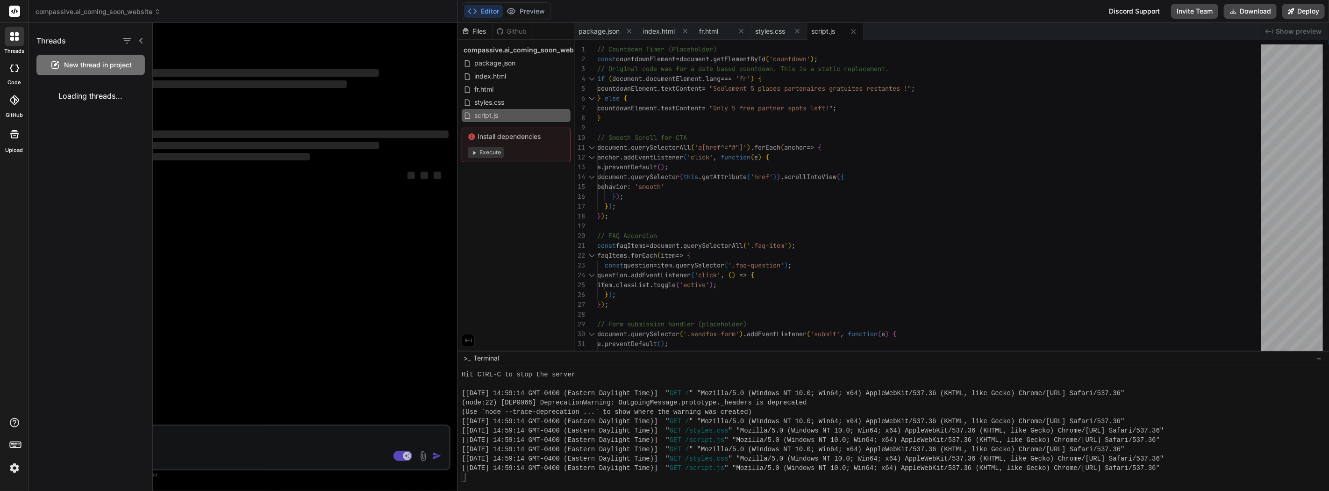
click at [110, 99] on div "Loading threads..." at bounding box center [90, 96] width 123 height 26
click at [228, 297] on div at bounding box center [741, 257] width 1176 height 468
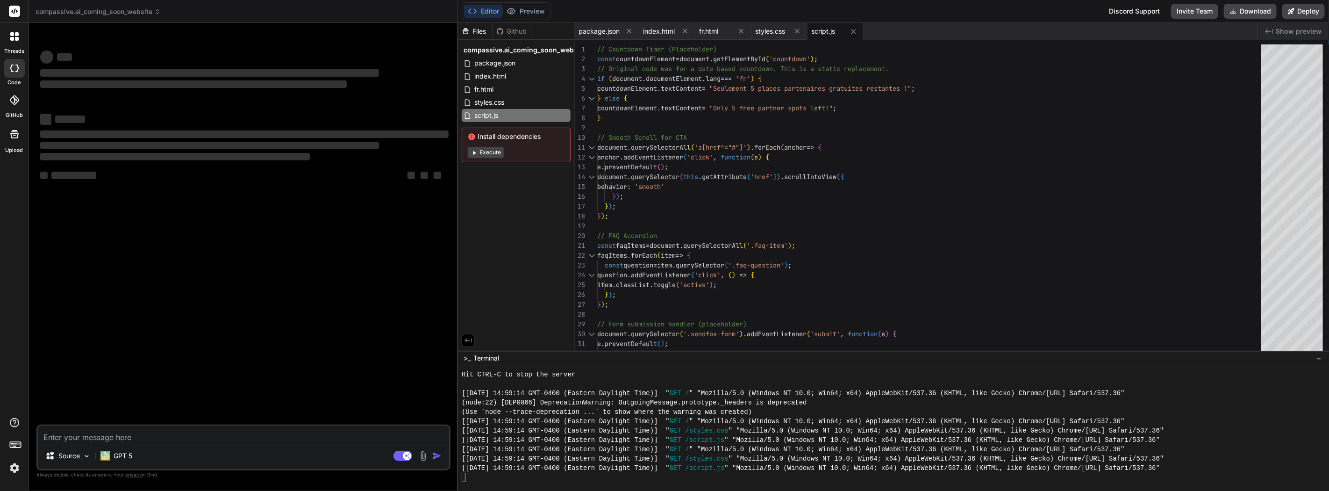
click at [16, 71] on icon at bounding box center [17, 67] width 4 height 7
click at [16, 40] on icon at bounding box center [17, 39] width 4 height 4
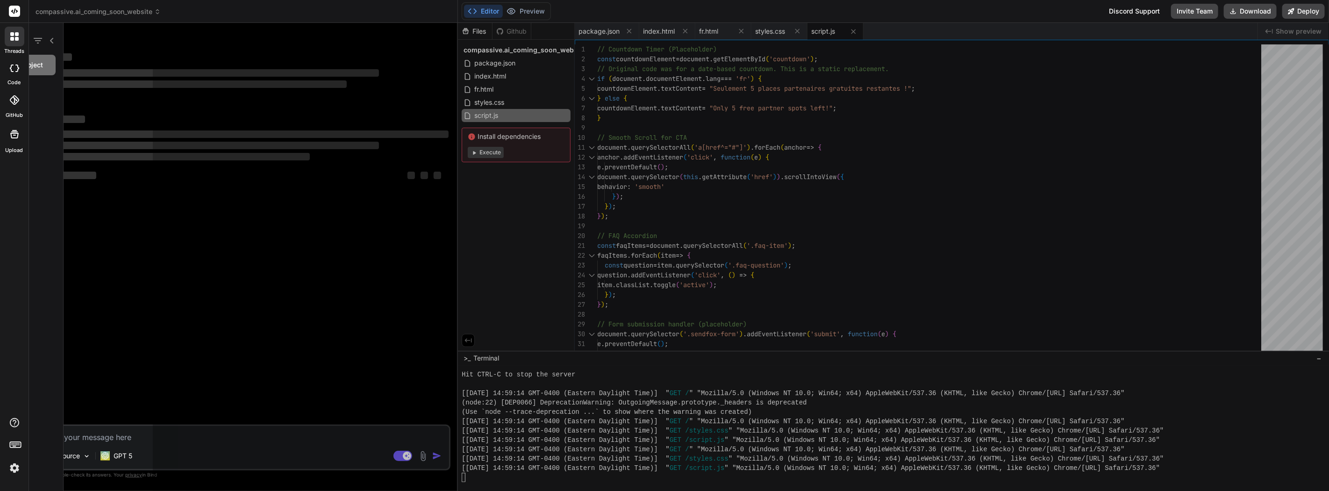
type textarea "x"
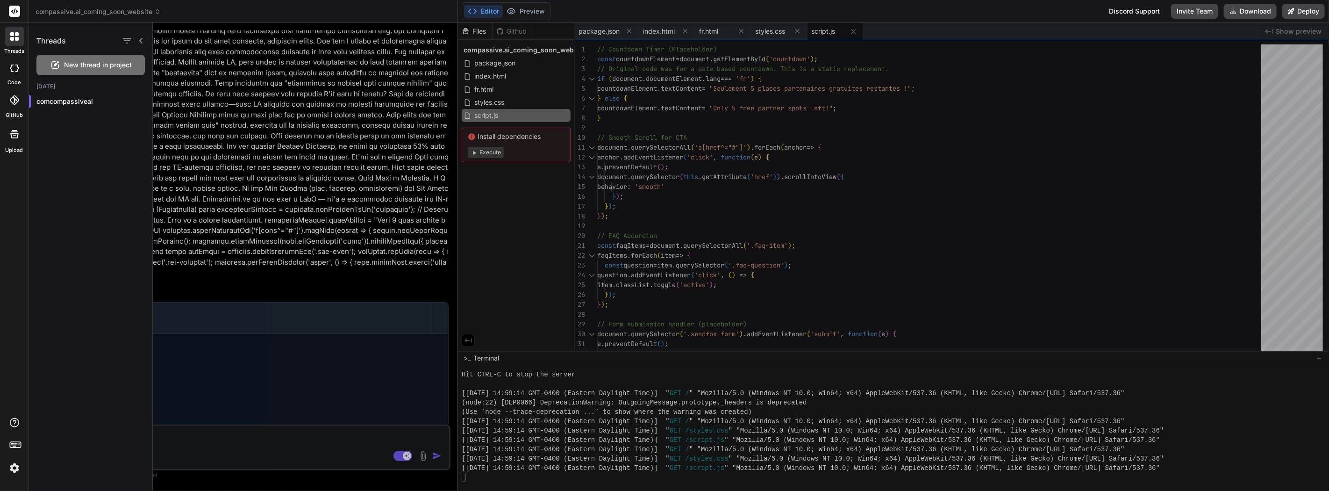
scroll to position [840, 0]
click at [139, 100] on icon "button" at bounding box center [142, 102] width 6 height 6
click at [159, 119] on span "Rename and Save" at bounding box center [181, 119] width 56 height 9
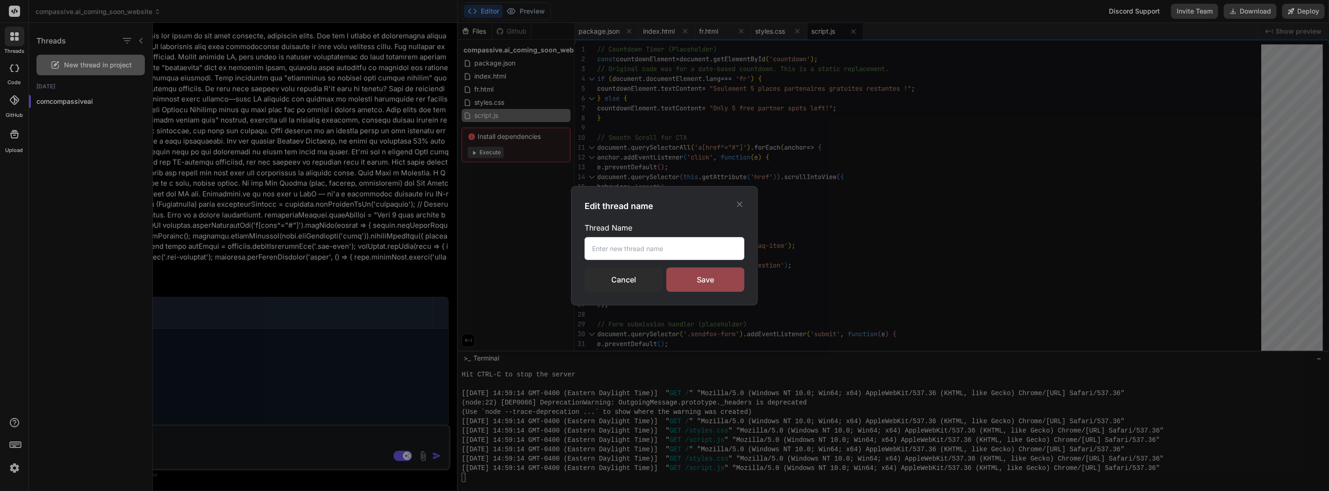
click at [629, 253] on input "text" at bounding box center [664, 248] width 160 height 23
drag, startPoint x: 652, startPoint y: 253, endPoint x: 571, endPoint y: 253, distance: 80.8
click at [571, 253] on div "Edit thread name Thread Name compassiveai Cancel Save" at bounding box center [664, 245] width 187 height 119
type input "compassiveai"
click at [706, 282] on div "Save" at bounding box center [705, 279] width 78 height 24
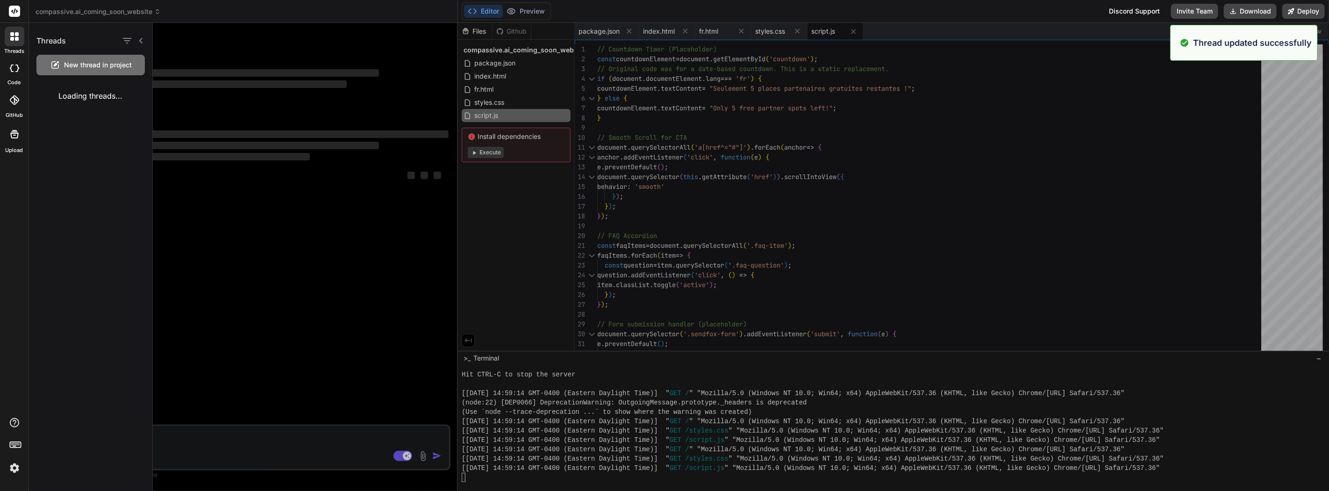
scroll to position [0, 0]
type textarea "x"
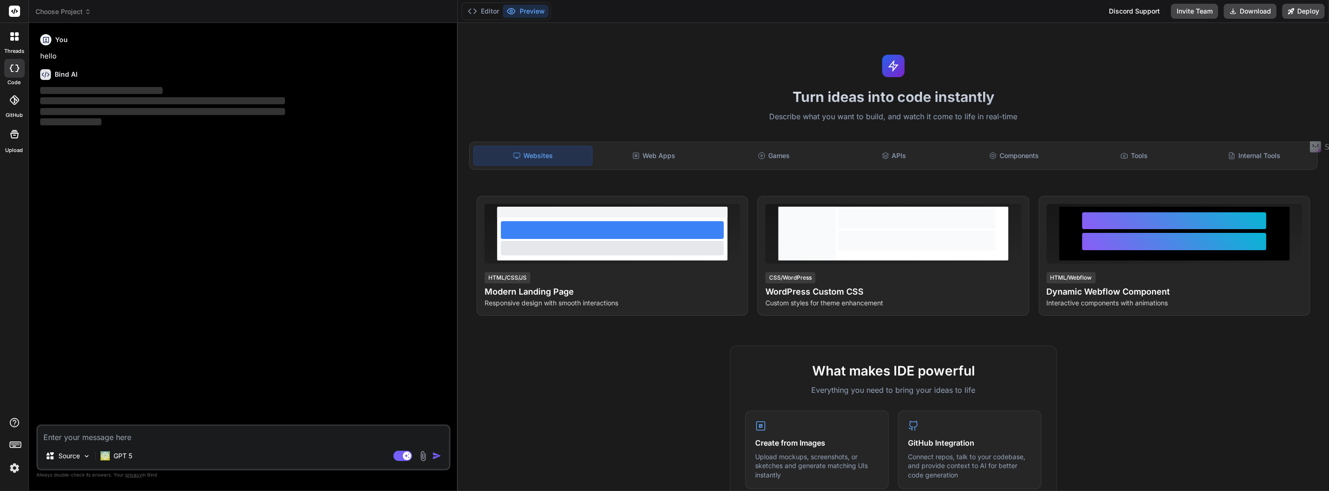
click at [15, 469] on img at bounding box center [15, 468] width 16 height 16
type textarea "x"
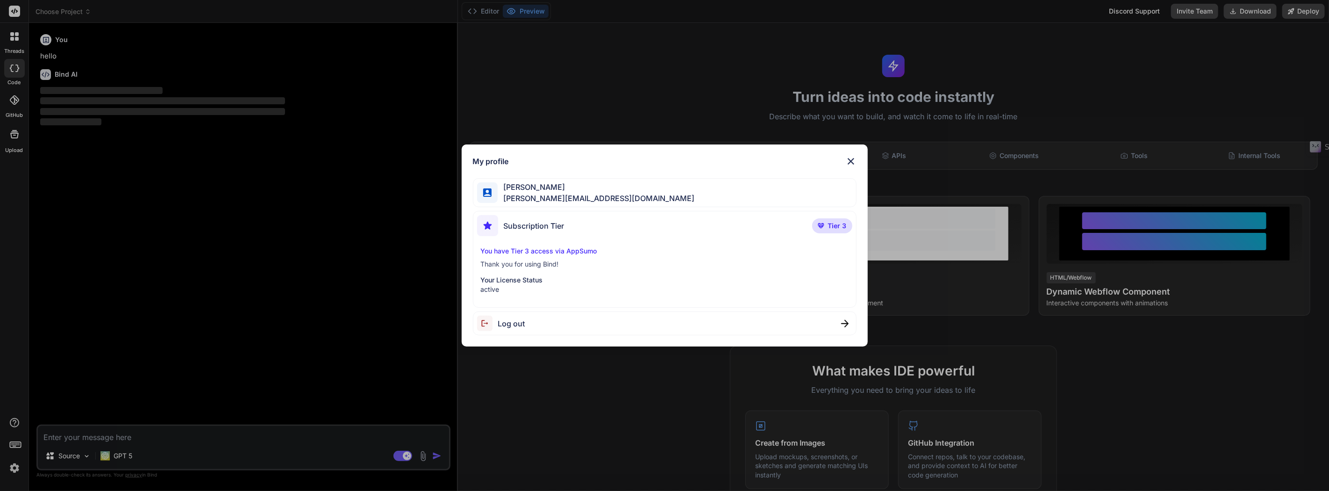
click at [15, 469] on div "My profile martin thibeault [EMAIL_ADDRESS][DOMAIN_NAME] Subscription Tier Tier…" at bounding box center [664, 245] width 1329 height 491
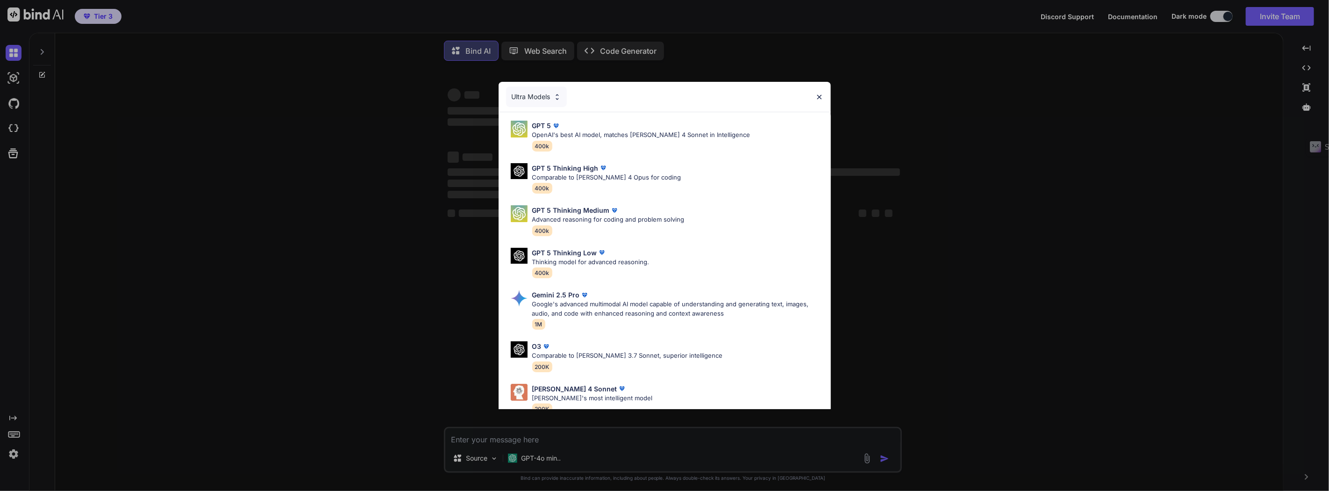
click at [818, 97] on img at bounding box center [819, 97] width 8 height 8
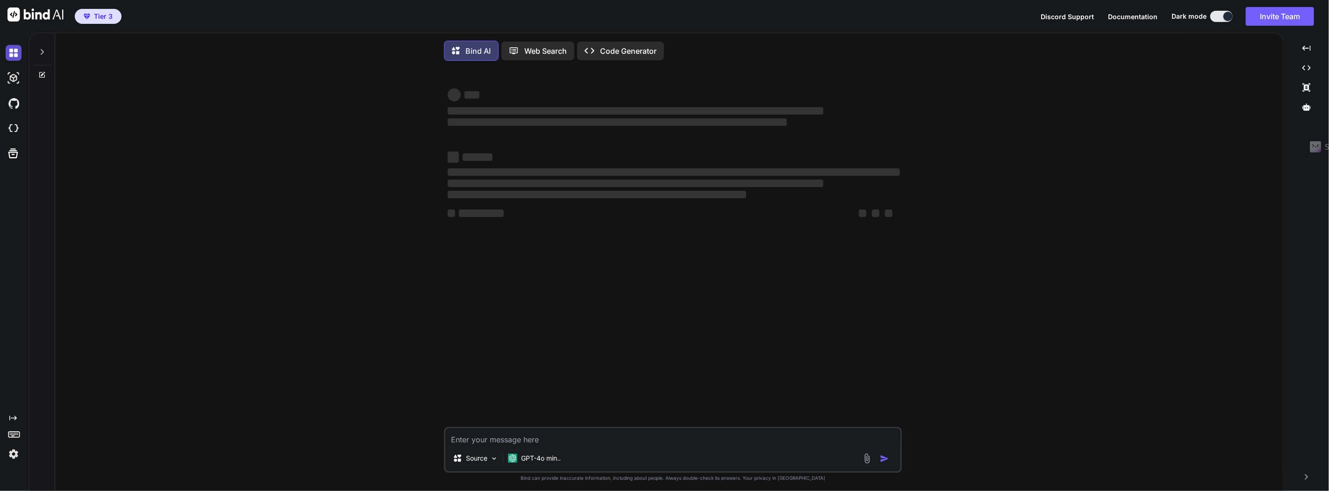
click at [13, 51] on img at bounding box center [14, 53] width 16 height 16
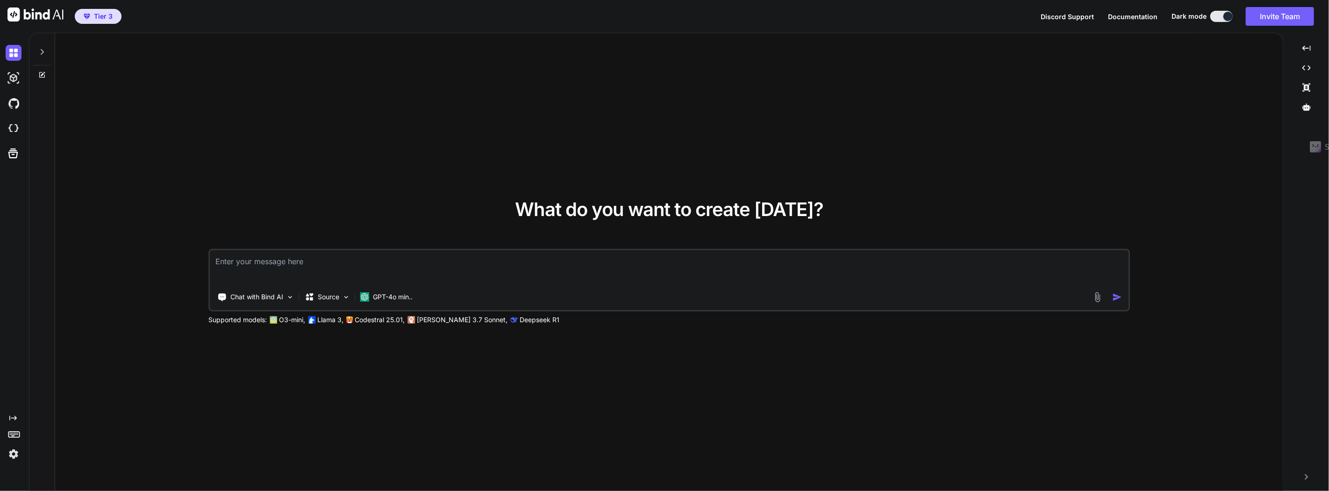
type textarea "x"
click at [16, 122] on img at bounding box center [14, 129] width 16 height 16
click at [12, 455] on img at bounding box center [14, 454] width 16 height 16
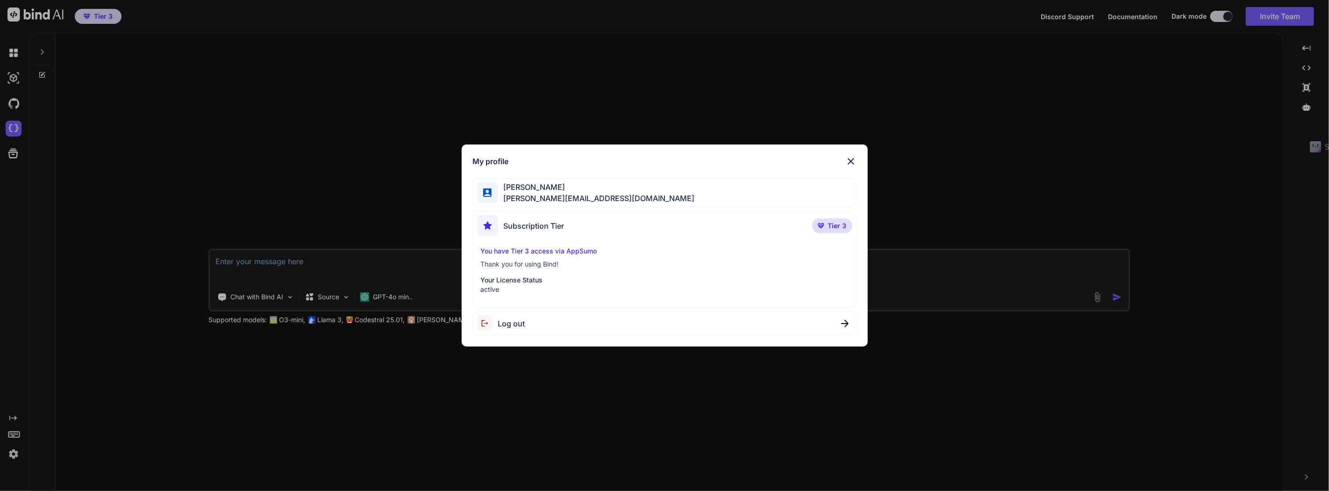
click at [12, 455] on div "My profile martin thibeault [EMAIL_ADDRESS][DOMAIN_NAME] Subscription Tier Tier…" at bounding box center [664, 245] width 1329 height 491
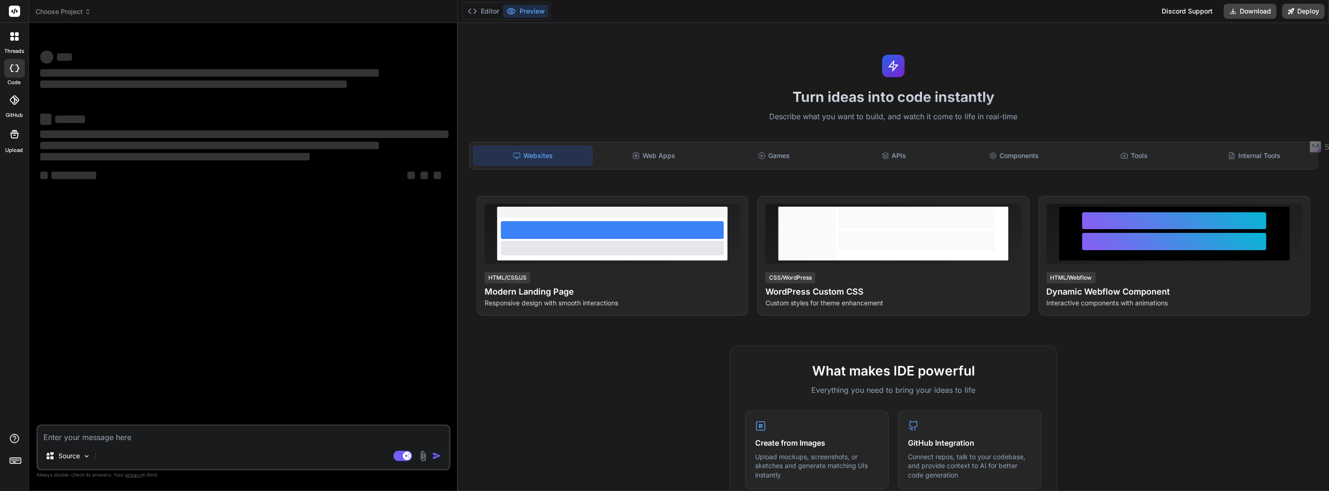
type textarea "x"
